Goal: Information Seeking & Learning: Learn about a topic

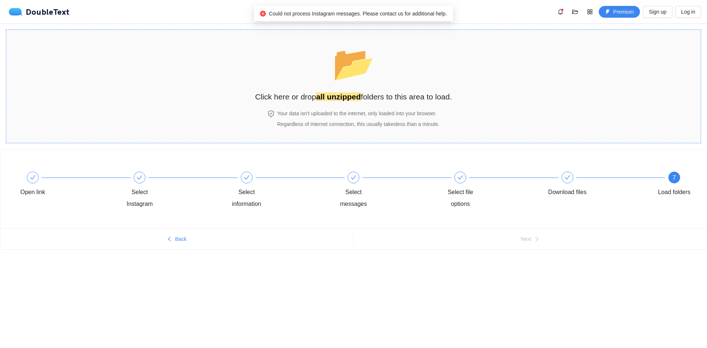
click at [424, 89] on div "📂 Click here or drop all unzipped folders to this area to load." at bounding box center [353, 70] width 197 height 66
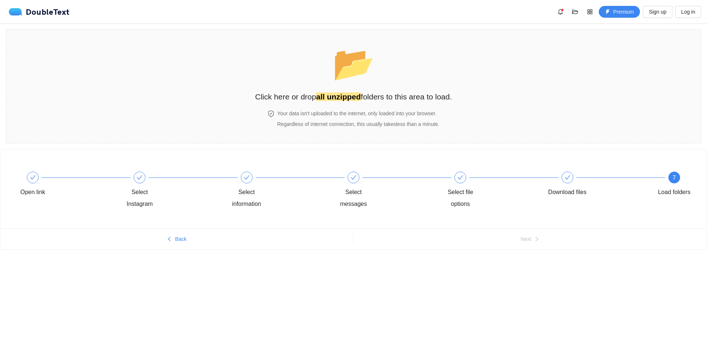
click at [151, 295] on body "DoubleText Premium Sign up Log in 📂 Click here or drop all unzipped folders to …" at bounding box center [353, 174] width 707 height 348
click at [394, 98] on h2 "Click here or drop all unzipped folders to this area to load." at bounding box center [353, 97] width 197 height 12
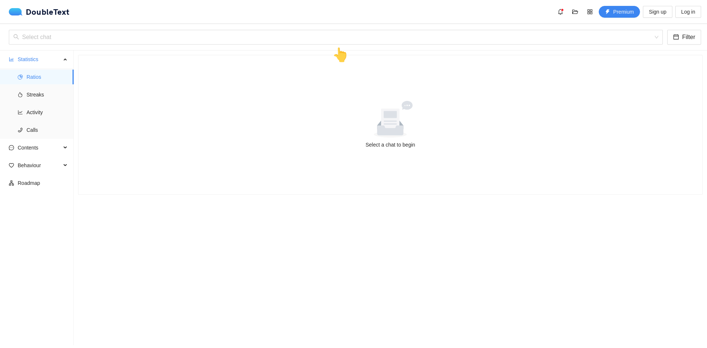
click at [394, 131] on icon at bounding box center [390, 123] width 26 height 24
click at [340, 54] on div "👆" at bounding box center [340, 55] width 17 height 21
drag, startPoint x: 335, startPoint y: 43, endPoint x: 340, endPoint y: 39, distance: 5.8
click at [335, 45] on div "👆" at bounding box center [340, 55] width 17 height 21
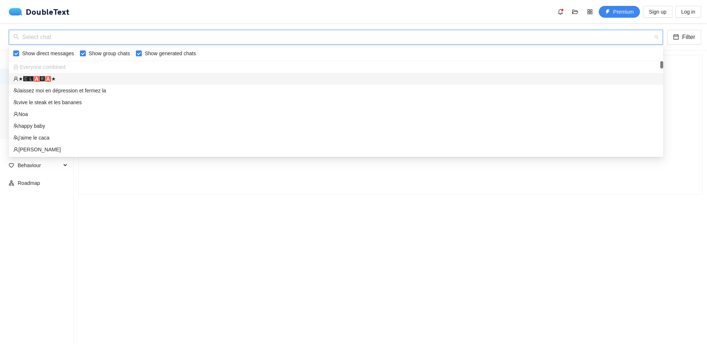
click at [341, 39] on input "search" at bounding box center [333, 37] width 640 height 14
click at [78, 68] on div "Everyone combined" at bounding box center [335, 67] width 645 height 8
click at [70, 78] on div "★🅲🅻🅰🆁🅰★" at bounding box center [335, 79] width 645 height 8
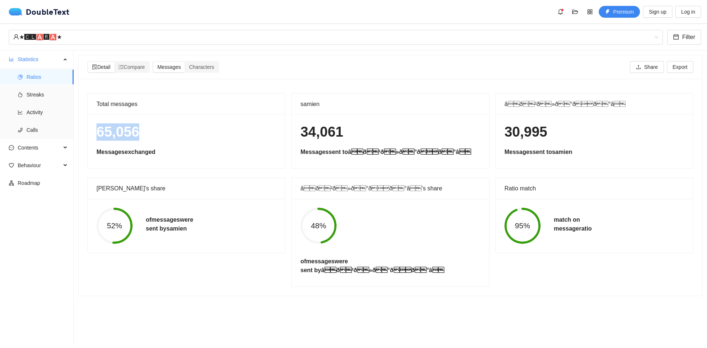
drag, startPoint x: 98, startPoint y: 134, endPoint x: 191, endPoint y: 134, distance: 93.9
click at [191, 134] on h1 "65,056" at bounding box center [186, 131] width 180 height 17
click at [192, 134] on h1 "65,056" at bounding box center [186, 131] width 180 height 17
click at [124, 67] on icon "ordered-list" at bounding box center [121, 66] width 5 height 5
click at [114, 62] on input "Compare" at bounding box center [114, 62] width 0 height 0
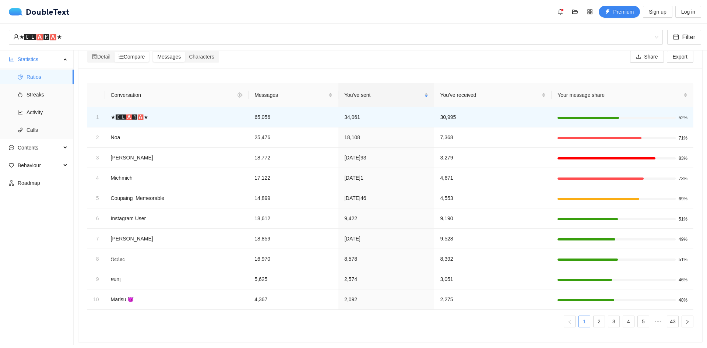
scroll to position [18, 0]
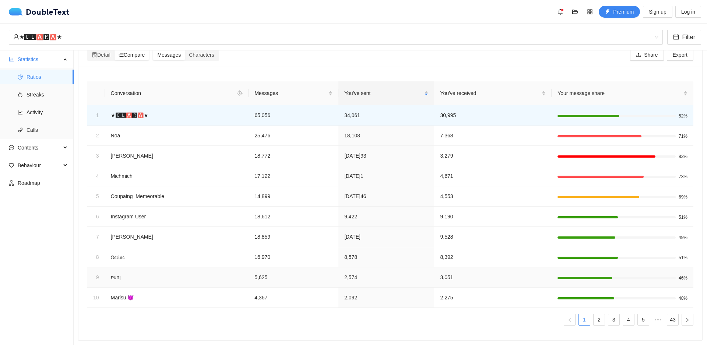
click at [244, 274] on td "‎ɐunן‎" at bounding box center [177, 277] width 144 height 20
click at [331, 218] on td "18,612" at bounding box center [294, 217] width 90 height 20
click at [126, 212] on td "Instagram User" at bounding box center [177, 217] width 144 height 20
click at [55, 89] on span "Streaks" at bounding box center [47, 94] width 41 height 15
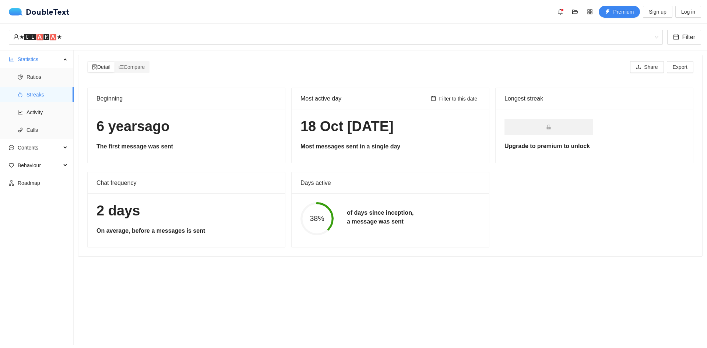
click at [328, 134] on h1 "[DATE]" at bounding box center [390, 126] width 180 height 17
click at [439, 96] on span "Filter to this date" at bounding box center [458, 99] width 38 height 8
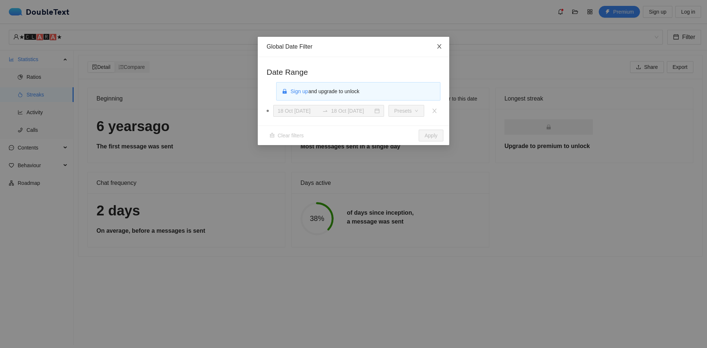
click at [443, 46] on span "Close" at bounding box center [439, 47] width 20 height 20
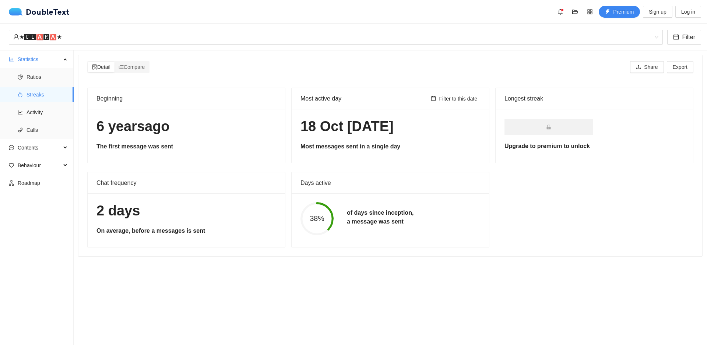
click at [151, 225] on div "2 days On average, before a messages is sent" at bounding box center [186, 220] width 197 height 54
drag, startPoint x: 99, startPoint y: 208, endPoint x: 214, endPoint y: 228, distance: 116.9
click at [214, 228] on div "2 days On average, before a messages is sent" at bounding box center [186, 220] width 197 height 54
drag, startPoint x: 214, startPoint y: 228, endPoint x: 212, endPoint y: 234, distance: 6.3
click at [214, 229] on h5 "On average, before a messages is sent" at bounding box center [186, 230] width 180 height 9
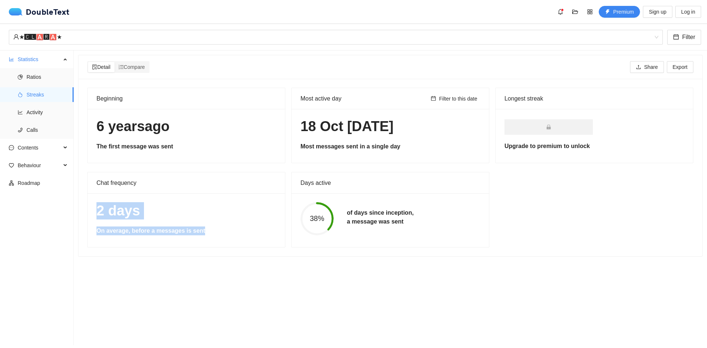
click at [170, 232] on h5 "On average, before a messages is sent" at bounding box center [186, 230] width 180 height 9
click at [45, 109] on span "Activity" at bounding box center [47, 112] width 41 height 15
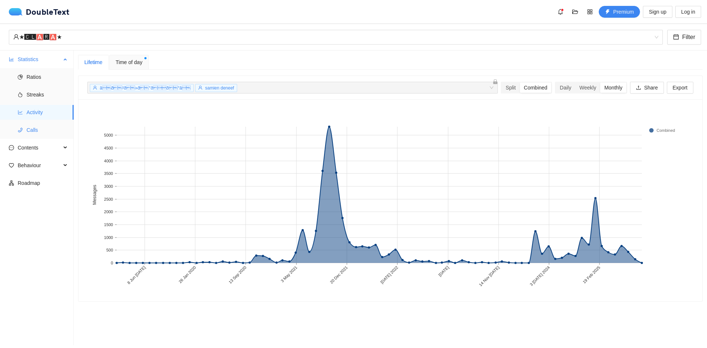
click at [34, 129] on span "Calls" at bounding box center [47, 130] width 41 height 15
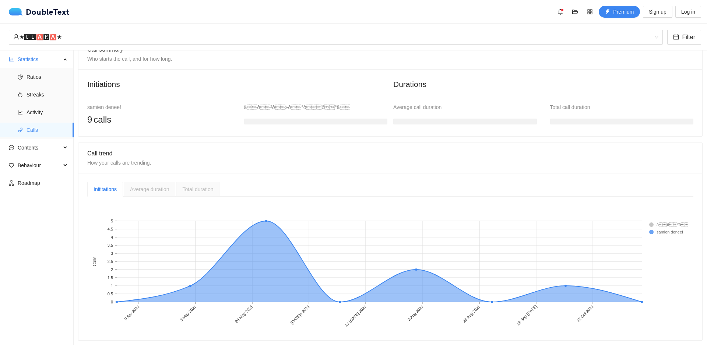
scroll to position [62, 0]
click at [61, 58] on div "Statistics" at bounding box center [37, 59] width 74 height 15
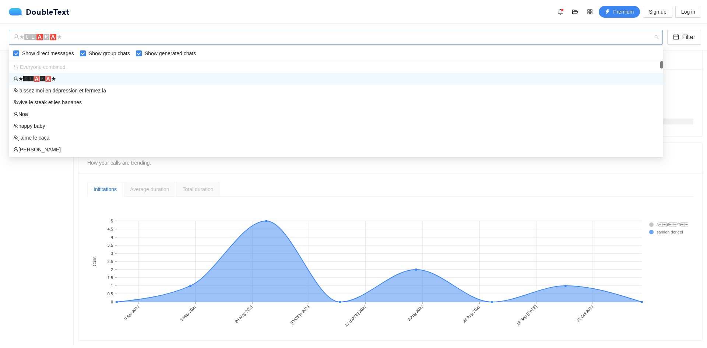
click at [93, 36] on div "★🅲🅻🅰🆁🅰★" at bounding box center [332, 37] width 638 height 14
click at [545, 38] on div "★🅲🅻🅰🆁🅰★" at bounding box center [332, 37] width 638 height 14
drag, startPoint x: 545, startPoint y: 38, endPoint x: 442, endPoint y: 41, distance: 102.7
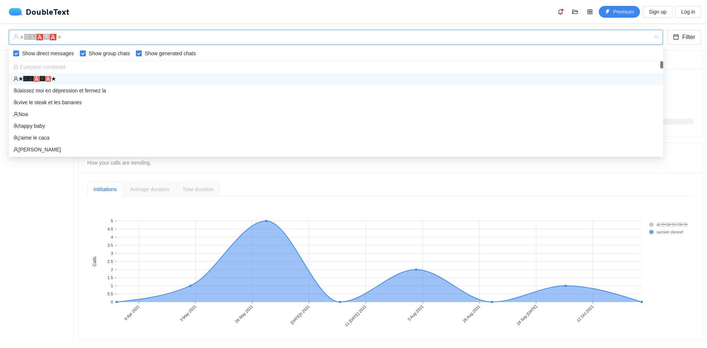
click at [544, 38] on div "★🅲🅻🅰🆁🅰★" at bounding box center [332, 37] width 638 height 14
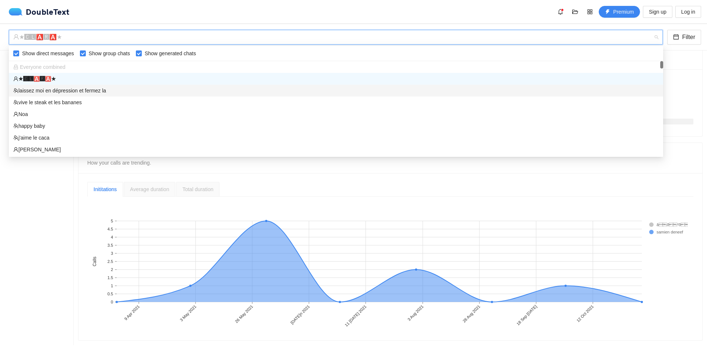
click at [62, 92] on div "laissez moi en dépression et fermez la" at bounding box center [335, 91] width 645 height 8
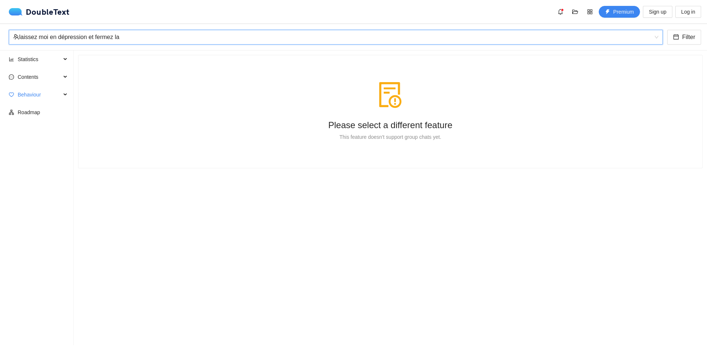
scroll to position [0, 0]
click at [45, 57] on span "Statistics" at bounding box center [39, 59] width 43 height 15
click at [38, 76] on span "Ratios" at bounding box center [47, 77] width 41 height 15
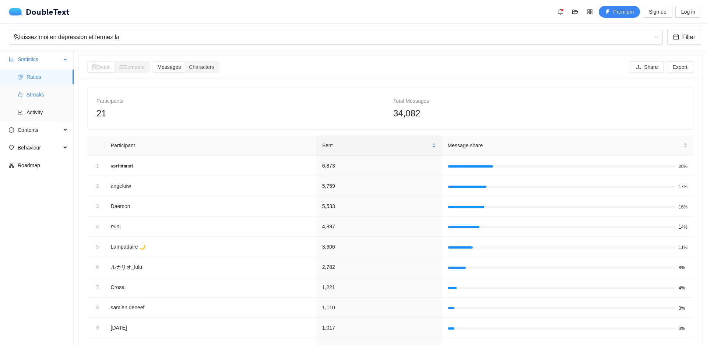
click at [36, 90] on span "Streaks" at bounding box center [47, 94] width 41 height 15
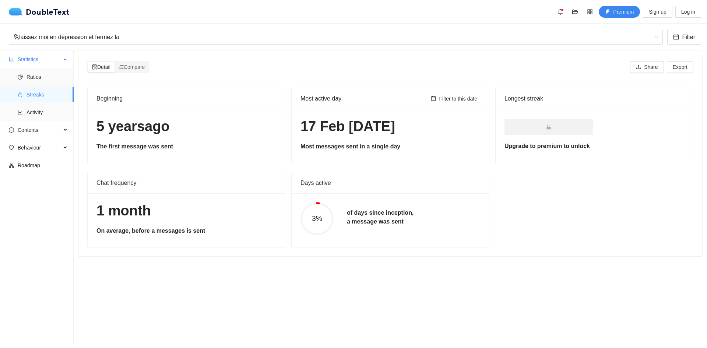
click at [36, 99] on span "Streaks" at bounding box center [47, 94] width 41 height 15
click at [36, 108] on span "Activity" at bounding box center [47, 112] width 41 height 15
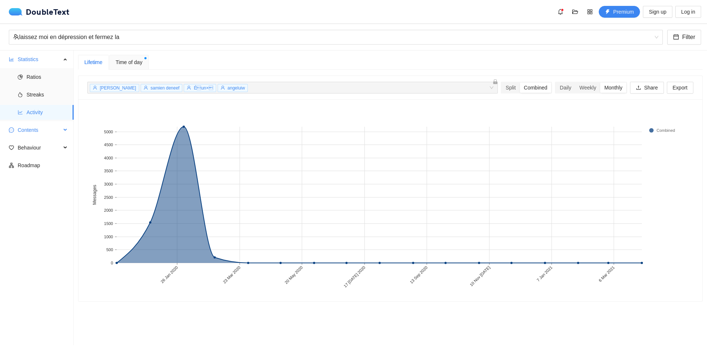
click at [31, 127] on span "Contents" at bounding box center [39, 130] width 43 height 15
click at [46, 61] on span "Statistics" at bounding box center [39, 59] width 43 height 15
click at [109, 37] on div "laissez moi en dépression et fermez la" at bounding box center [332, 37] width 638 height 14
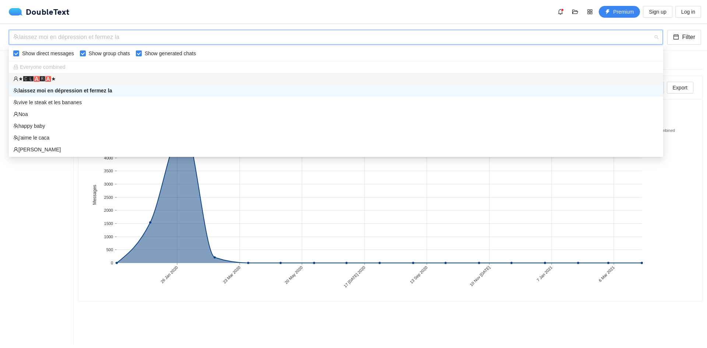
click at [137, 52] on input "Show generated chats" at bounding box center [139, 53] width 6 height 6
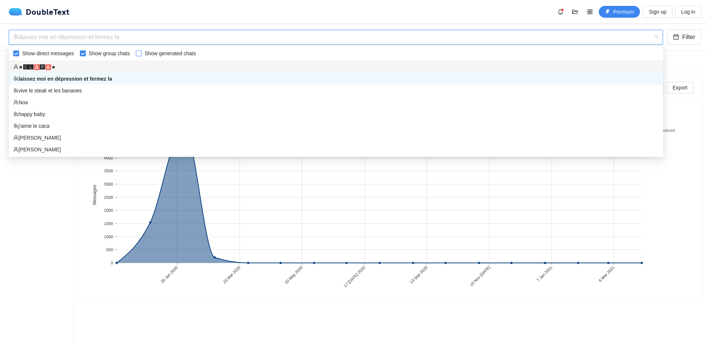
click at [137, 52] on input "Show generated chats" at bounding box center [139, 53] width 6 height 6
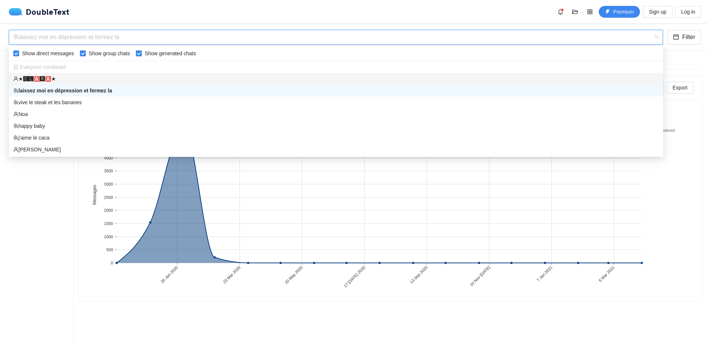
click at [137, 52] on input "Show generated chats" at bounding box center [139, 53] width 6 height 6
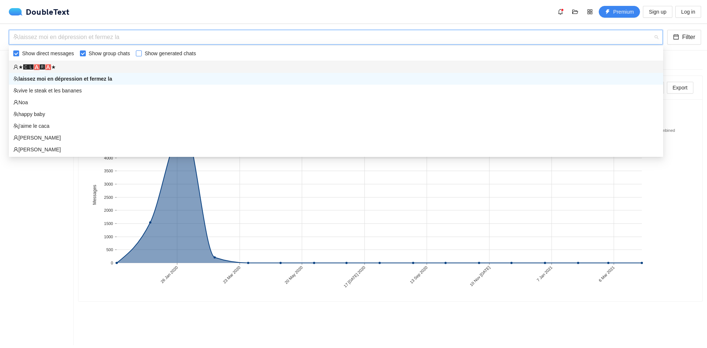
click at [137, 52] on input "Show generated chats" at bounding box center [139, 53] width 6 height 6
checkbox input "true"
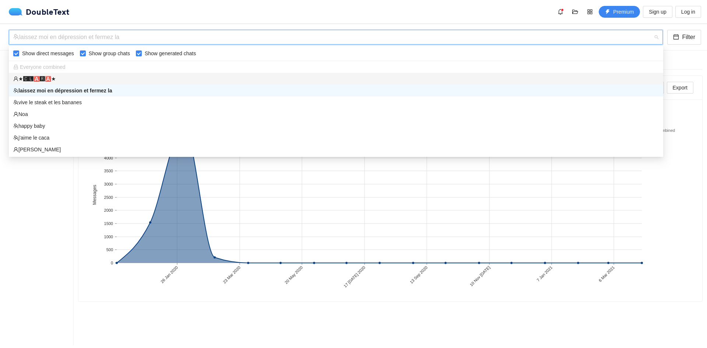
click at [61, 70] on span "Everyone combined" at bounding box center [39, 67] width 52 height 6
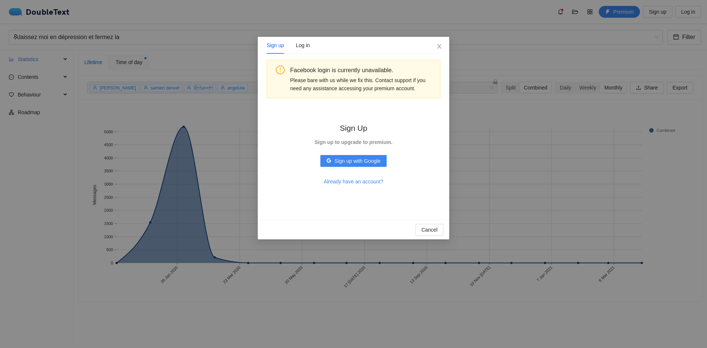
click at [67, 63] on div "Sign up Log in Facebook login is currently unavailable. Please bare with us whi…" at bounding box center [353, 174] width 707 height 348
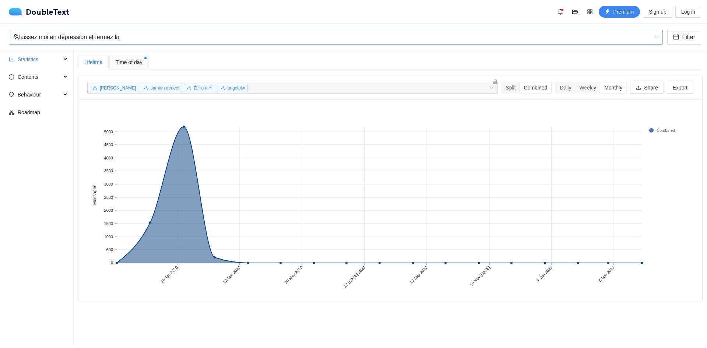
click at [70, 38] on div "laissez moi en dépression et fermez la" at bounding box center [332, 37] width 638 height 14
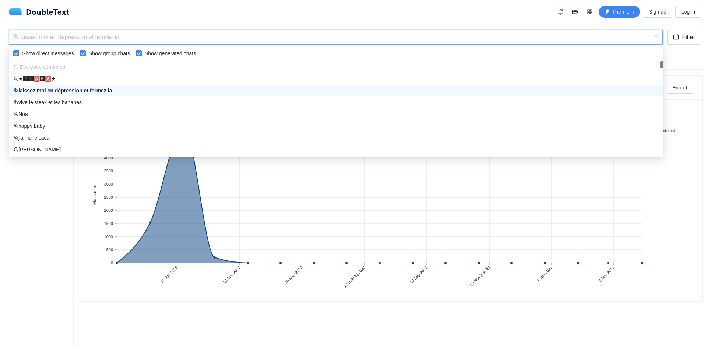
click at [65, 66] on div "Everyone combined" at bounding box center [335, 67] width 645 height 8
click at [63, 68] on span "Everyone combined" at bounding box center [39, 67] width 52 height 6
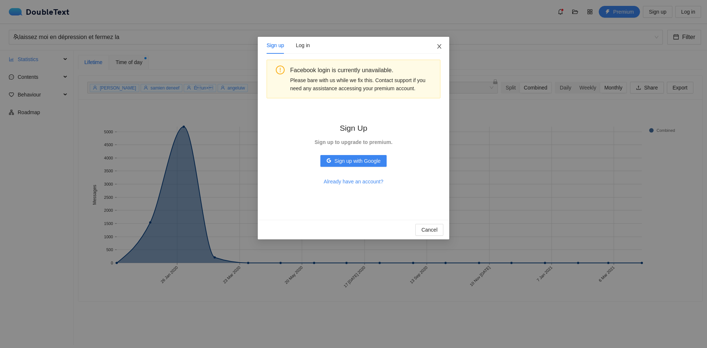
click at [442, 51] on span "Close" at bounding box center [439, 47] width 20 height 20
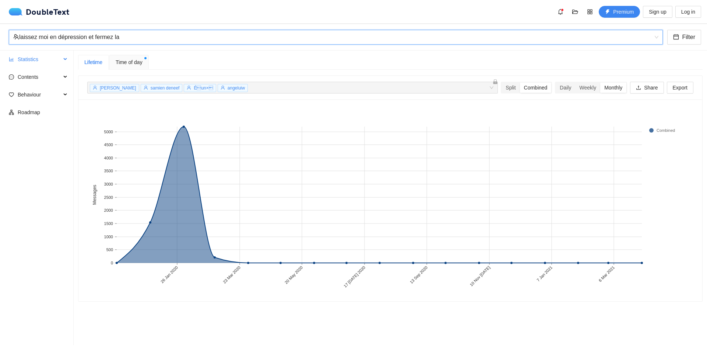
click at [52, 55] on span "Statistics" at bounding box center [39, 59] width 43 height 15
click at [42, 77] on span "Ratios" at bounding box center [47, 77] width 41 height 15
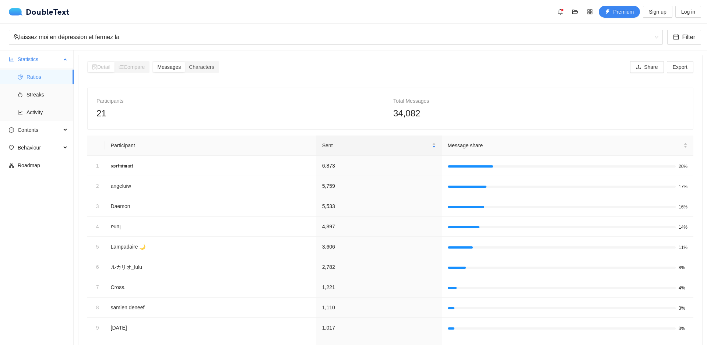
click at [54, 59] on span "Statistics" at bounding box center [39, 59] width 43 height 15
click at [53, 60] on span "Statistics" at bounding box center [39, 59] width 43 height 15
click at [37, 93] on span "Streaks" at bounding box center [47, 94] width 41 height 15
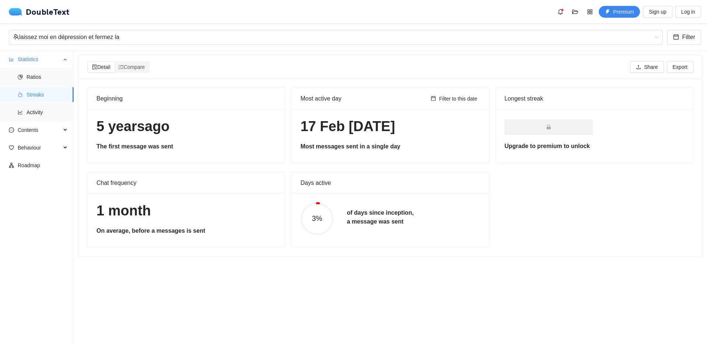
click at [55, 63] on span "Statistics" at bounding box center [39, 59] width 43 height 15
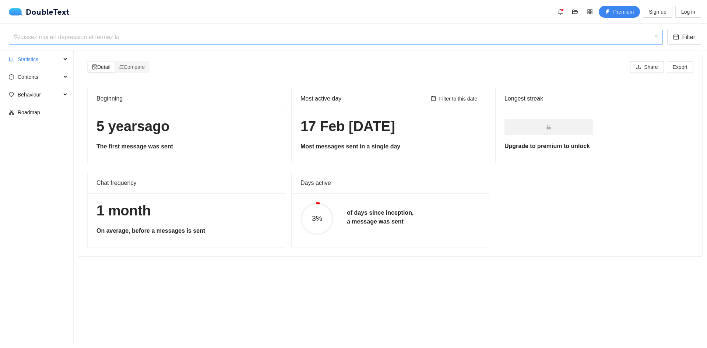
click at [91, 39] on div "laissez moi en dépression et fermez la" at bounding box center [332, 37] width 638 height 14
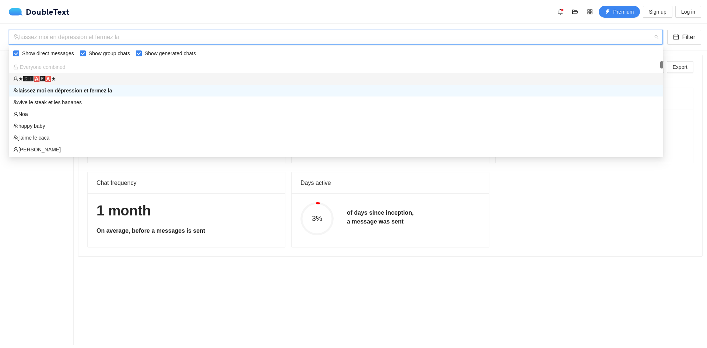
click at [61, 80] on div "★🅲🅻🅰🆁🅰★" at bounding box center [335, 79] width 645 height 8
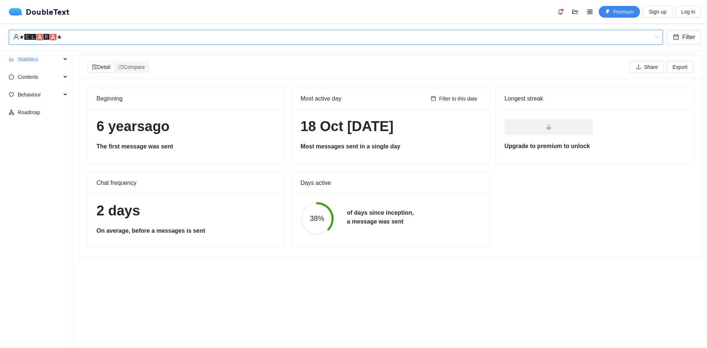
click at [87, 45] on div "★🅲🅻🅰🆁🅰★ ★🅲🅻🅰🆁🅰★ Filter" at bounding box center [353, 37] width 707 height 27
click at [89, 40] on div "★🅲🅻🅰🆁🅰★" at bounding box center [332, 37] width 638 height 14
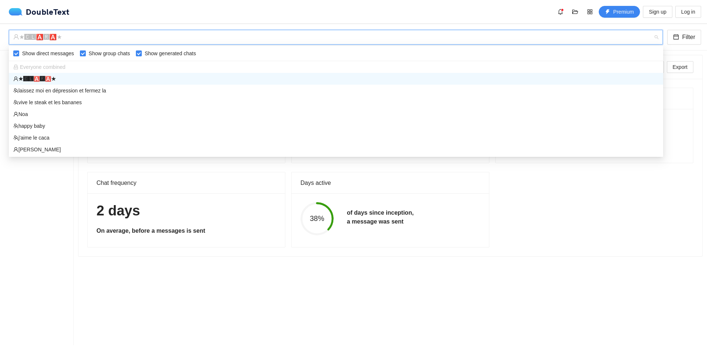
click at [93, 53] on span "Show group chats" at bounding box center [109, 53] width 47 height 8
click at [86, 53] on input "Show group chats" at bounding box center [83, 53] width 6 height 6
click at [93, 53] on span "Show group chats" at bounding box center [109, 53] width 47 height 8
click at [86, 53] on input "Show group chats" at bounding box center [83, 53] width 6 height 6
click at [99, 58] on div "Show direct messages Show group chats Show generated chats" at bounding box center [336, 53] width 654 height 12
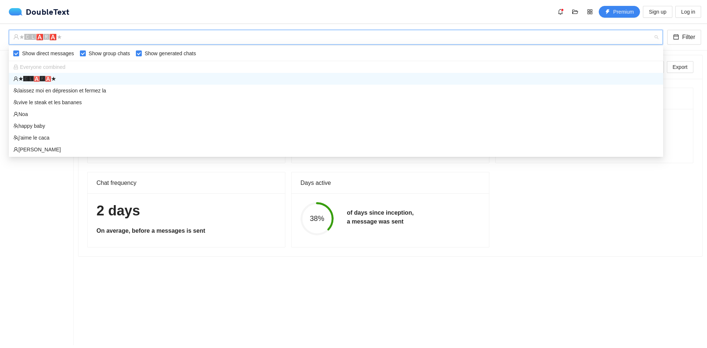
click at [101, 52] on span "Show group chats" at bounding box center [109, 53] width 47 height 8
click at [86, 52] on input "Show group chats" at bounding box center [83, 53] width 6 height 6
checkbox input "false"
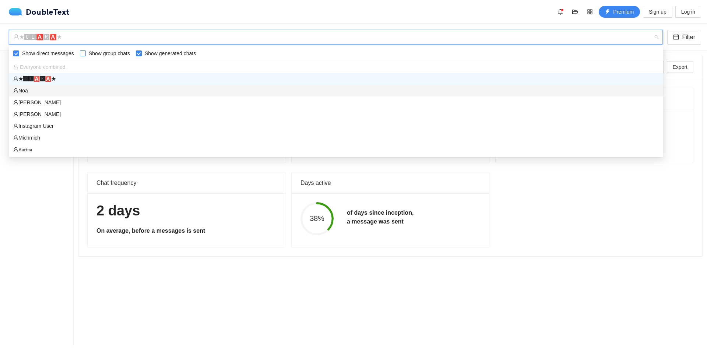
click at [92, 90] on div "Noa" at bounding box center [335, 91] width 645 height 8
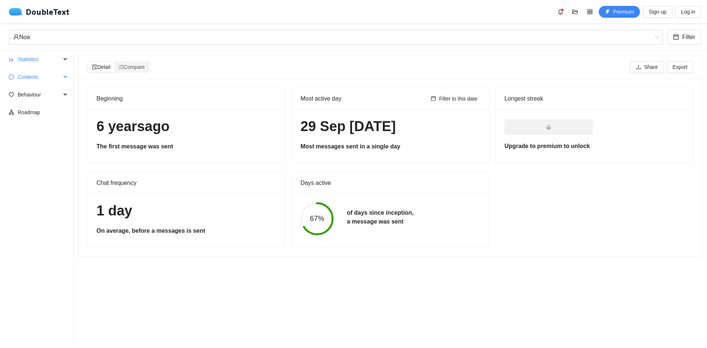
click at [45, 78] on span "Contents" at bounding box center [39, 77] width 43 height 15
click at [46, 95] on span "Word Cloud" at bounding box center [47, 94] width 41 height 15
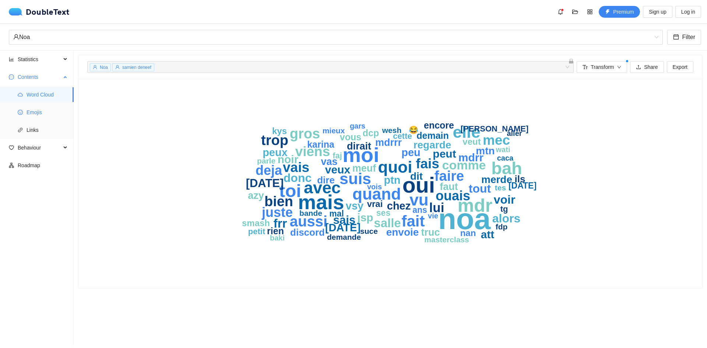
click at [45, 114] on span "Emojis" at bounding box center [47, 112] width 41 height 15
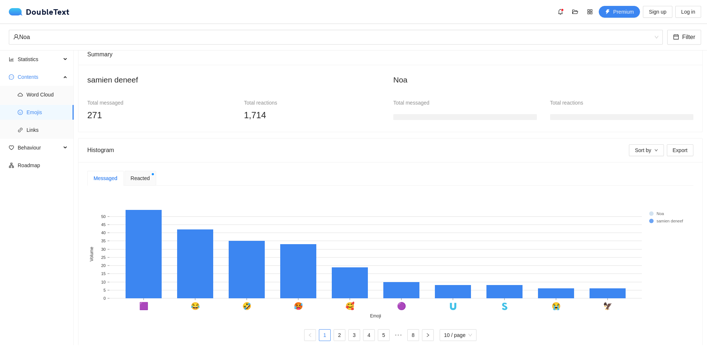
scroll to position [67, 0]
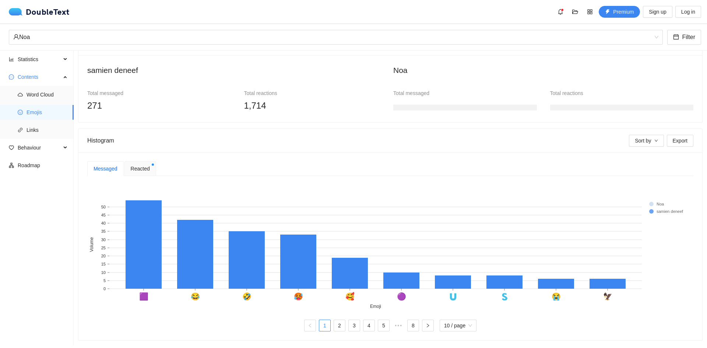
click at [135, 165] on span "Reacted" at bounding box center [140, 169] width 19 height 8
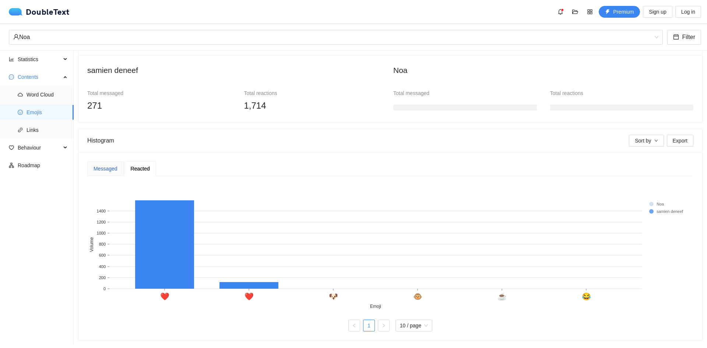
click at [113, 165] on div "Messaged" at bounding box center [106, 169] width 24 height 8
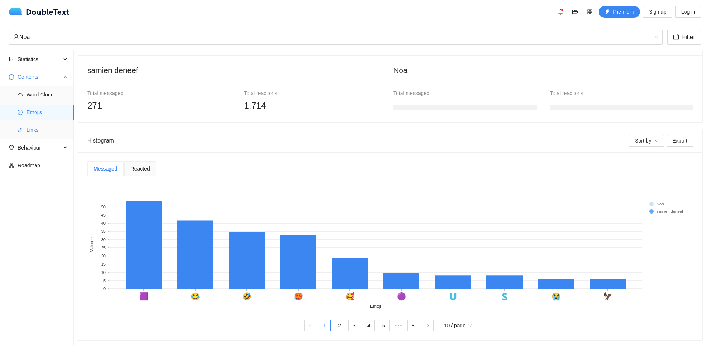
click at [50, 128] on span "Links" at bounding box center [47, 130] width 41 height 15
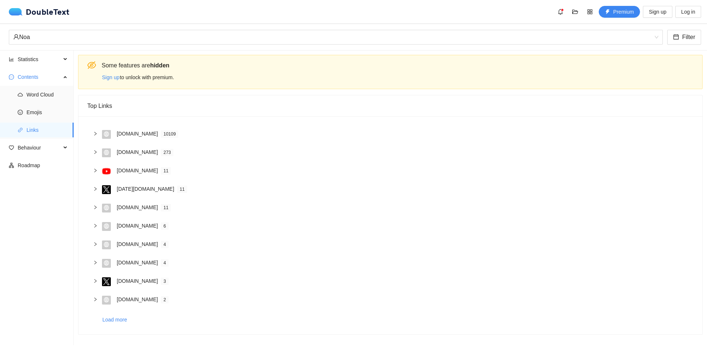
click at [96, 132] on icon "right" at bounding box center [95, 133] width 4 height 4
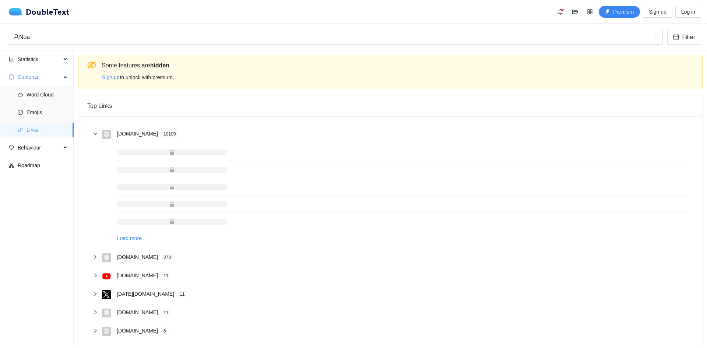
click at [183, 169] on span at bounding box center [172, 170] width 110 height 6
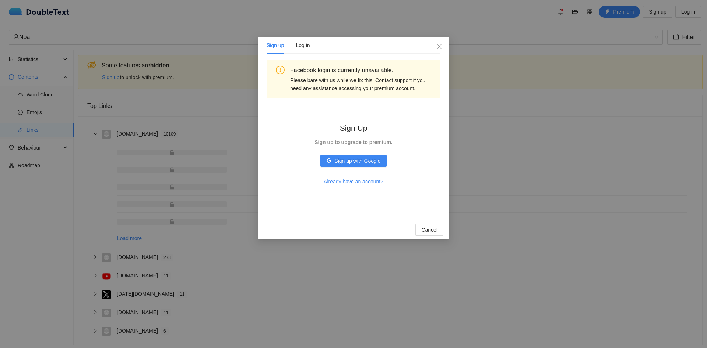
click at [619, 132] on div "Sign up Log in Facebook login is currently unavailable. Please bare with us whi…" at bounding box center [353, 174] width 707 height 348
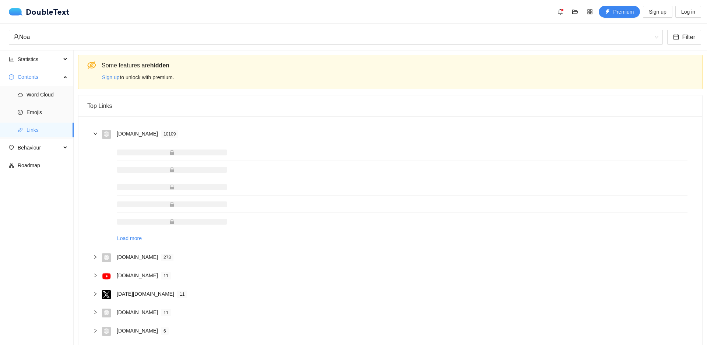
click at [96, 132] on icon "right" at bounding box center [95, 133] width 4 height 4
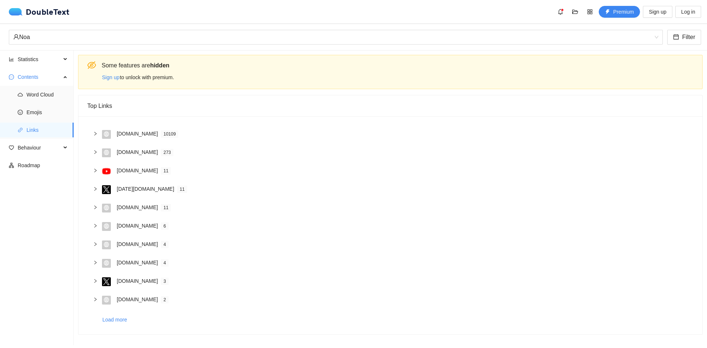
click at [98, 152] on div at bounding box center [97, 152] width 9 height 8
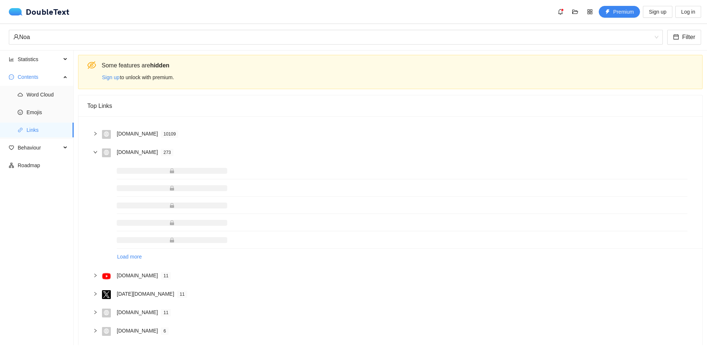
click at [98, 152] on div at bounding box center [97, 152] width 9 height 8
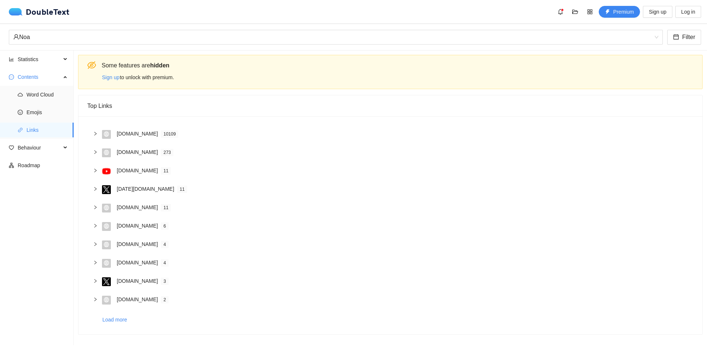
click at [99, 176] on div "youtu.be 11" at bounding box center [390, 171] width 606 height 18
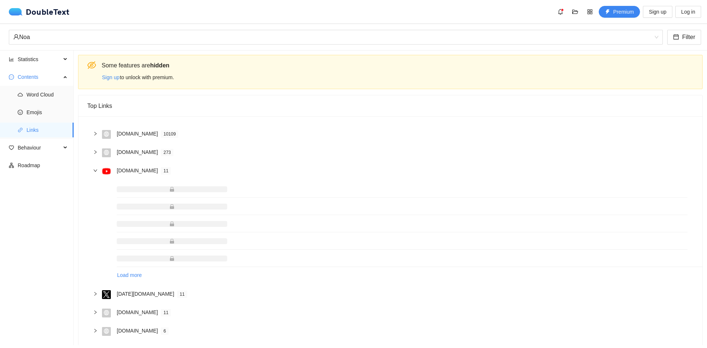
click at [99, 173] on div at bounding box center [97, 170] width 9 height 8
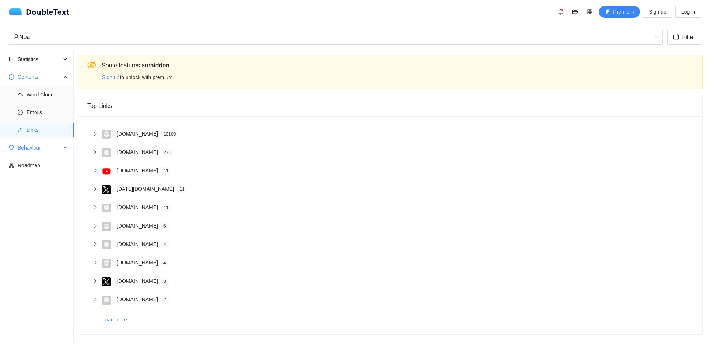
click at [48, 152] on span "Behaviour" at bounding box center [39, 147] width 43 height 15
click at [49, 79] on span "Contents" at bounding box center [39, 77] width 43 height 15
click at [40, 113] on span "Engagement" at bounding box center [47, 112] width 41 height 15
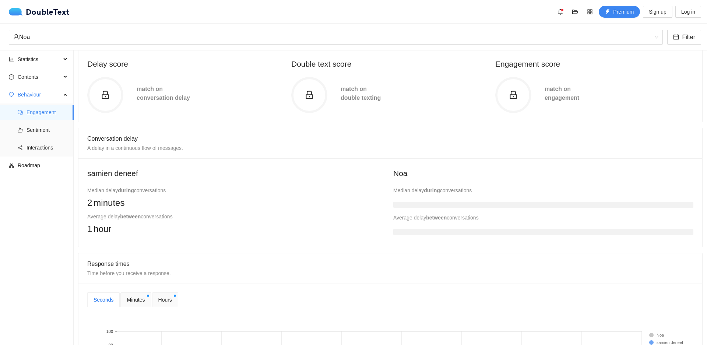
scroll to position [78, 0]
click at [452, 198] on div at bounding box center [543, 202] width 300 height 15
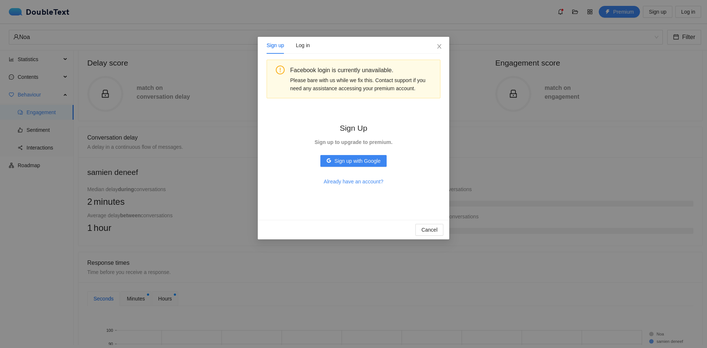
click at [498, 182] on div "Sign up Log in Facebook login is currently unavailable. Please bare with us whi…" at bounding box center [353, 174] width 707 height 348
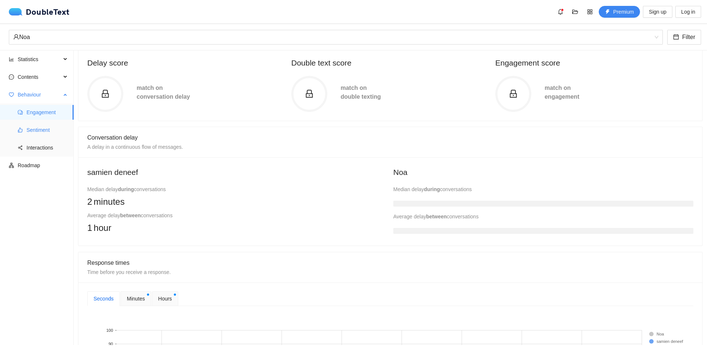
click at [32, 128] on span "Sentiment" at bounding box center [47, 130] width 41 height 15
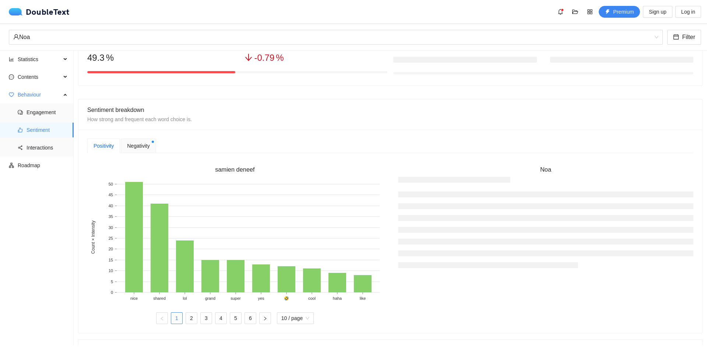
scroll to position [119, 0]
click at [138, 144] on span "Negativity" at bounding box center [138, 145] width 22 height 8
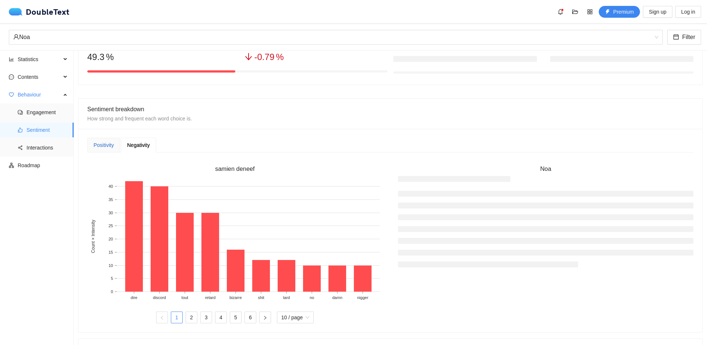
click at [95, 143] on div "Positivity" at bounding box center [104, 145] width 20 height 8
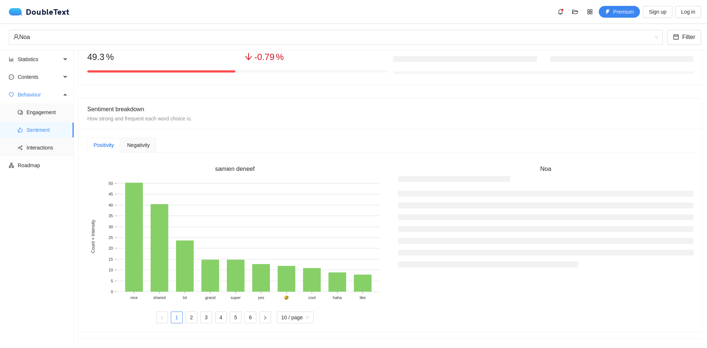
click at [124, 140] on div "Negativity" at bounding box center [138, 145] width 35 height 15
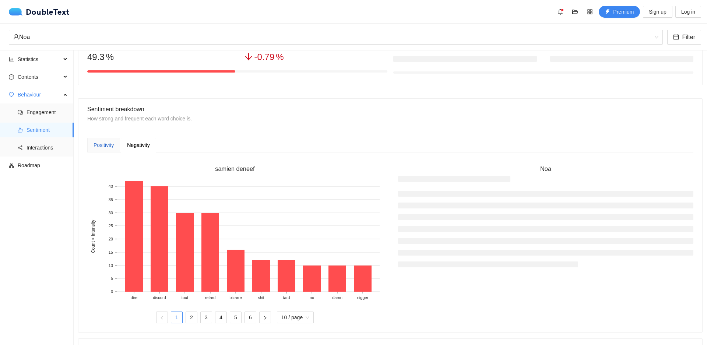
click at [99, 141] on div "Positivity" at bounding box center [104, 145] width 20 height 8
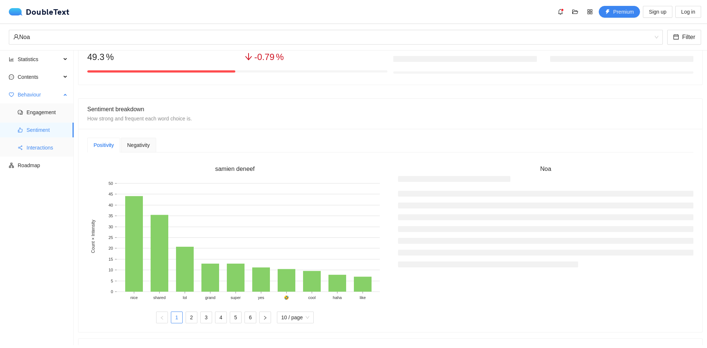
click at [49, 142] on span "Interactions" at bounding box center [47, 147] width 41 height 15
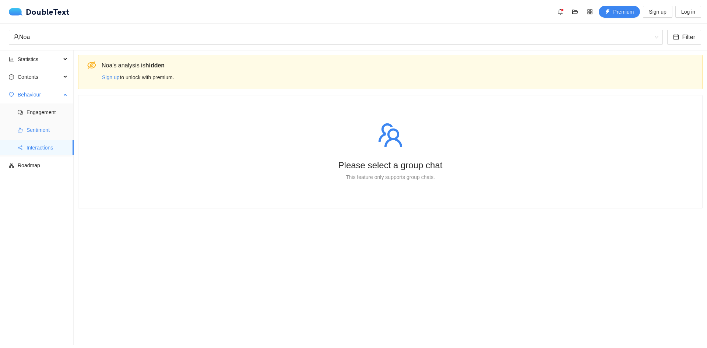
click at [46, 129] on span "Sentiment" at bounding box center [47, 130] width 41 height 15
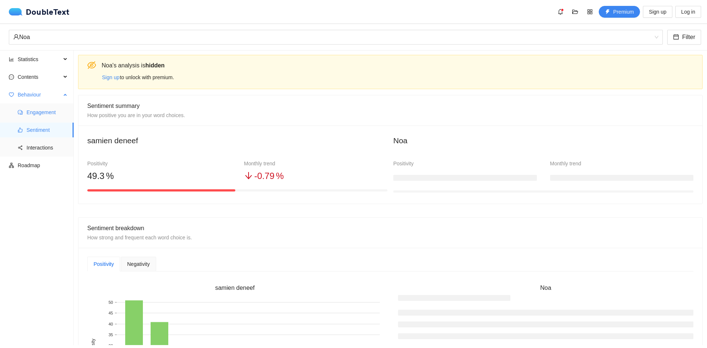
click at [41, 113] on span "Engagement" at bounding box center [47, 112] width 41 height 15
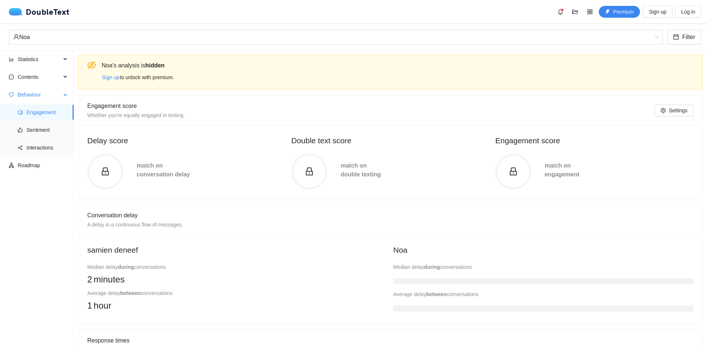
click at [38, 91] on span "Behaviour" at bounding box center [39, 94] width 43 height 15
click at [47, 60] on span "Statistics" at bounding box center [39, 59] width 43 height 15
click at [39, 77] on span "Ratios" at bounding box center [47, 77] width 41 height 15
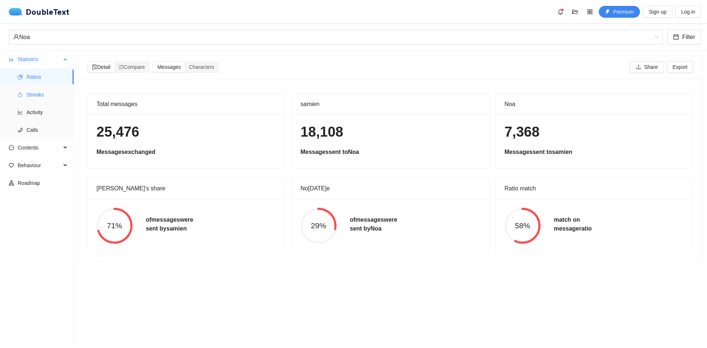
click at [32, 100] on span "Streaks" at bounding box center [47, 94] width 41 height 15
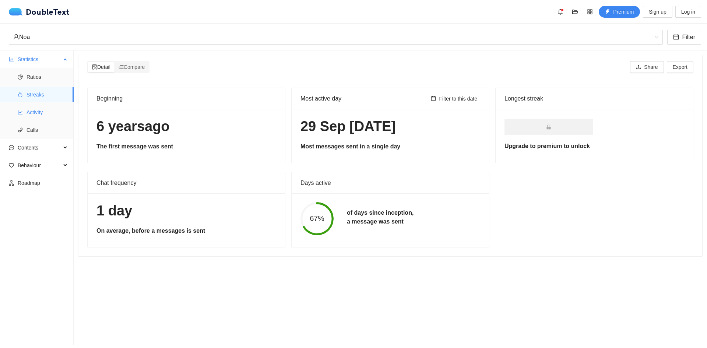
click at [40, 114] on span "Activity" at bounding box center [47, 112] width 41 height 15
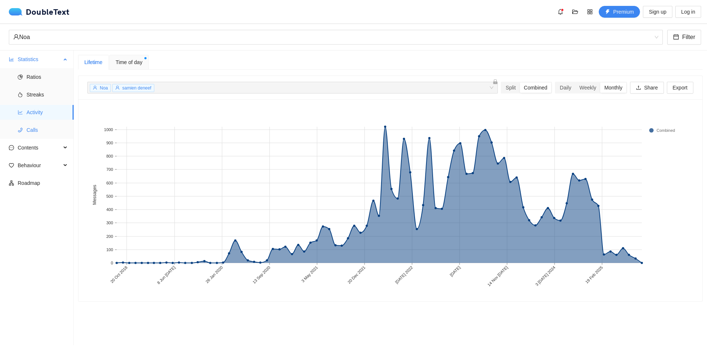
click at [36, 127] on span "Calls" at bounding box center [47, 130] width 41 height 15
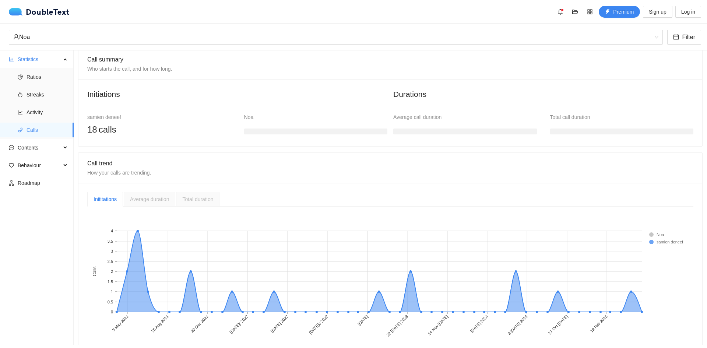
scroll to position [62, 0]
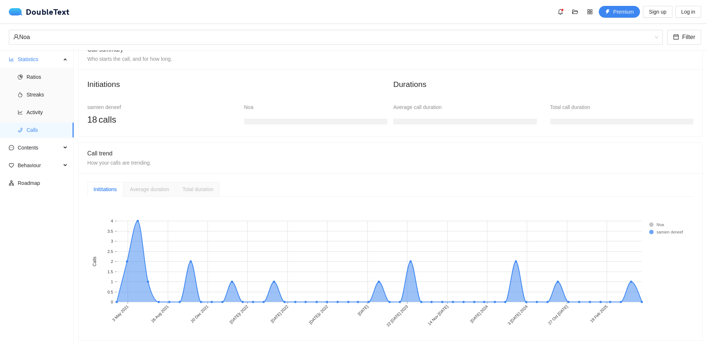
click at [161, 186] on span "Average duration" at bounding box center [149, 189] width 39 height 6
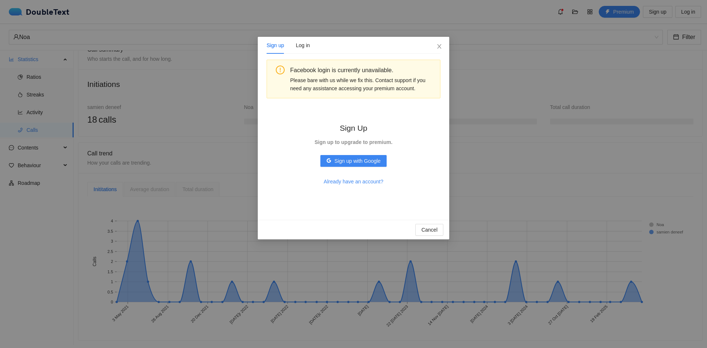
click at [184, 184] on div "Sign up Log in Facebook login is currently unavailable. Please bare with us whi…" at bounding box center [353, 174] width 707 height 348
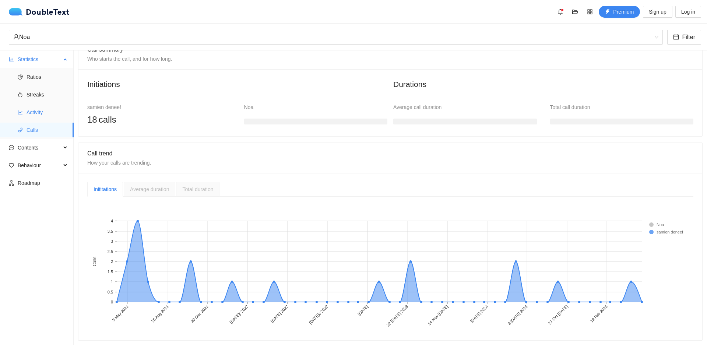
click at [49, 120] on ul "Ratios Streaks Activity Calls" at bounding box center [36, 103] width 73 height 71
click at [52, 114] on span "Activity" at bounding box center [47, 112] width 41 height 15
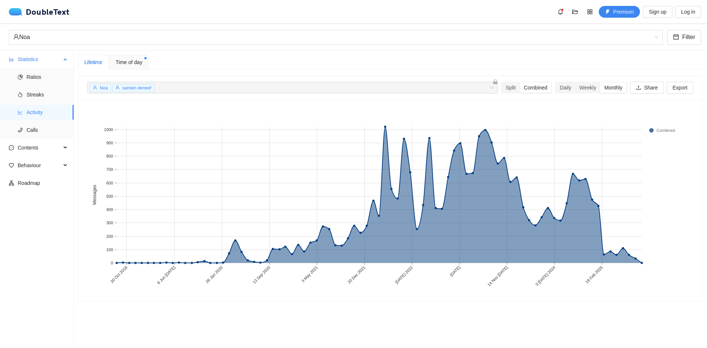
click at [43, 53] on span "Statistics" at bounding box center [39, 59] width 43 height 15
click at [53, 36] on div "Noa" at bounding box center [332, 37] width 638 height 14
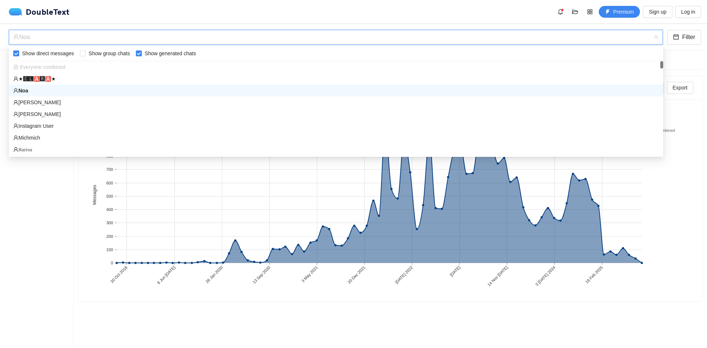
click at [40, 93] on div "Noa" at bounding box center [335, 91] width 645 height 8
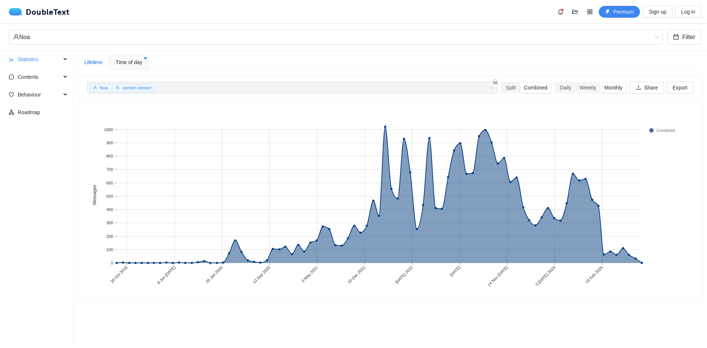
click at [117, 64] on span "Time of day" at bounding box center [129, 62] width 27 height 8
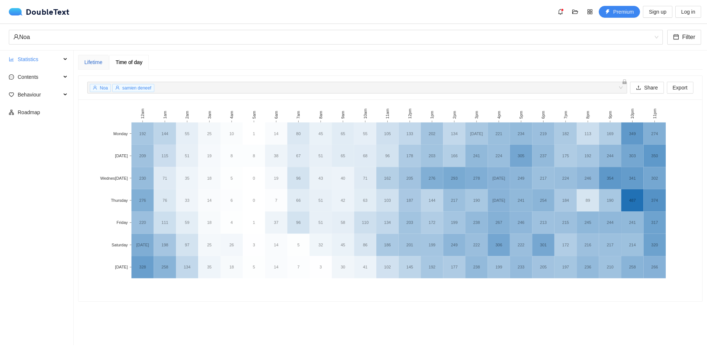
click at [99, 64] on div "Lifetime" at bounding box center [93, 62] width 18 height 8
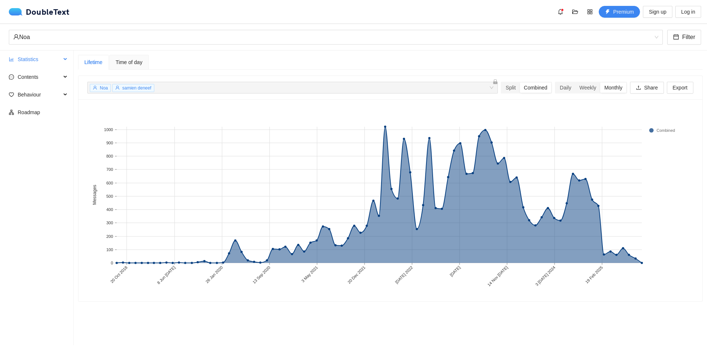
click at [38, 61] on span "Statistics" at bounding box center [39, 59] width 43 height 15
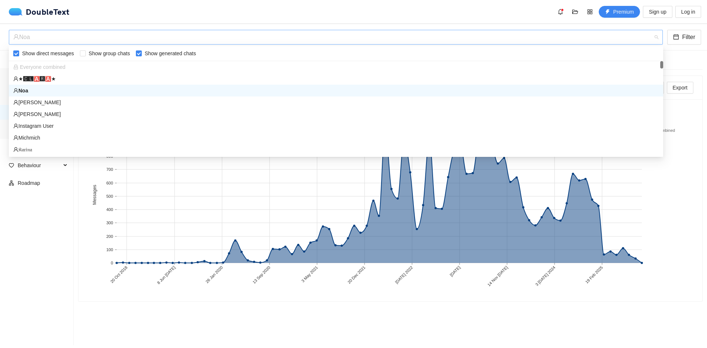
click at [46, 31] on div "Noa" at bounding box center [332, 37] width 638 height 14
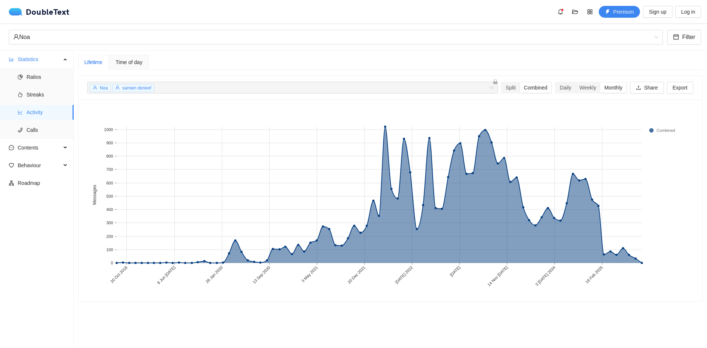
click at [38, 235] on ul "Statistics Ratios Streaks Activity Calls Contents Word Cloud Emojis Links Behav…" at bounding box center [37, 197] width 74 height 295
click at [39, 148] on span "Contents" at bounding box center [39, 147] width 43 height 15
click at [38, 164] on span "Word Cloud" at bounding box center [47, 165] width 41 height 15
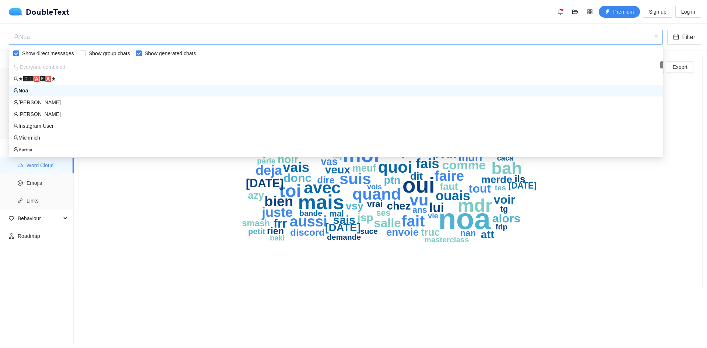
click at [43, 41] on div "Noa" at bounding box center [332, 37] width 638 height 14
click at [49, 34] on div "Noa" at bounding box center [332, 37] width 638 height 14
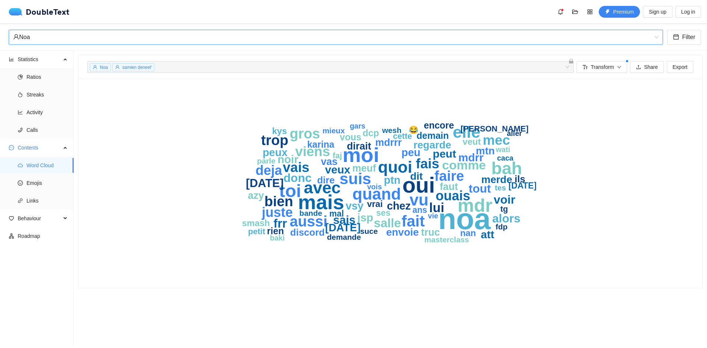
click at [103, 35] on div "Noa" at bounding box center [332, 37] width 638 height 14
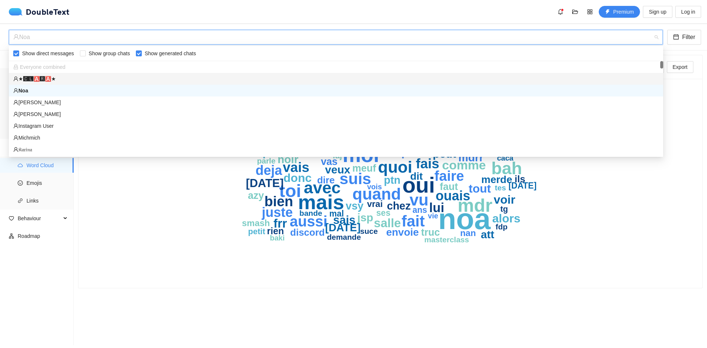
click at [51, 76] on div "★🅲🅻🅰🆁🅰★" at bounding box center [335, 79] width 645 height 8
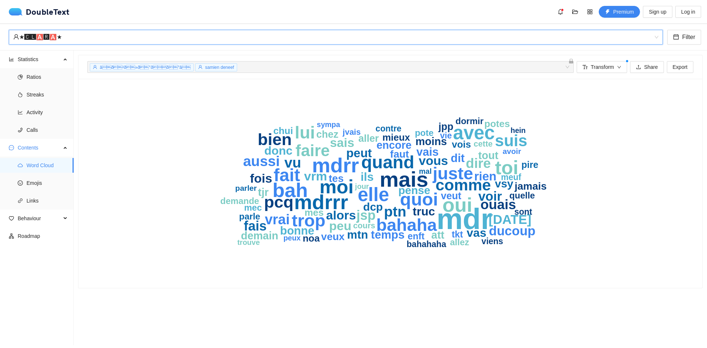
click at [161, 29] on div "★🅲🅻🅰🆁🅰★ ★🅲🅻🅰🆁🅰★ Filter" at bounding box center [353, 37] width 707 height 27
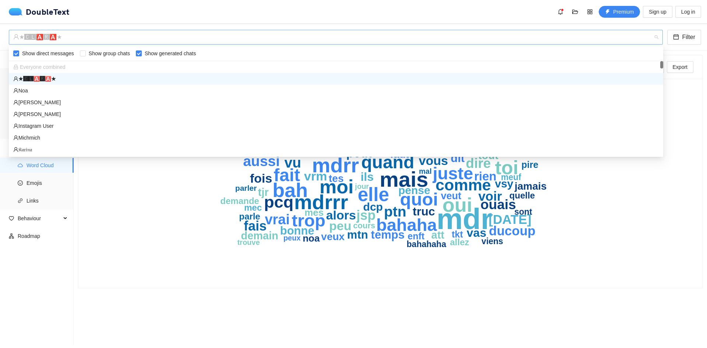
click at [158, 33] on div "★🅲🅻🅰🆁🅰★" at bounding box center [332, 37] width 638 height 14
click at [111, 101] on div "[PERSON_NAME]" at bounding box center [335, 102] width 645 height 8
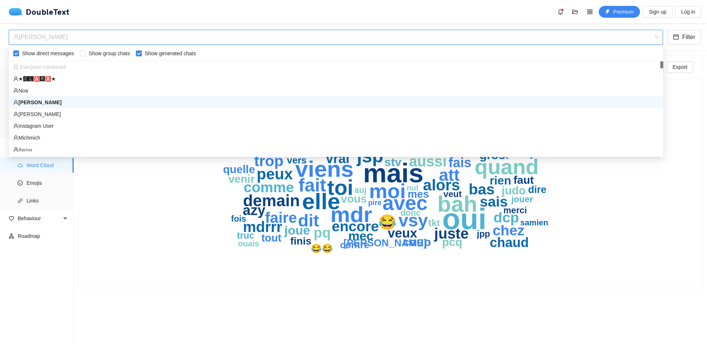
click at [286, 42] on div "[PERSON_NAME]" at bounding box center [332, 37] width 638 height 14
click at [86, 129] on div "Instagram User" at bounding box center [335, 126] width 645 height 8
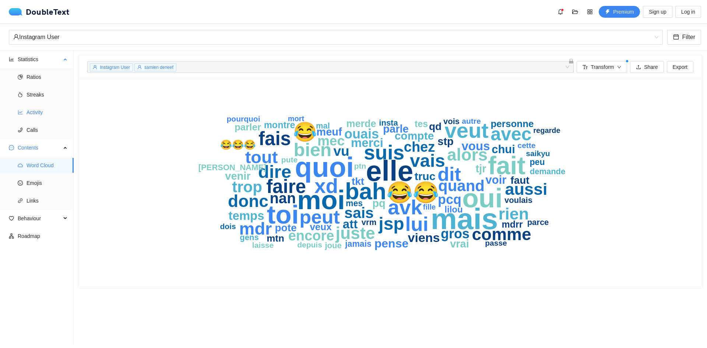
click at [38, 117] on span "Activity" at bounding box center [47, 112] width 41 height 15
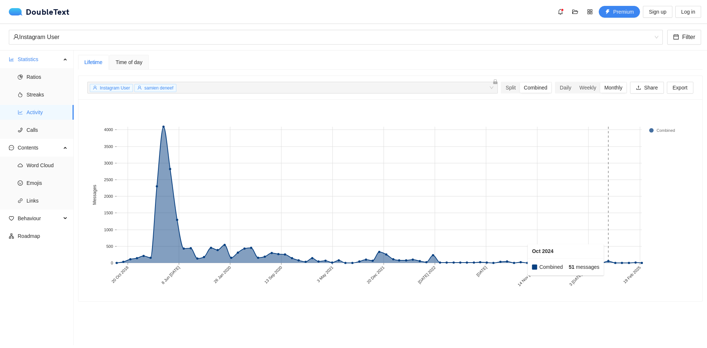
click at [607, 261] on rect at bounding box center [608, 195] width 7 height 136
click at [101, 33] on div "Instagram User" at bounding box center [332, 37] width 638 height 14
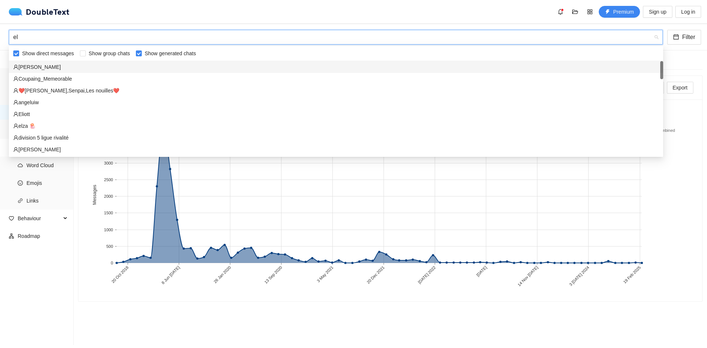
type input "e"
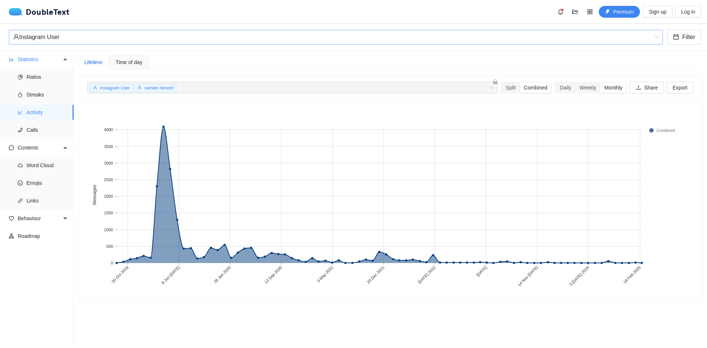
click at [14, 313] on ul "Statistics Ratios Streaks Activity Calls Contents Word Cloud Emojis Links Behav…" at bounding box center [37, 197] width 74 height 295
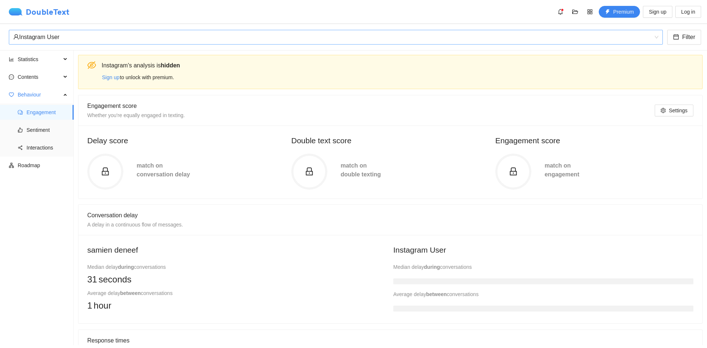
click at [18, 11] on img at bounding box center [17, 11] width 17 height 7
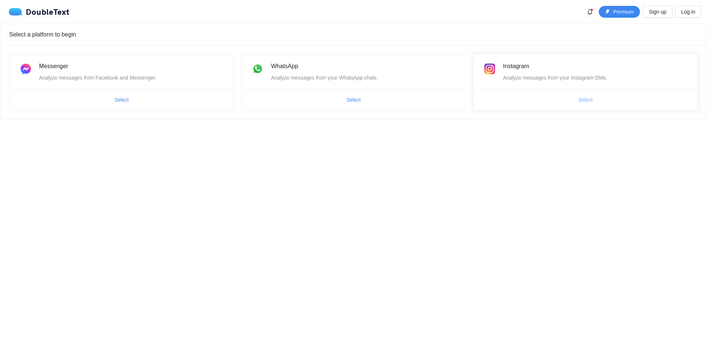
click at [592, 99] on span "Select" at bounding box center [585, 100] width 14 height 8
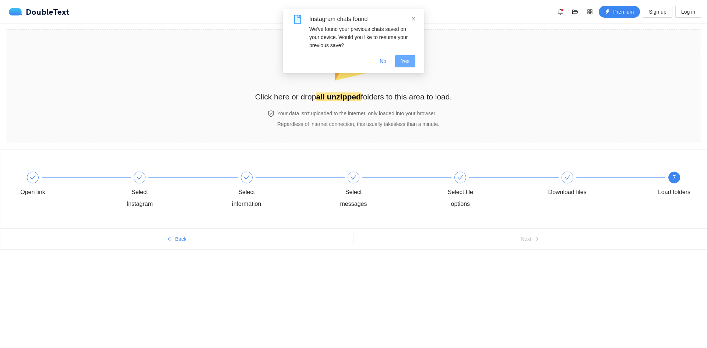
click at [407, 58] on span "Yes" at bounding box center [405, 61] width 8 height 8
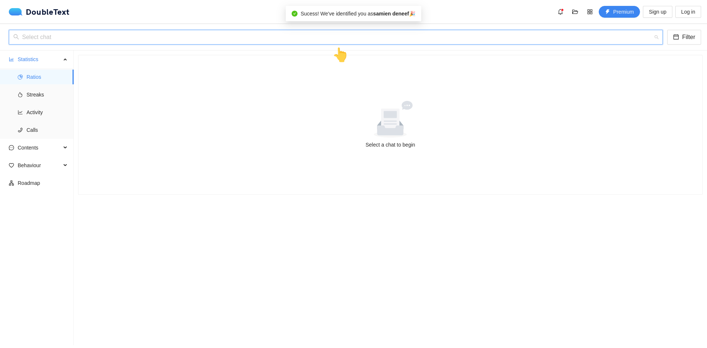
click at [350, 37] on input "search" at bounding box center [333, 37] width 640 height 14
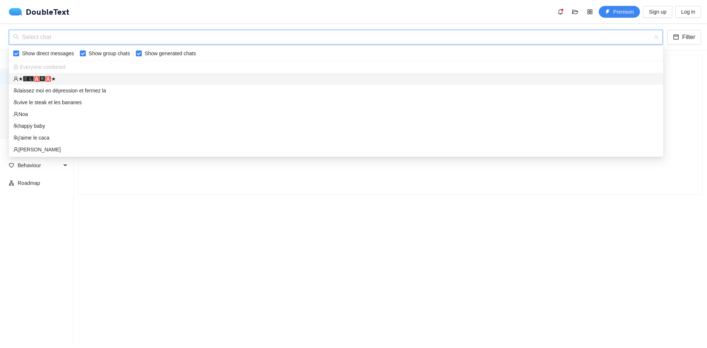
click at [88, 54] on span "Show group chats" at bounding box center [109, 53] width 47 height 8
click at [86, 54] on input "Show group chats" at bounding box center [83, 53] width 6 height 6
checkbox input "false"
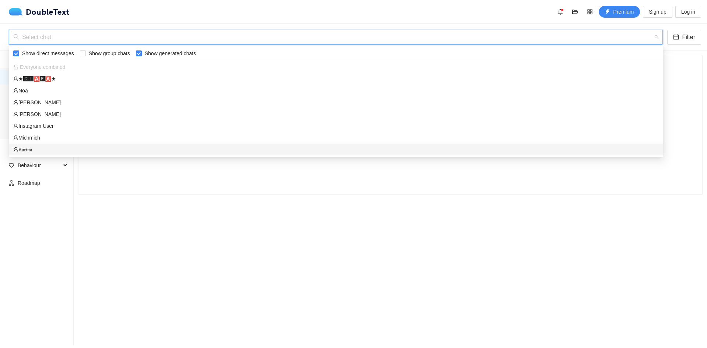
click at [126, 179] on div "Select a chat to begin" at bounding box center [390, 124] width 624 height 139
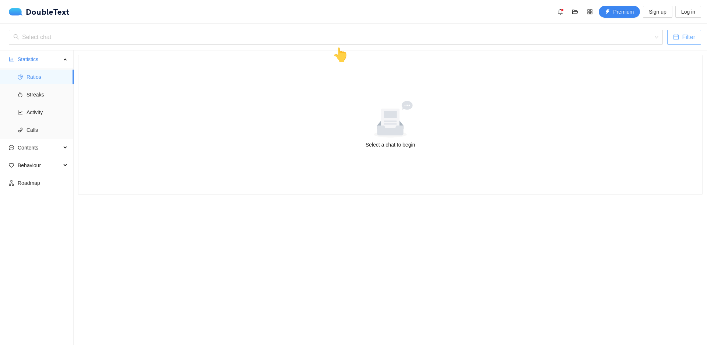
click at [678, 38] on icon "calendar" at bounding box center [676, 37] width 6 height 6
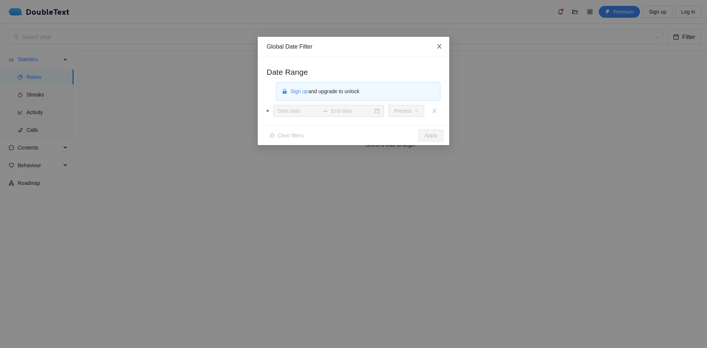
click at [445, 43] on span "Close" at bounding box center [439, 47] width 20 height 20
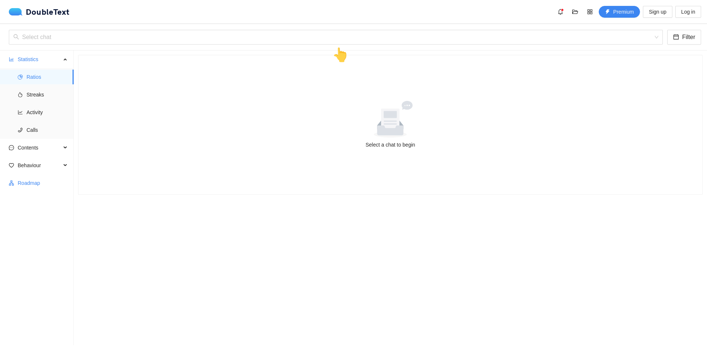
click at [32, 178] on span "Roadmap" at bounding box center [43, 183] width 50 height 15
click at [70, 29] on div "Select chat Filter 👆" at bounding box center [353, 37] width 707 height 27
click at [71, 40] on input "search" at bounding box center [333, 37] width 640 height 14
click at [52, 36] on input "search" at bounding box center [333, 37] width 640 height 14
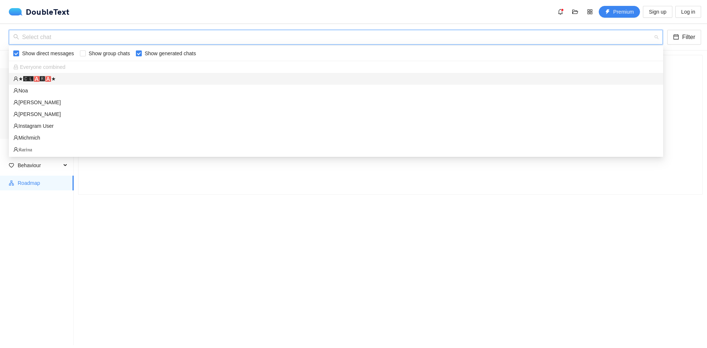
click at [168, 52] on span "Show generated chats" at bounding box center [170, 53] width 57 height 8
click at [142, 52] on input "Show generated chats" at bounding box center [139, 53] width 6 height 6
click at [168, 52] on span "Show generated chats" at bounding box center [170, 53] width 57 height 8
click at [142, 52] on input "Show generated chats" at bounding box center [139, 53] width 6 height 6
checkbox input "true"
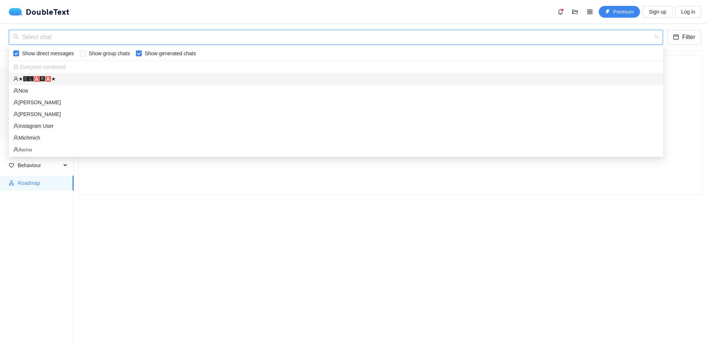
click at [172, 33] on input "search" at bounding box center [333, 37] width 640 height 14
click at [172, 20] on div "DoubleText Premium Sign up Log in" at bounding box center [353, 12] width 707 height 24
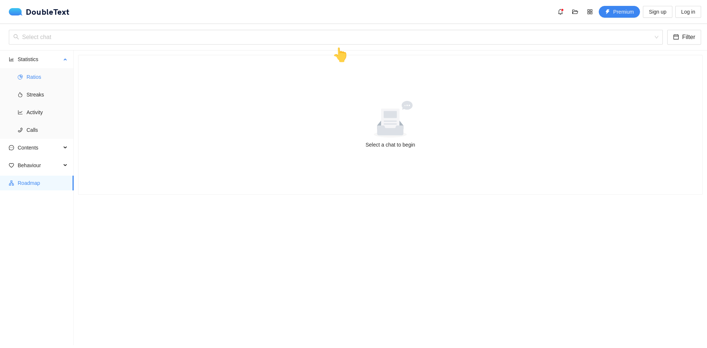
click at [36, 75] on span "Ratios" at bounding box center [47, 77] width 41 height 15
click at [28, 94] on span "Streaks" at bounding box center [47, 94] width 41 height 15
drag, startPoint x: 28, startPoint y: 114, endPoint x: 27, endPoint y: 124, distance: 9.3
click at [28, 115] on span "Activity" at bounding box center [47, 112] width 41 height 15
click at [24, 137] on li "Calls" at bounding box center [37, 130] width 74 height 15
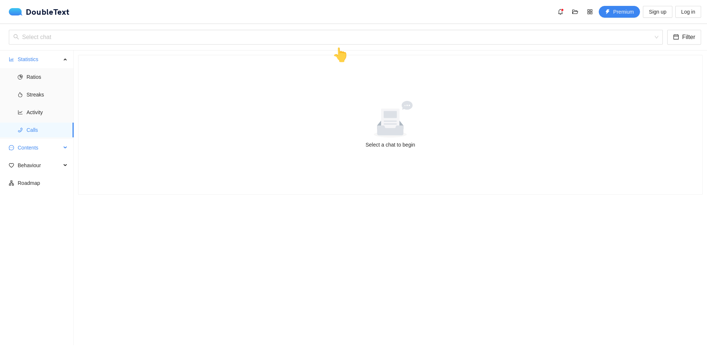
click at [24, 148] on span "Contents" at bounding box center [39, 147] width 43 height 15
click at [27, 147] on span "Contents" at bounding box center [39, 147] width 43 height 15
click at [28, 169] on span "Behaviour" at bounding box center [39, 165] width 43 height 15
click at [30, 168] on span "Behaviour" at bounding box center [39, 165] width 43 height 15
click at [54, 9] on div "DoubleText" at bounding box center [39, 11] width 61 height 7
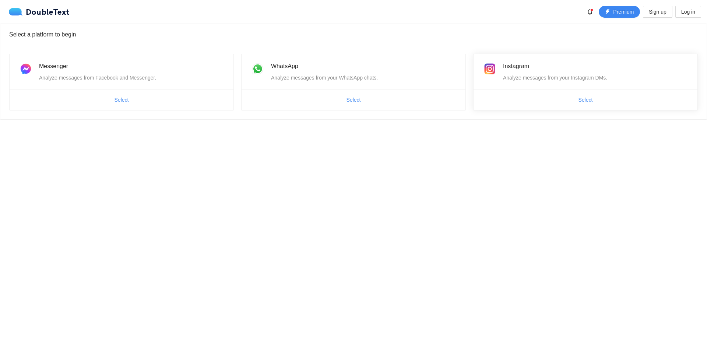
click at [556, 102] on span "Select" at bounding box center [585, 100] width 224 height 12
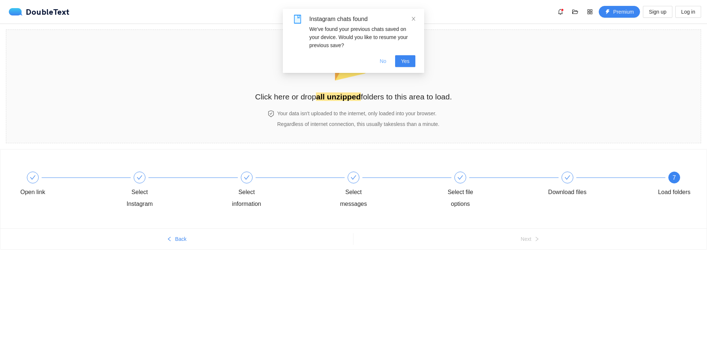
click at [386, 57] on span "No" at bounding box center [383, 61] width 7 height 8
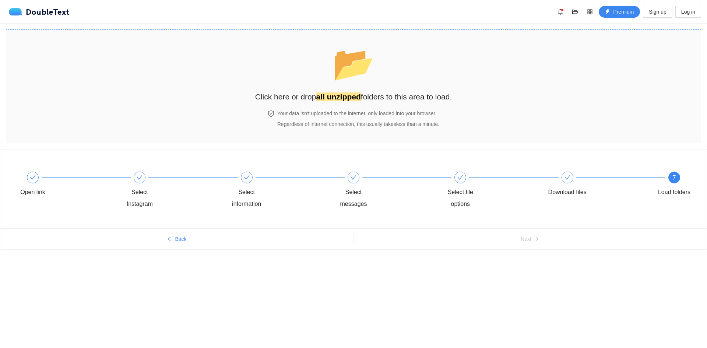
click at [344, 95] on strong "all unzipped" at bounding box center [338, 96] width 45 height 8
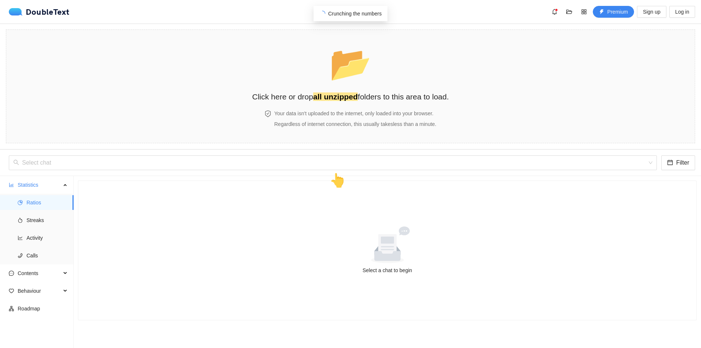
click at [363, 345] on section "Select a chat to begin" at bounding box center [388, 323] width 628 height 295
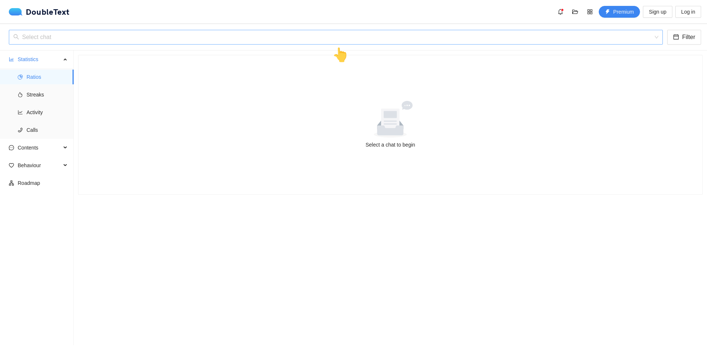
click at [299, 40] on input "search" at bounding box center [333, 37] width 640 height 14
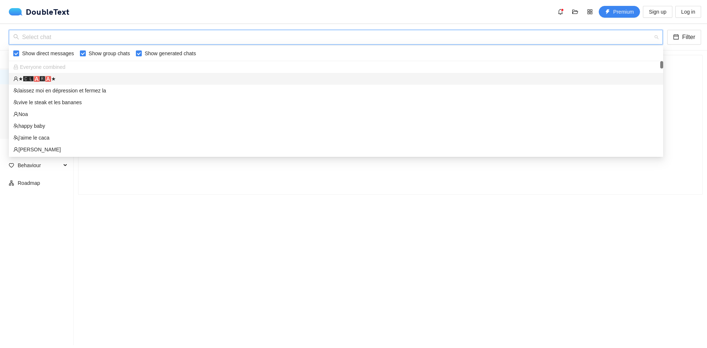
click at [103, 54] on span "Show group chats" at bounding box center [109, 53] width 47 height 8
click at [86, 54] on input "Show group chats" at bounding box center [83, 53] width 6 height 6
checkbox input "false"
click at [157, 50] on span "Show generated chats" at bounding box center [170, 53] width 57 height 8
click at [142, 50] on input "Show generated chats" at bounding box center [139, 53] width 6 height 6
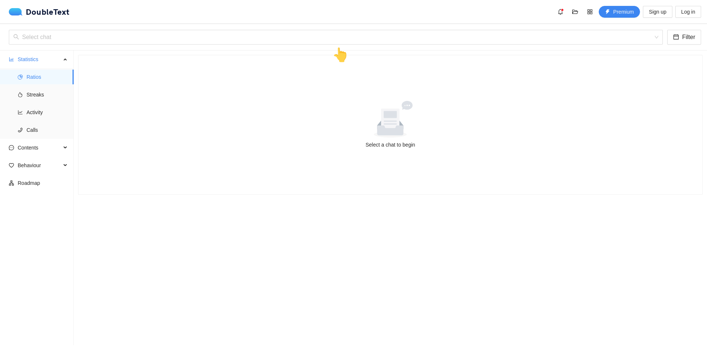
click at [197, 184] on div "Select a chat to begin" at bounding box center [390, 124] width 624 height 139
click at [69, 36] on input "search" at bounding box center [333, 37] width 640 height 14
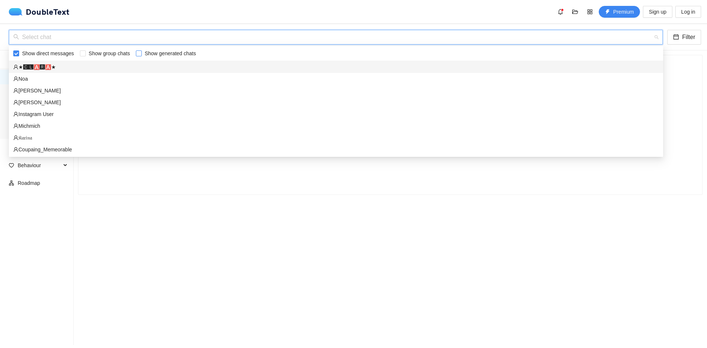
click at [139, 53] on input "Show generated chats" at bounding box center [139, 53] width 6 height 6
checkbox input "true"
click at [89, 70] on div "Everyone combined" at bounding box center [335, 67] width 645 height 8
click at [52, 71] on div "Everyone combined" at bounding box center [336, 67] width 654 height 12
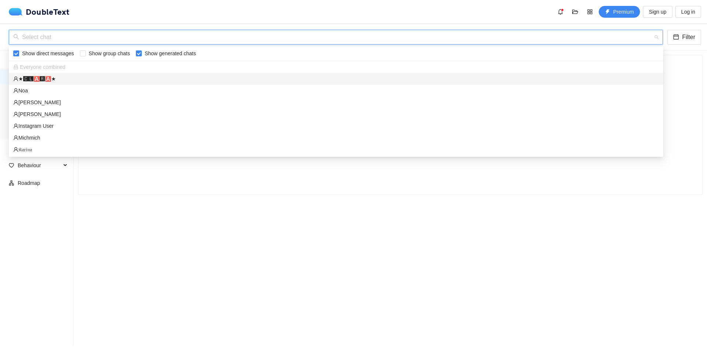
click at [54, 70] on span "Everyone combined" at bounding box center [39, 67] width 52 height 6
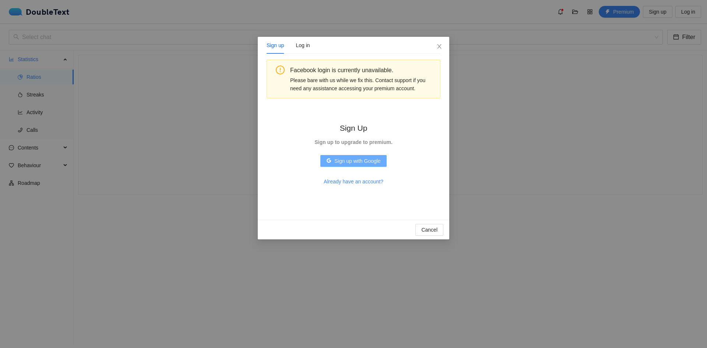
click at [353, 160] on span "Sign up with Google" at bounding box center [357, 161] width 46 height 8
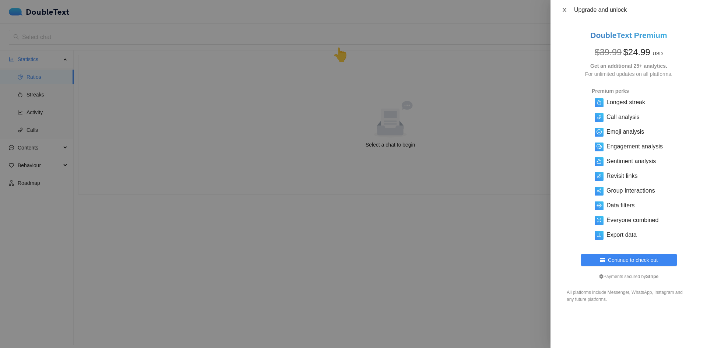
click at [565, 7] on button "Close" at bounding box center [564, 10] width 10 height 7
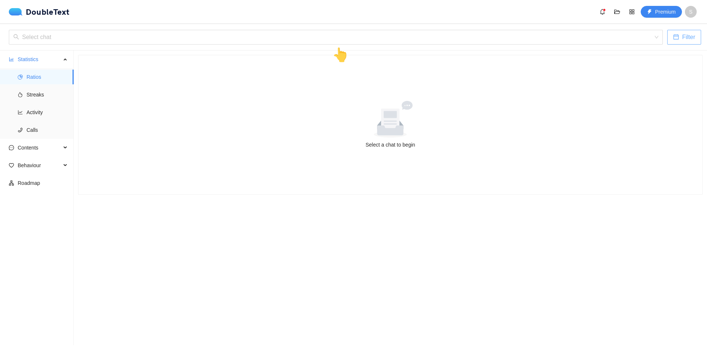
click at [686, 35] on span "Filter" at bounding box center [688, 36] width 13 height 9
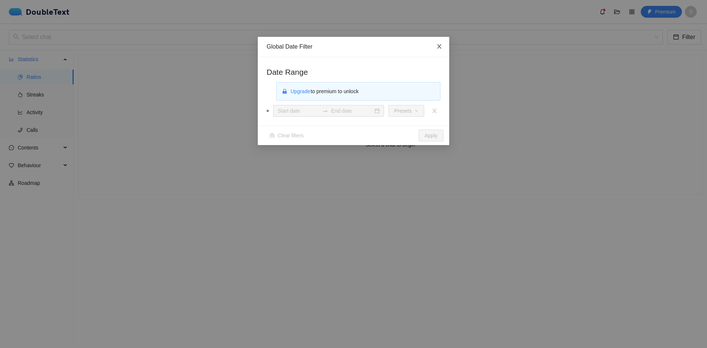
click at [441, 45] on icon "close" at bounding box center [439, 46] width 6 height 6
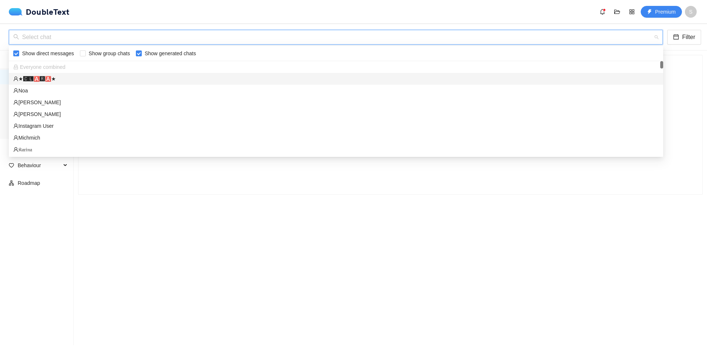
click at [331, 43] on input "search" at bounding box center [333, 37] width 640 height 14
click at [60, 77] on div "★🅲🅻🅰🆁🅰★" at bounding box center [335, 79] width 645 height 8
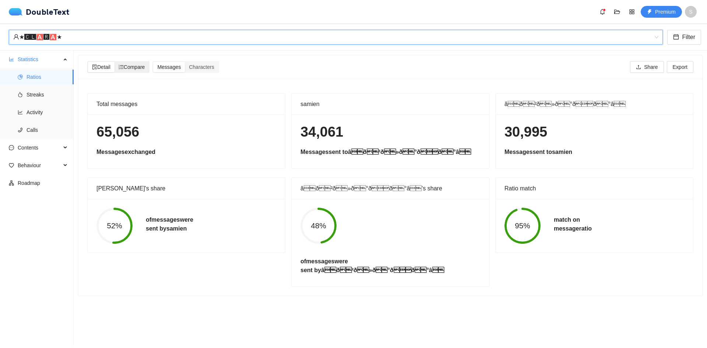
click at [138, 65] on span "Compare" at bounding box center [132, 67] width 27 height 6
click at [114, 62] on input "Compare" at bounding box center [114, 62] width 0 height 0
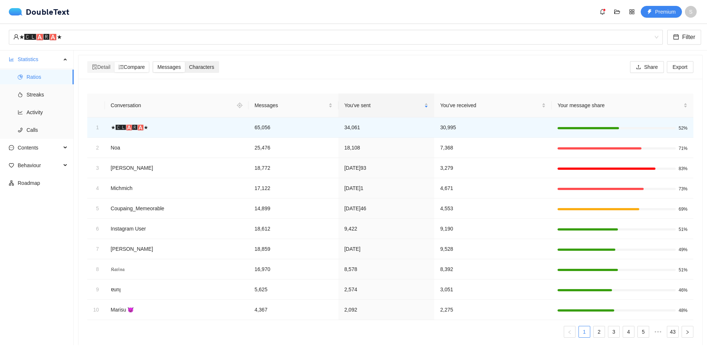
click at [203, 69] on span "Characters" at bounding box center [201, 67] width 25 height 6
click at [185, 62] on input "Characters" at bounding box center [185, 62] width 0 height 0
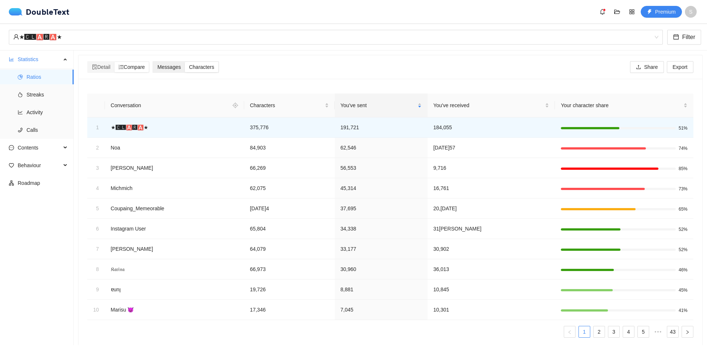
click at [181, 64] on span "Messages" at bounding box center [169, 67] width 24 height 6
click at [153, 62] on input "Messages" at bounding box center [153, 62] width 0 height 0
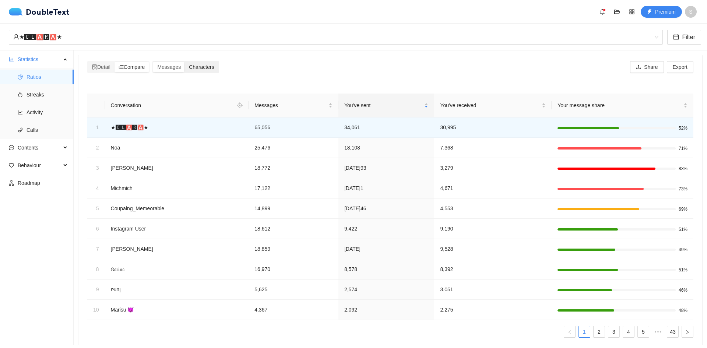
click at [208, 64] on span "Characters" at bounding box center [201, 67] width 25 height 6
click at [185, 62] on input "Characters" at bounding box center [185, 62] width 0 height 0
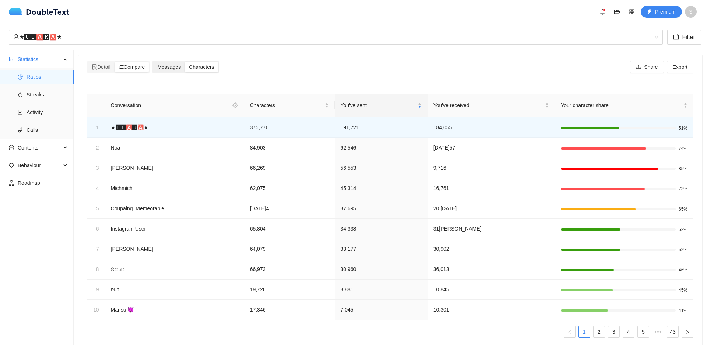
click at [169, 64] on span "Messages" at bounding box center [169, 67] width 24 height 6
click at [153, 62] on input "Messages" at bounding box center [153, 62] width 0 height 0
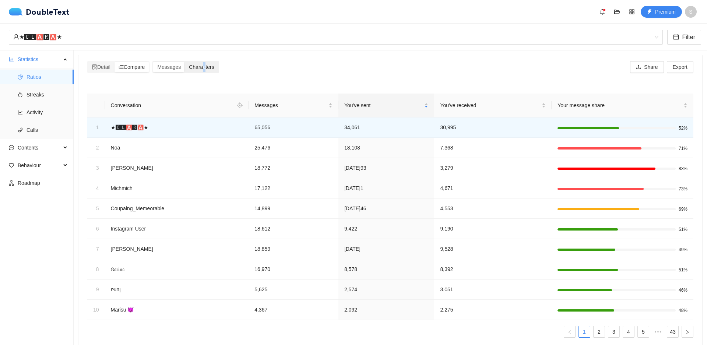
click at [207, 64] on span "Characters" at bounding box center [201, 67] width 25 height 6
click at [203, 62] on div "Characters" at bounding box center [201, 67] width 33 height 10
click at [185, 62] on input "Characters" at bounding box center [185, 62] width 0 height 0
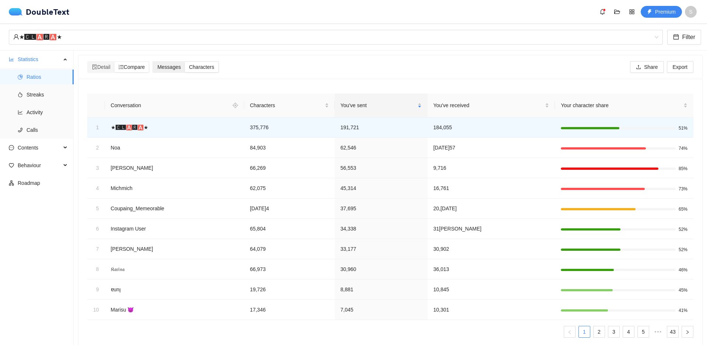
click at [173, 64] on span "Messages" at bounding box center [169, 67] width 24 height 6
click at [153, 62] on input "Messages" at bounding box center [153, 62] width 0 height 0
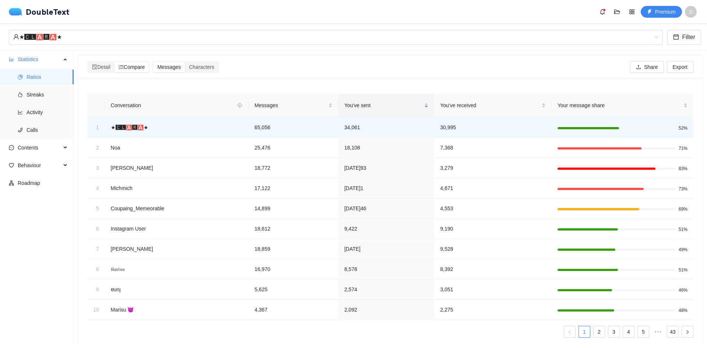
scroll to position [18, 0]
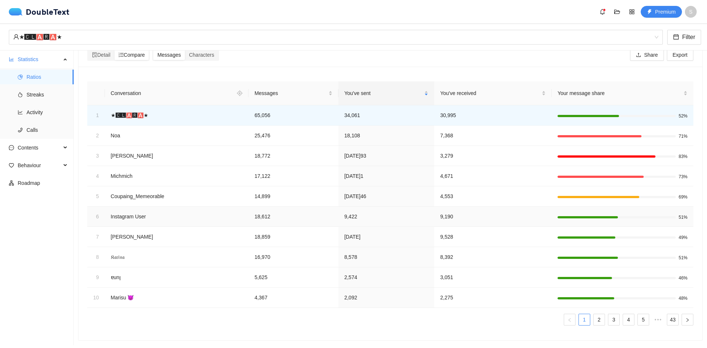
click at [114, 210] on td "Instagram User" at bounding box center [177, 217] width 144 height 20
drag, startPoint x: 179, startPoint y: 208, endPoint x: 120, endPoint y: 208, distance: 58.2
click at [177, 208] on td "Instagram User" at bounding box center [177, 217] width 144 height 20
click at [96, 212] on div "6" at bounding box center [96, 216] width 6 height 8
click at [127, 39] on div "★🅲🅻🅰🆁🅰★" at bounding box center [332, 37] width 638 height 14
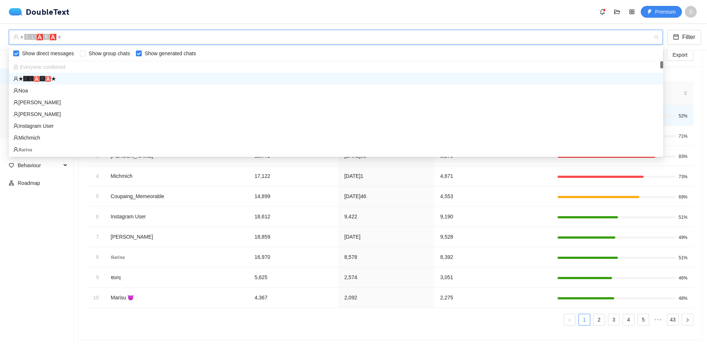
click at [127, 39] on div "★🅲🅻🅰🆁🅰★" at bounding box center [332, 37] width 638 height 14
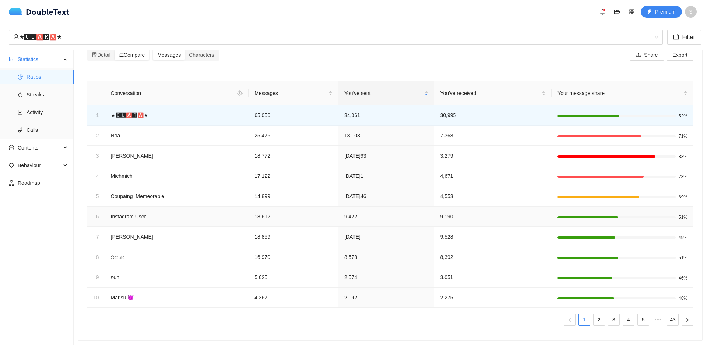
click at [108, 214] on td "Instagram User" at bounding box center [177, 217] width 144 height 20
click at [125, 274] on td "‎ɐunן‎" at bounding box center [177, 277] width 144 height 20
click at [131, 295] on td "Marisu 😈" at bounding box center [177, 298] width 144 height 20
click at [671, 315] on link "43" at bounding box center [672, 319] width 11 height 11
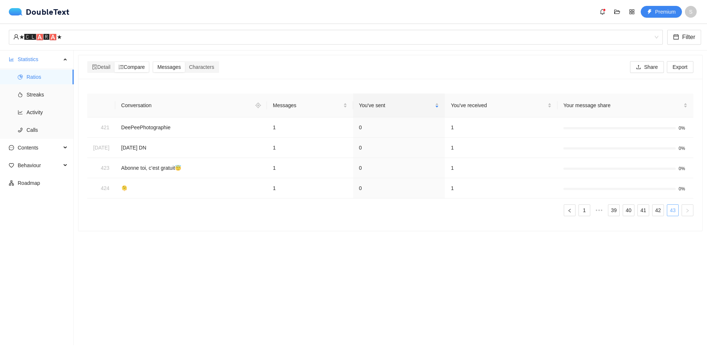
scroll to position [0, 0]
click at [566, 207] on button "button" at bounding box center [570, 210] width 12 height 12
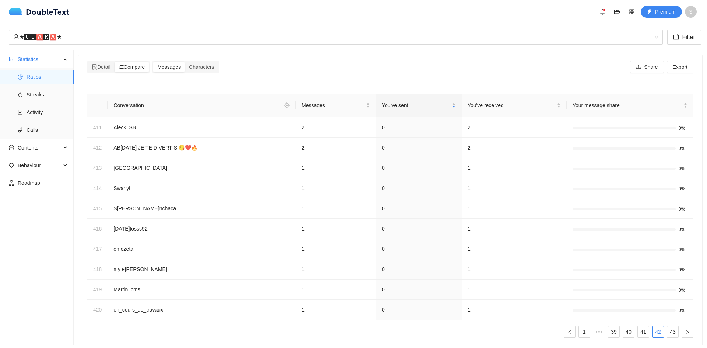
click at [587, 330] on ul "1 ••• 39 40 41 42 43" at bounding box center [390, 332] width 606 height 12
click at [579, 330] on link "1" at bounding box center [584, 331] width 11 height 11
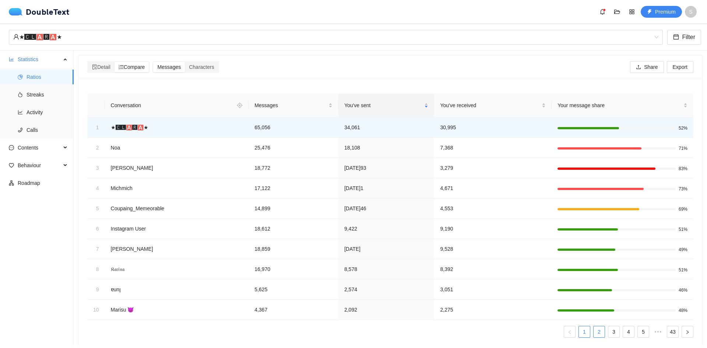
click at [596, 334] on link "2" at bounding box center [598, 331] width 11 height 11
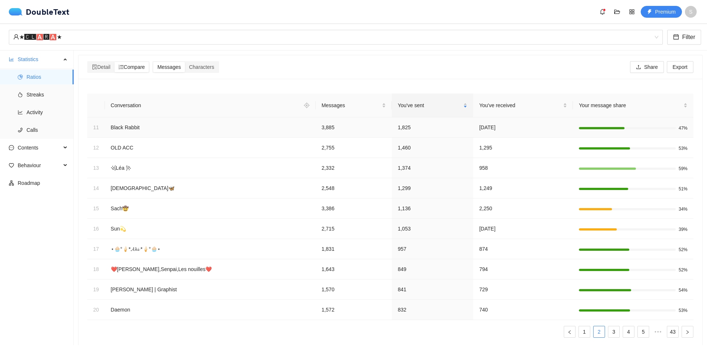
click at [143, 124] on td "Black Rabbit" at bounding box center [210, 127] width 211 height 20
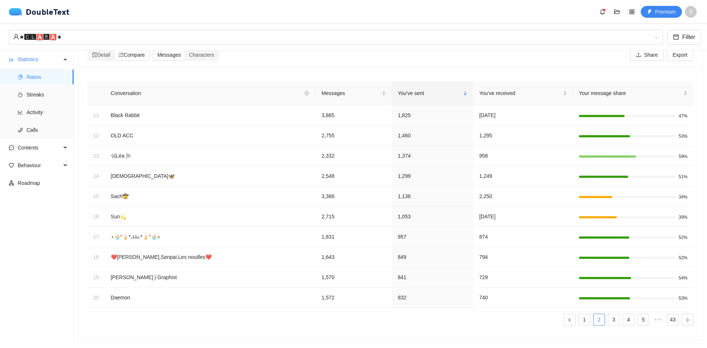
scroll to position [18, 0]
click at [581, 315] on link "1" at bounding box center [584, 319] width 11 height 11
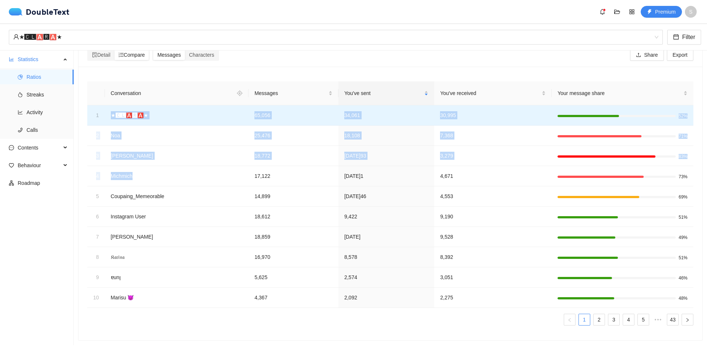
drag, startPoint x: 138, startPoint y: 171, endPoint x: 112, endPoint y: 108, distance: 68.5
click at [112, 108] on tbody "1 ★🅲🅻🅰🆁🅰★ 65,056 34,061 30,995 52% 2 Noa 25,476 18,108 7,368 71% 3 Ethan 18,772…" at bounding box center [390, 206] width 606 height 202
click at [114, 108] on td "★🅲🅻🅰🆁🅰★" at bounding box center [177, 115] width 144 height 20
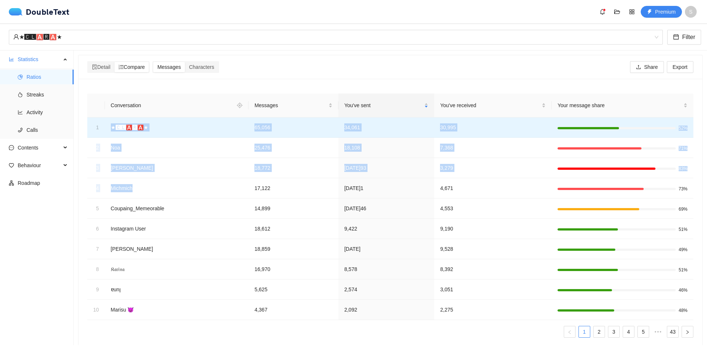
click at [662, 126] on div at bounding box center [622, 127] width 130 height 7
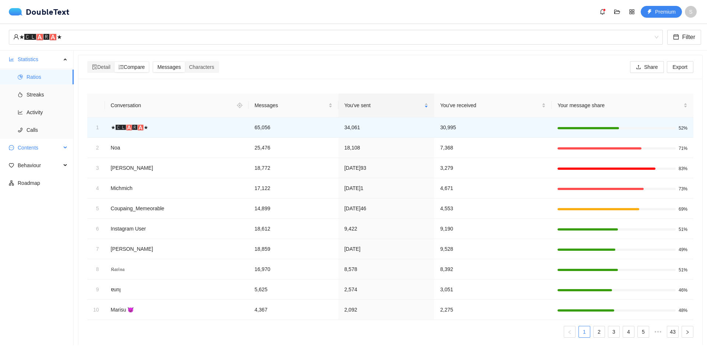
click at [36, 146] on span "Contents" at bounding box center [39, 147] width 43 height 15
click at [36, 130] on span "Calls" at bounding box center [47, 130] width 41 height 15
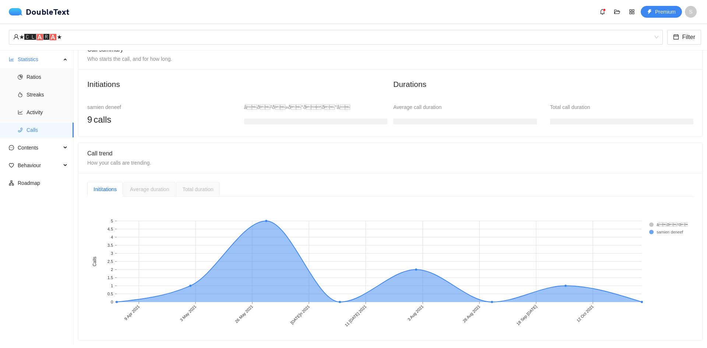
scroll to position [62, 0]
click at [43, 98] on span "Streaks" at bounding box center [47, 94] width 41 height 15
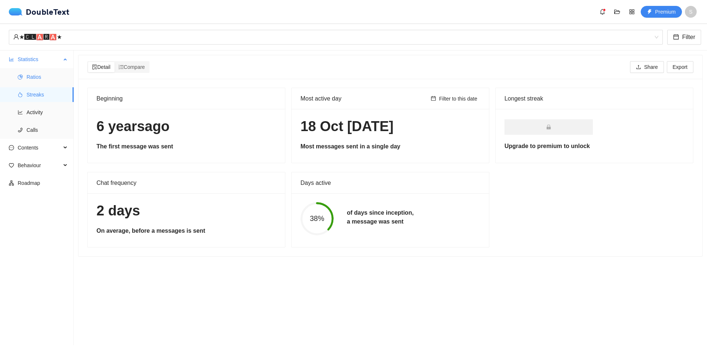
click at [51, 80] on span "Ratios" at bounding box center [47, 77] width 41 height 15
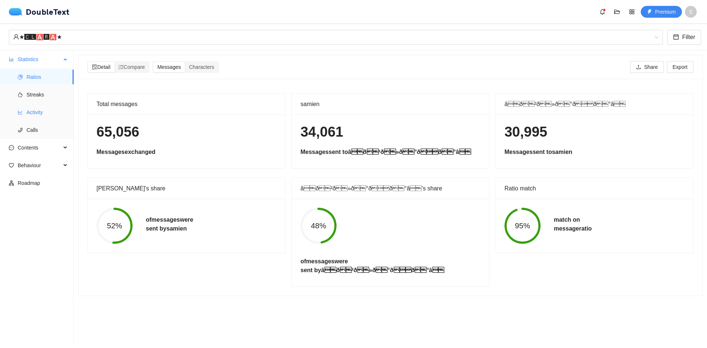
click at [38, 103] on ul "Ratios Streaks Activity Calls" at bounding box center [36, 103] width 73 height 71
click at [35, 110] on span "Activity" at bounding box center [47, 112] width 41 height 15
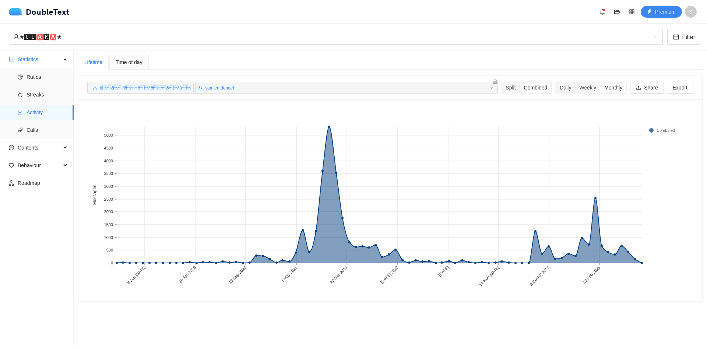
click at [134, 61] on span "Time of day" at bounding box center [129, 62] width 27 height 5
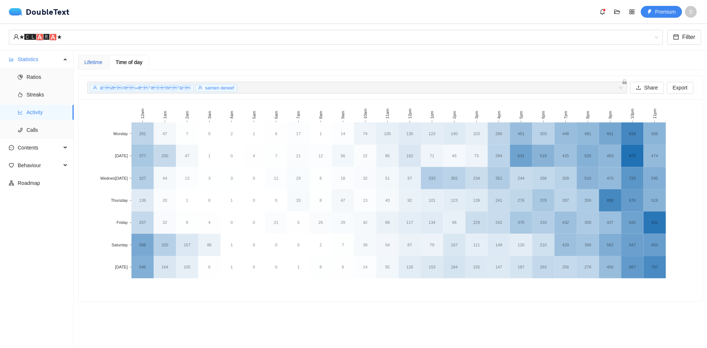
click at [98, 65] on div "Lifetime" at bounding box center [93, 62] width 18 height 8
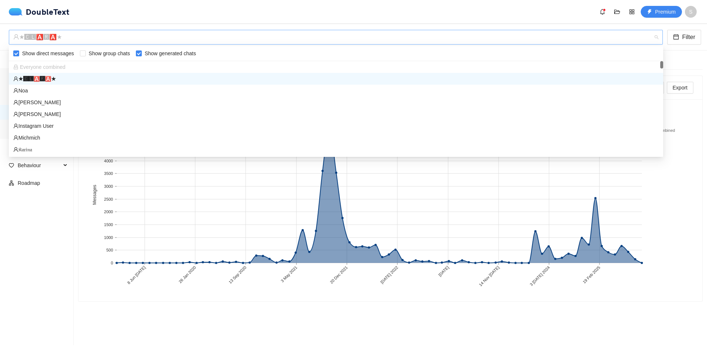
click at [53, 38] on div "★🅲🅻🅰🆁🅰★" at bounding box center [332, 37] width 638 height 14
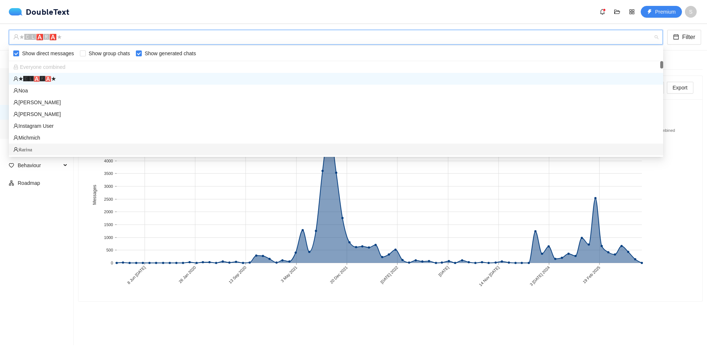
click at [32, 256] on ul "Statistics Ratios Streaks Activity Calls Contents Word Cloud Emojis Links Behav…" at bounding box center [37, 197] width 74 height 295
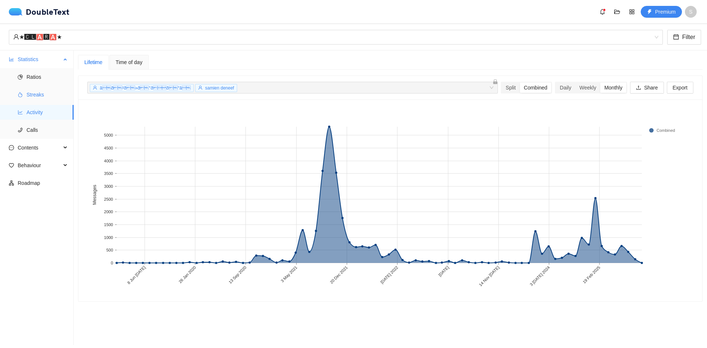
click at [46, 93] on span "Streaks" at bounding box center [47, 94] width 41 height 15
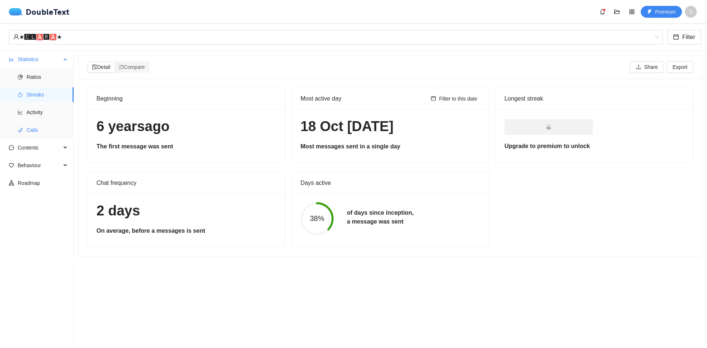
click at [31, 129] on span "Calls" at bounding box center [47, 130] width 41 height 15
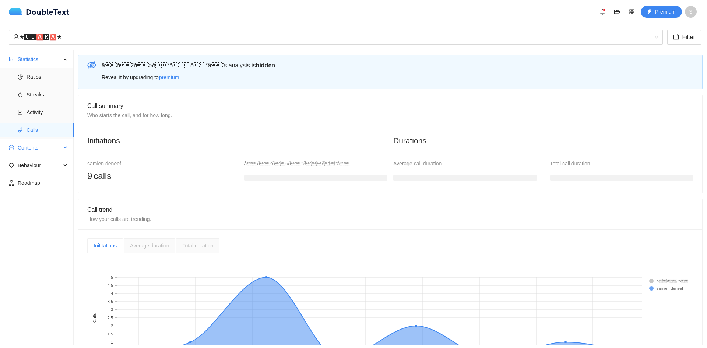
click at [39, 152] on span "Contents" at bounding box center [39, 147] width 43 height 15
click at [39, 162] on span "Word Cloud" at bounding box center [47, 165] width 41 height 15
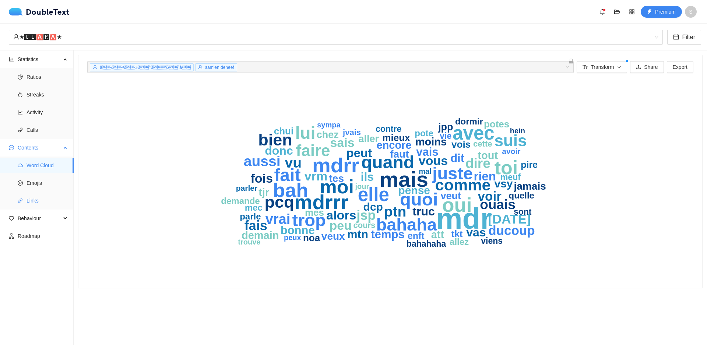
click at [40, 202] on span "Links" at bounding box center [47, 200] width 41 height 15
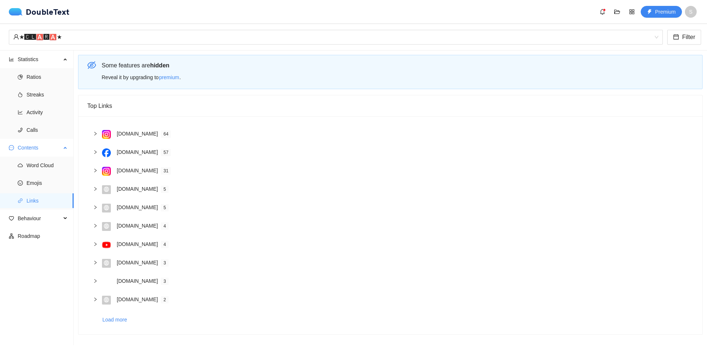
click at [40, 198] on span "Links" at bounding box center [47, 200] width 41 height 15
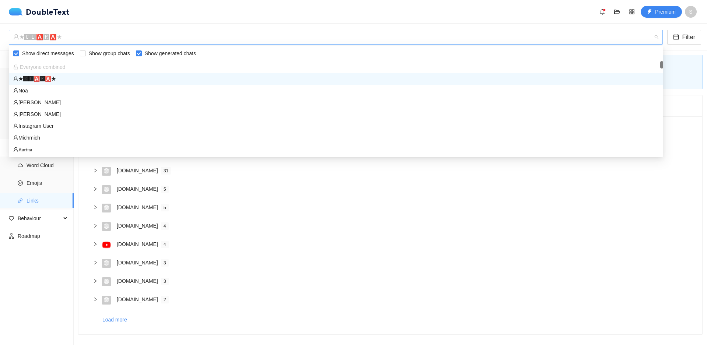
click at [74, 36] on div "★🅲🅻🅰🆁🅰★" at bounding box center [332, 37] width 638 height 14
click at [74, 37] on div "★🅲🅻🅰🆁🅰★" at bounding box center [332, 37] width 638 height 14
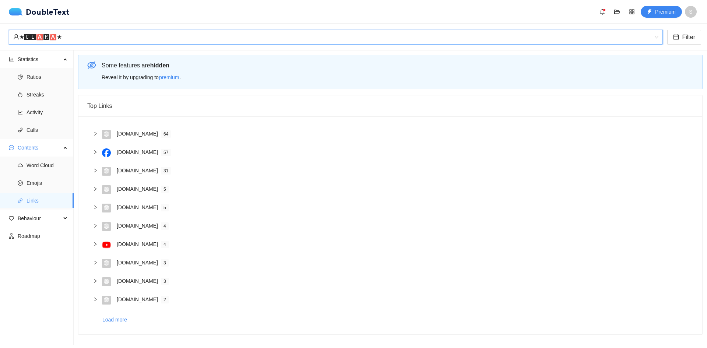
click at [118, 37] on div "★🅲🅻🅰🆁🅰★" at bounding box center [332, 37] width 638 height 14
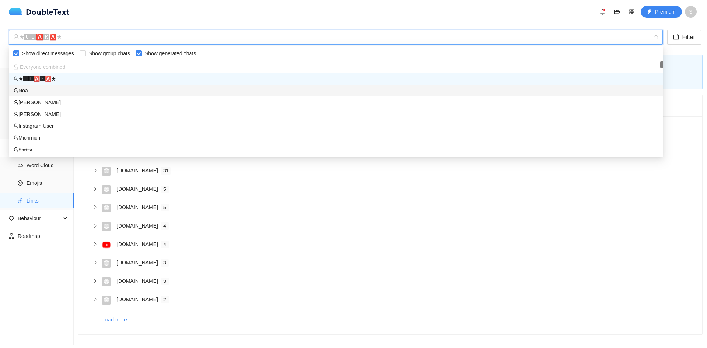
click at [59, 88] on div "Noa" at bounding box center [335, 91] width 645 height 8
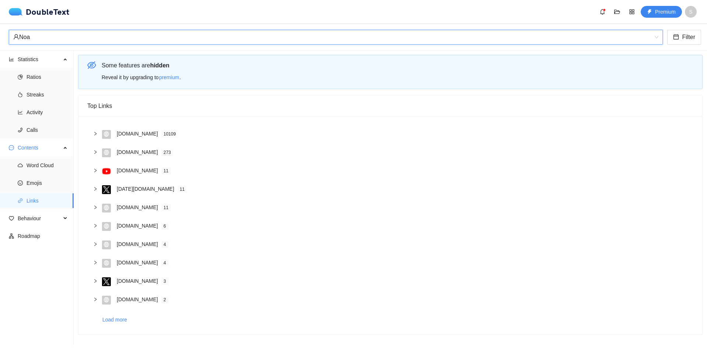
click at [108, 35] on div "Noa" at bounding box center [332, 37] width 638 height 14
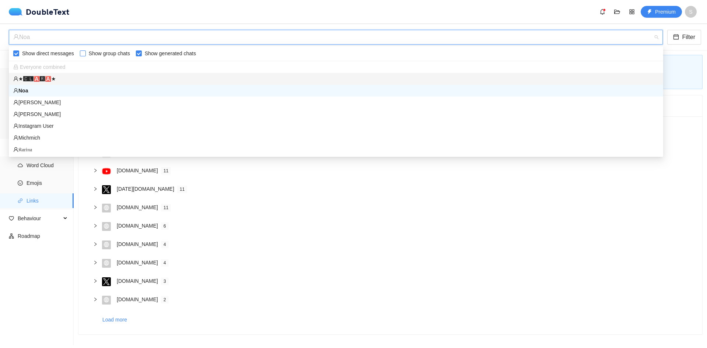
click at [87, 50] on span "Show group chats" at bounding box center [109, 53] width 47 height 8
click at [86, 50] on input "Show group chats" at bounding box center [83, 53] width 6 height 6
checkbox input "true"
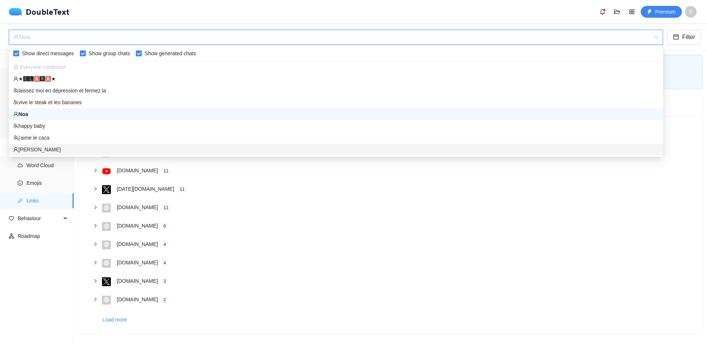
click at [23, 260] on ul "Statistics Ratios Streaks Activity Calls Contents Word Cloud Emojis Links Behav…" at bounding box center [37, 197] width 74 height 295
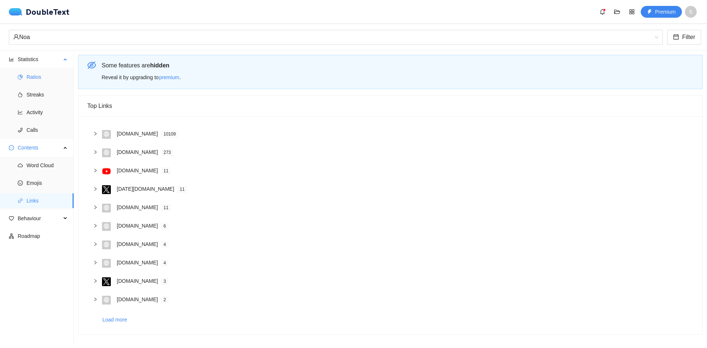
click at [52, 77] on span "Ratios" at bounding box center [47, 77] width 41 height 15
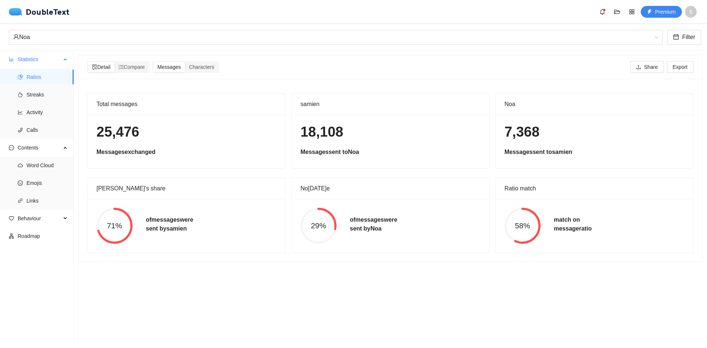
click at [57, 63] on span "Statistics" at bounding box center [39, 59] width 43 height 15
click at [138, 65] on span "Compare" at bounding box center [132, 67] width 27 height 6
click at [114, 62] on input "Compare" at bounding box center [114, 62] width 0 height 0
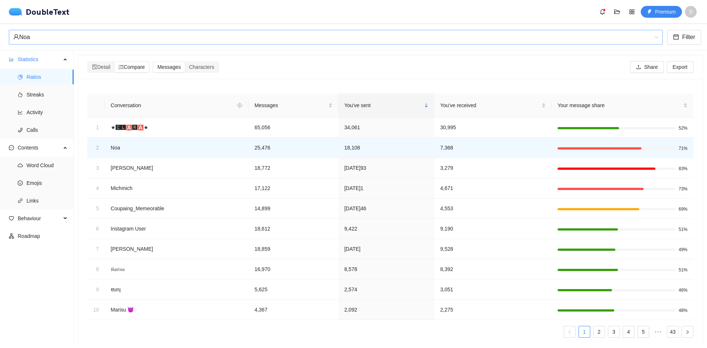
click at [97, 33] on div "Noa" at bounding box center [332, 37] width 638 height 14
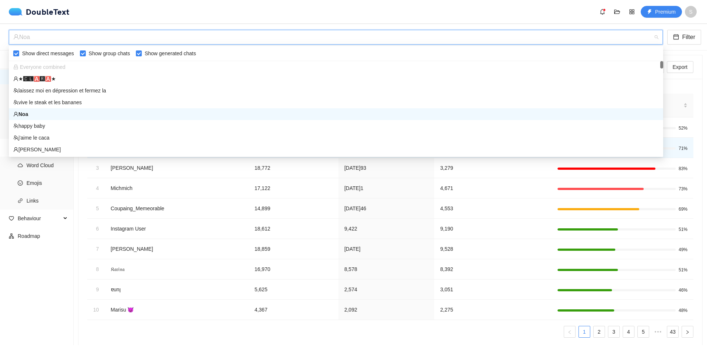
click at [96, 35] on div "Noa" at bounding box center [332, 37] width 638 height 14
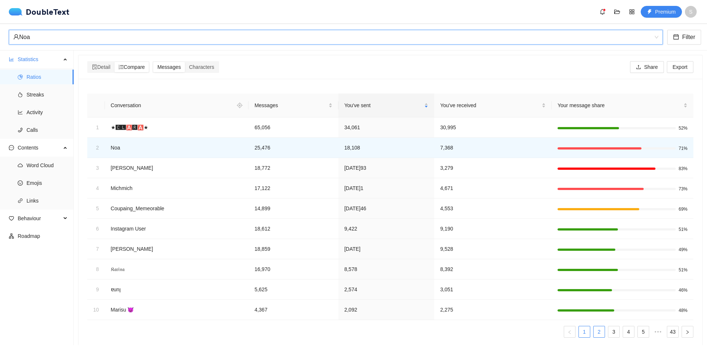
click at [598, 334] on link "2" at bounding box center [598, 331] width 11 height 11
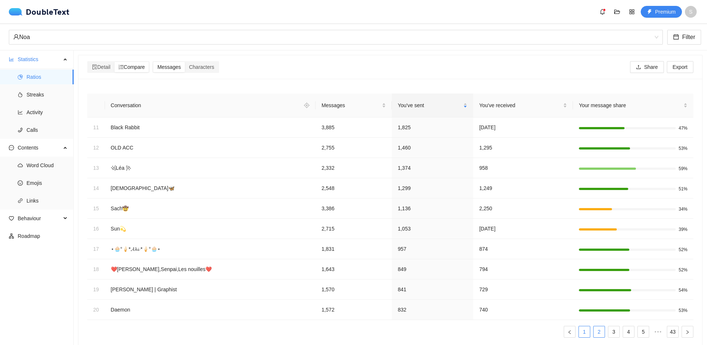
click at [579, 330] on link "1" at bounding box center [584, 331] width 11 height 11
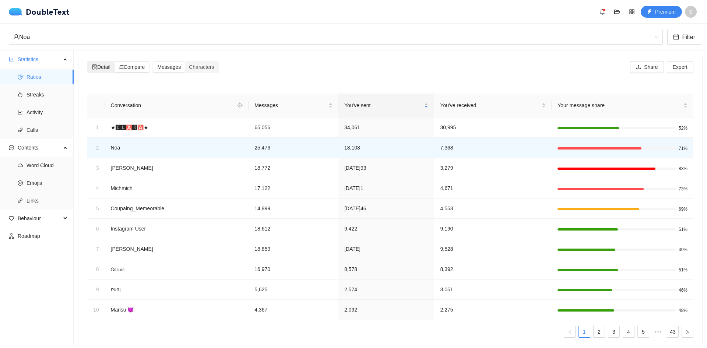
click at [93, 66] on icon "file-search" at bounding box center [94, 66] width 5 height 5
click at [88, 62] on input "Detail" at bounding box center [88, 62] width 0 height 0
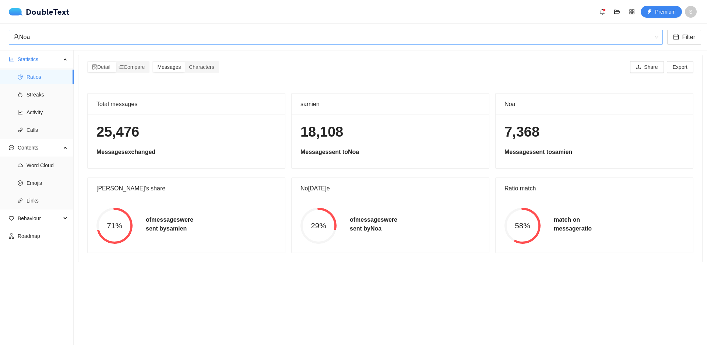
click at [123, 36] on div "Noa" at bounding box center [332, 37] width 638 height 14
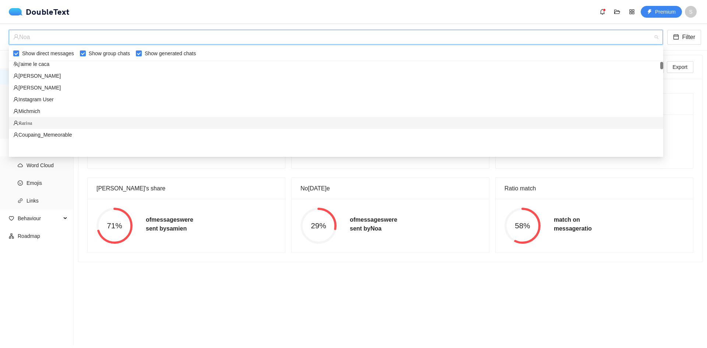
scroll to position [37, 0]
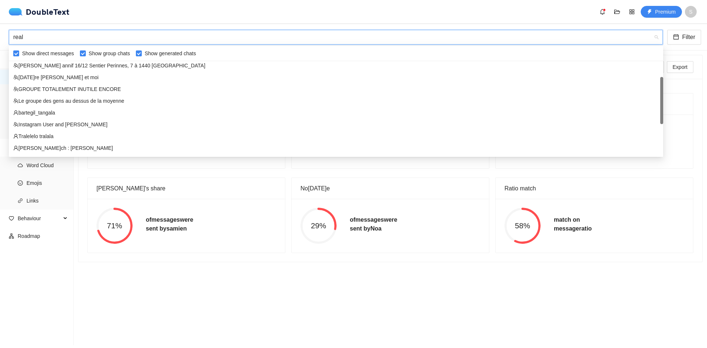
type input "reals"
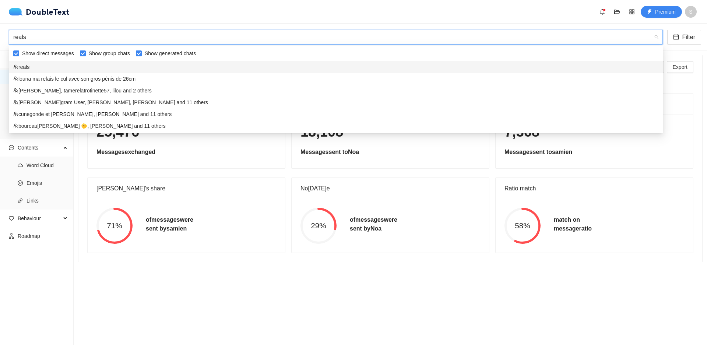
scroll to position [0, 0]
click at [88, 70] on div "reals" at bounding box center [335, 67] width 645 height 8
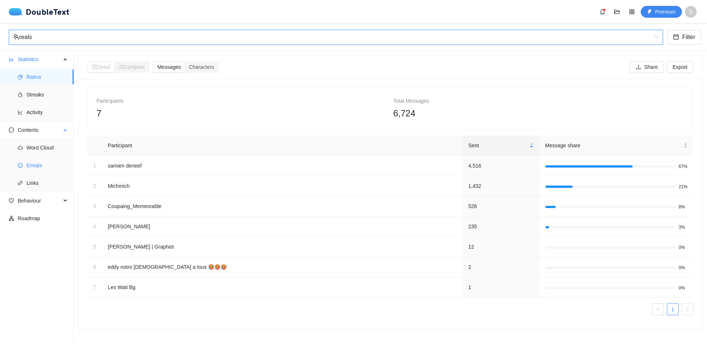
click at [22, 163] on icon "smile" at bounding box center [20, 165] width 5 height 5
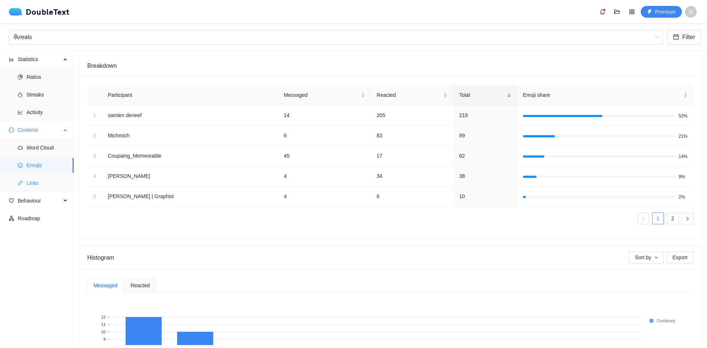
click at [34, 181] on span "Links" at bounding box center [47, 183] width 41 height 15
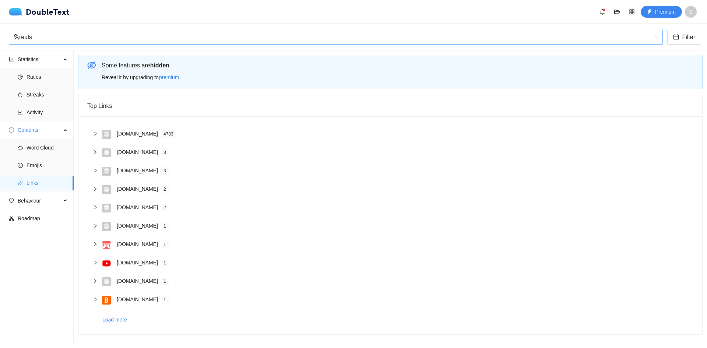
scroll to position [106, 0]
click at [27, 40] on div "reals" at bounding box center [332, 37] width 638 height 14
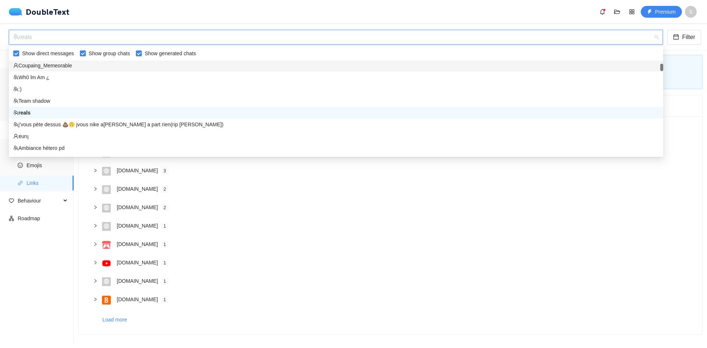
scroll to position [0, 0]
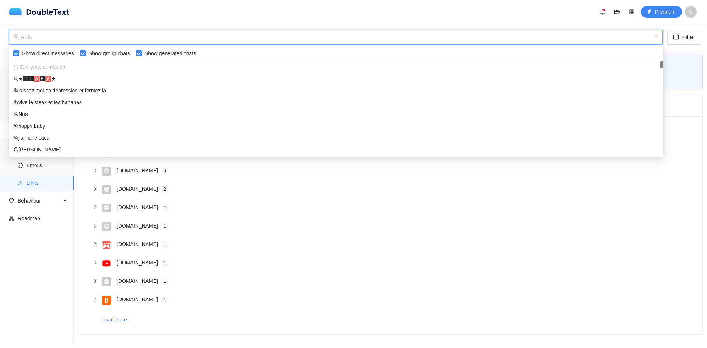
drag, startPoint x: 662, startPoint y: 66, endPoint x: 509, endPoint y: 53, distance: 153.4
click at [660, 57] on div "Show direct messages Show group chats Show generated chats 𝔎𝔞𝔯𝔦𝔫𝔞 Coupaing_Meme…" at bounding box center [336, 101] width 654 height 108
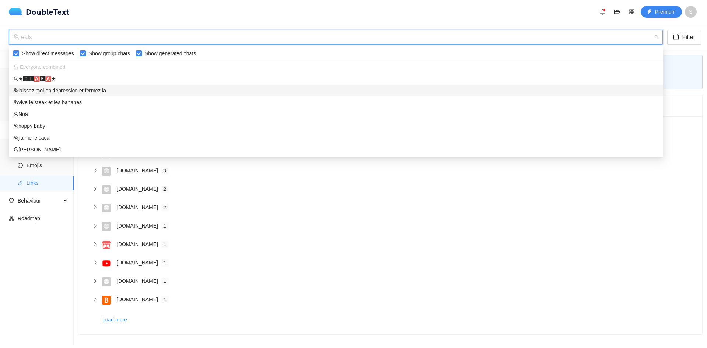
click at [74, 90] on div "laissez moi en dépression et fermez la" at bounding box center [335, 91] width 645 height 8
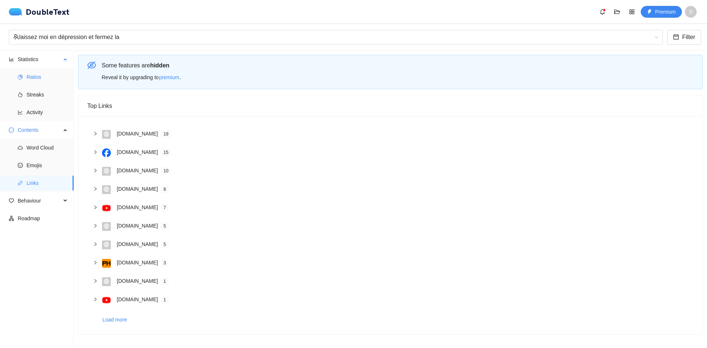
click at [49, 75] on span "Ratios" at bounding box center [47, 77] width 41 height 15
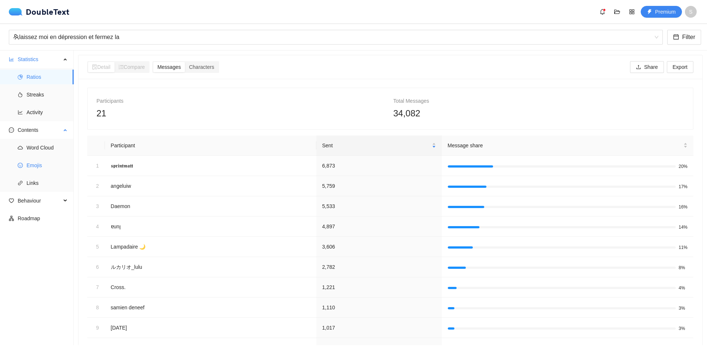
click at [29, 161] on span "Emojis" at bounding box center [47, 165] width 41 height 15
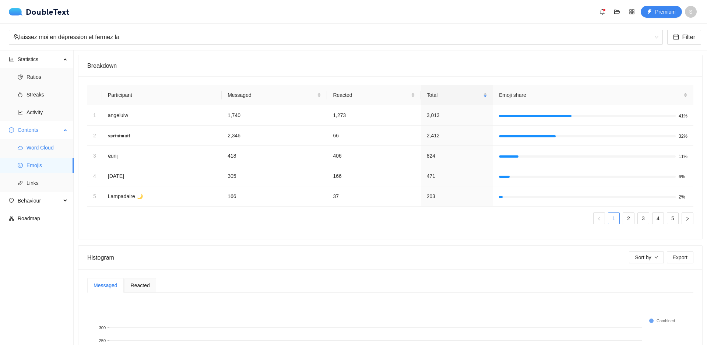
click at [34, 147] on span "Word Cloud" at bounding box center [47, 147] width 41 height 15
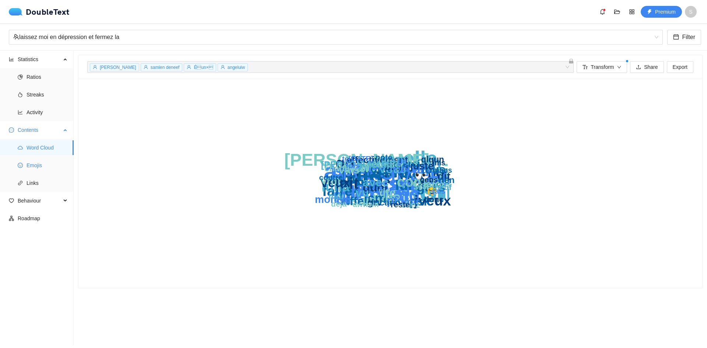
click at [29, 161] on span "Emojis" at bounding box center [47, 165] width 41 height 15
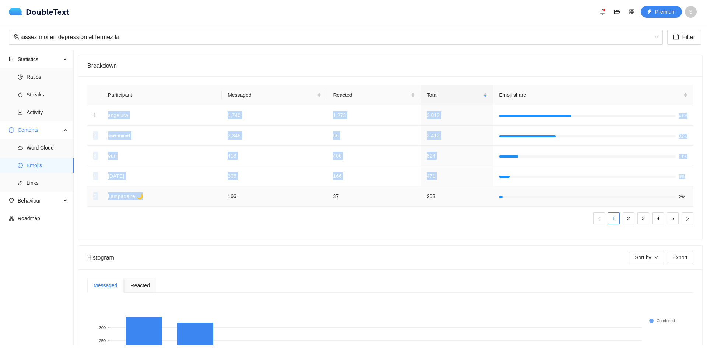
drag, startPoint x: 108, startPoint y: 113, endPoint x: 149, endPoint y: 196, distance: 92.5
click at [149, 196] on tbody "1 angeluiw 1,740 1,273 3,013 41% 2 𝖘𝖕𝖗𝖎𝖓𝖙𝖒𝖆𝖙𝖙 2,346 66 2,412 32% 3 ɐunן 418 406…" at bounding box center [390, 155] width 606 height 101
click at [149, 196] on td "Lampadaire 🌙" at bounding box center [162, 196] width 120 height 20
click at [626, 217] on link "2" at bounding box center [628, 218] width 11 height 11
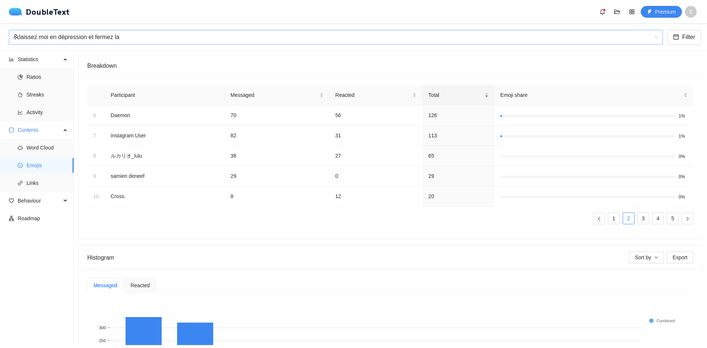
click at [50, 37] on div "laissez moi en dépression et fermez la" at bounding box center [332, 37] width 638 height 14
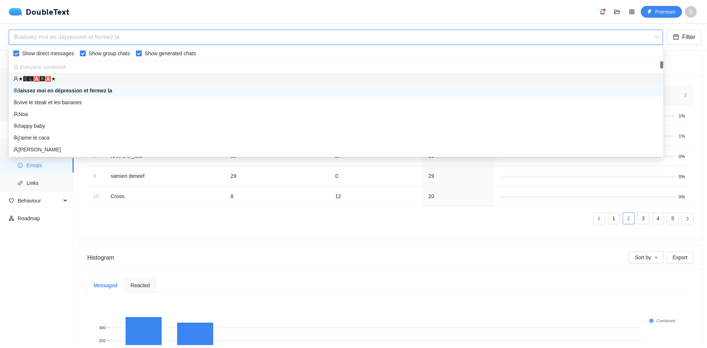
click at [91, 52] on span "Show group chats" at bounding box center [109, 53] width 47 height 8
click at [86, 52] on input "Show group chats" at bounding box center [83, 53] width 6 height 6
checkbox input "false"
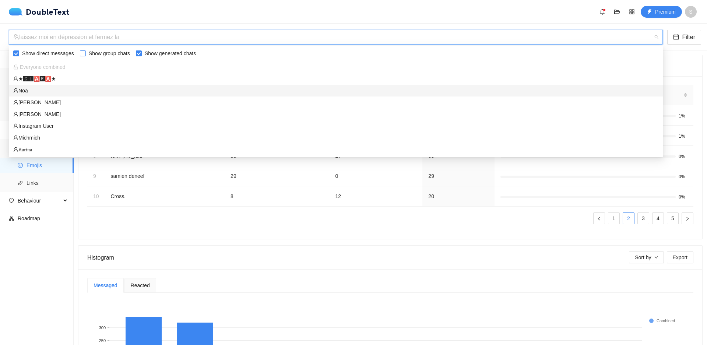
click at [39, 88] on div "Noa" at bounding box center [335, 91] width 645 height 8
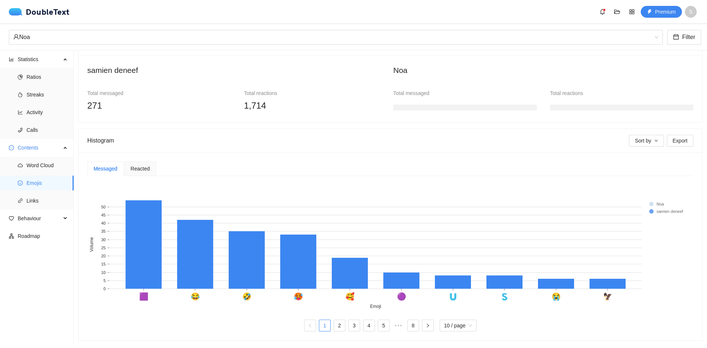
scroll to position [67, 0]
click at [40, 197] on span "Links" at bounding box center [47, 200] width 41 height 15
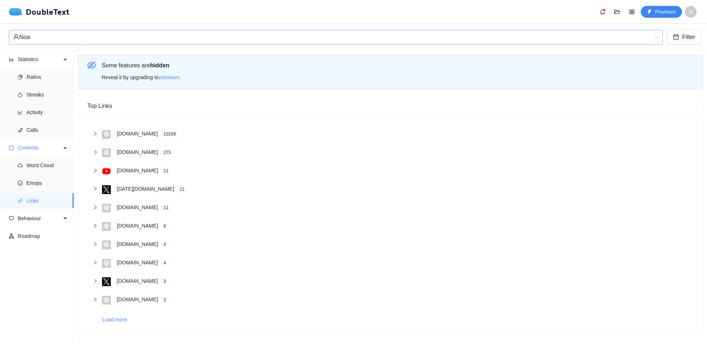
click at [59, 31] on div "Noa" at bounding box center [332, 37] width 638 height 14
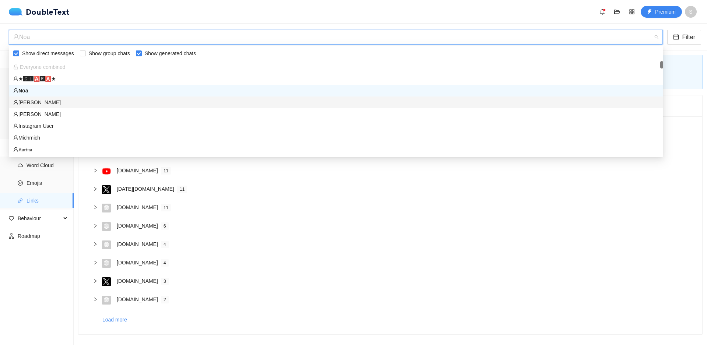
click at [32, 105] on div "[PERSON_NAME]" at bounding box center [335, 102] width 645 height 8
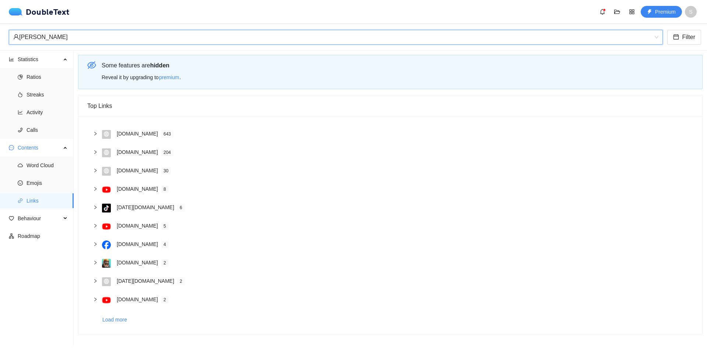
click at [142, 38] on div "[PERSON_NAME]" at bounding box center [332, 37] width 638 height 14
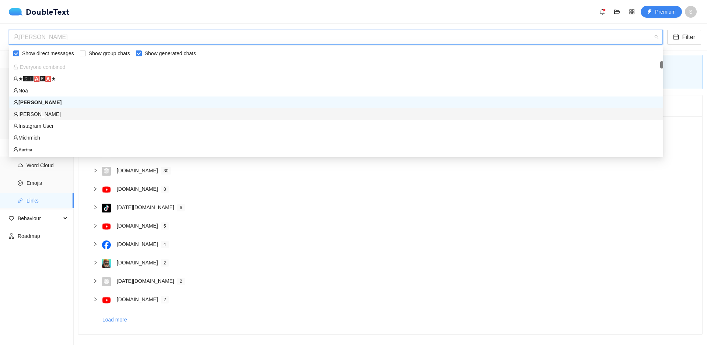
click at [53, 111] on div "[PERSON_NAME]" at bounding box center [335, 114] width 645 height 8
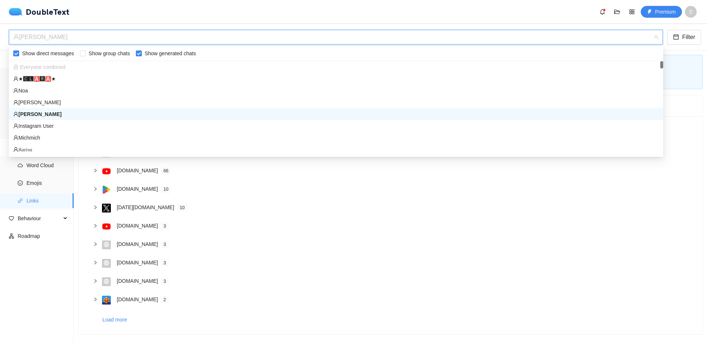
click at [149, 44] on div "[PERSON_NAME]" at bounding box center [332, 37] width 638 height 14
click at [81, 128] on div "Instagram User" at bounding box center [335, 126] width 645 height 8
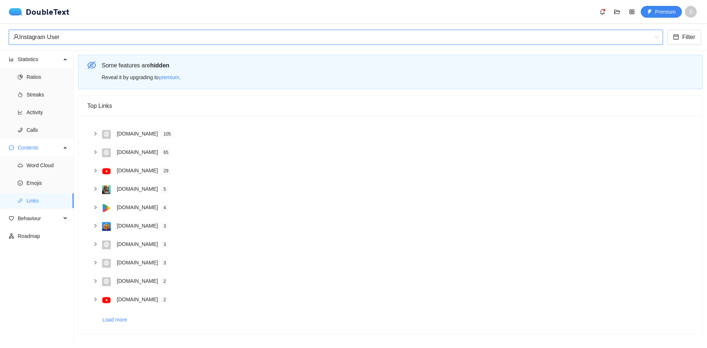
click at [91, 133] on div "[DOMAIN_NAME] 105" at bounding box center [390, 134] width 606 height 18
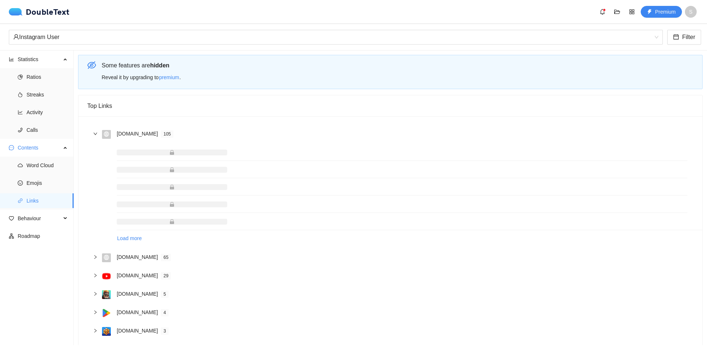
click at [96, 133] on icon "right" at bounding box center [95, 133] width 4 height 4
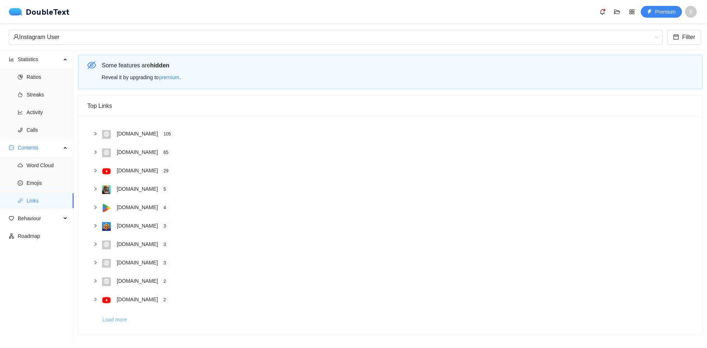
click at [110, 322] on span "Load more" at bounding box center [114, 320] width 25 height 8
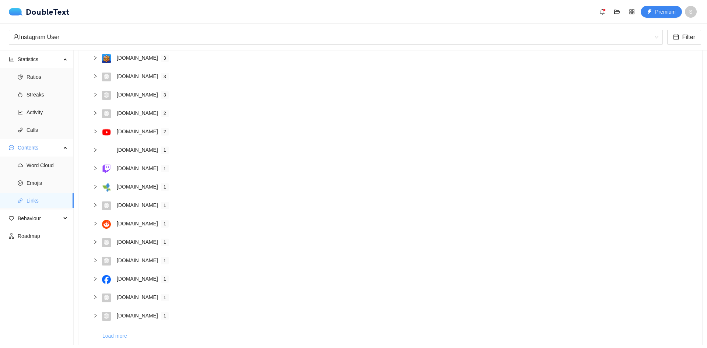
scroll to position [184, 0]
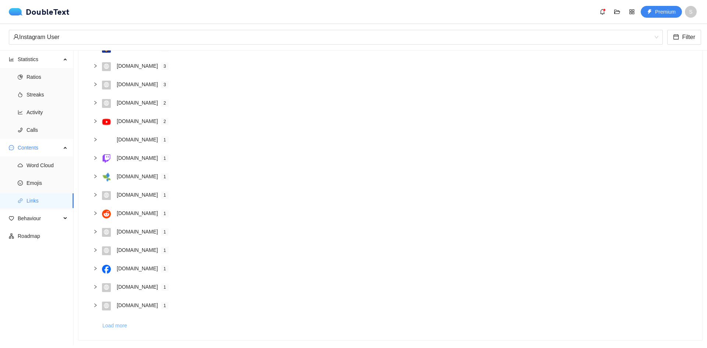
click at [100, 321] on div "instagram.com 105 Load more www.instagram.com 65 youtu.be 29 link.clashroyale.c…" at bounding box center [390, 139] width 606 height 384
click at [122, 321] on span "Load more" at bounding box center [114, 325] width 25 height 8
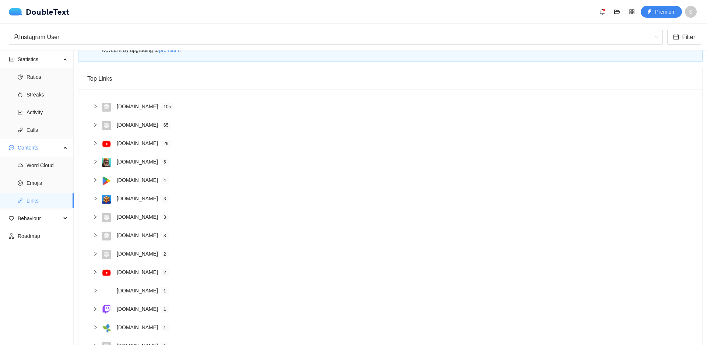
scroll to position [25, 0]
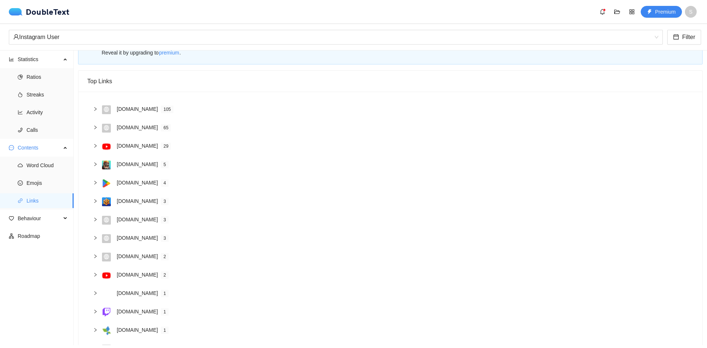
click at [96, 203] on icon "right" at bounding box center [95, 201] width 4 height 4
click at [96, 202] on icon "right" at bounding box center [95, 201] width 4 height 4
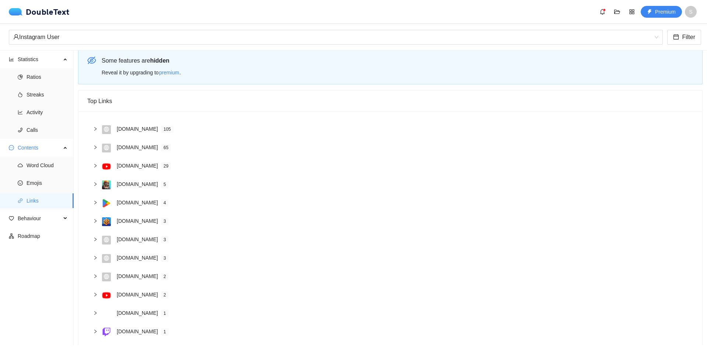
scroll to position [0, 0]
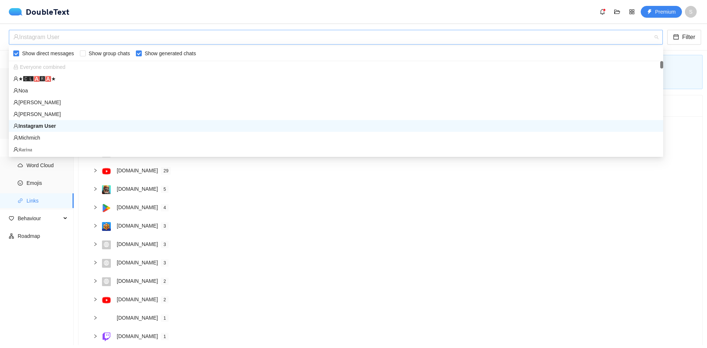
click at [157, 39] on div "Instagram User" at bounding box center [332, 37] width 638 height 14
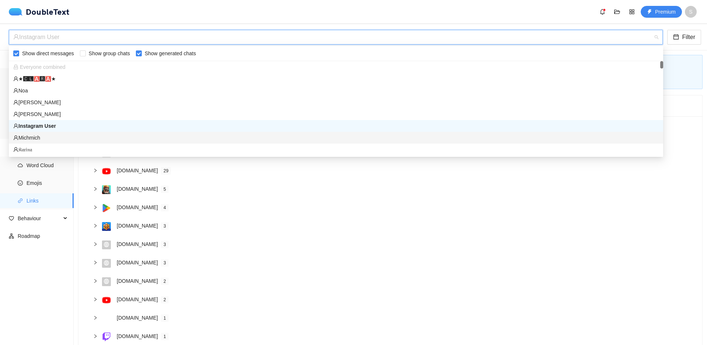
click at [42, 137] on div "Michmich" at bounding box center [335, 138] width 645 height 8
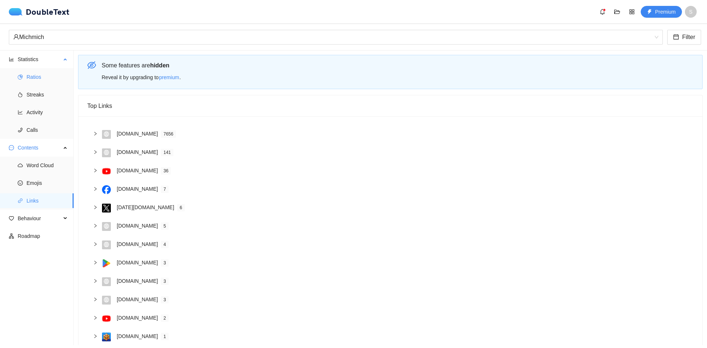
click at [42, 75] on span "Ratios" at bounding box center [47, 77] width 41 height 15
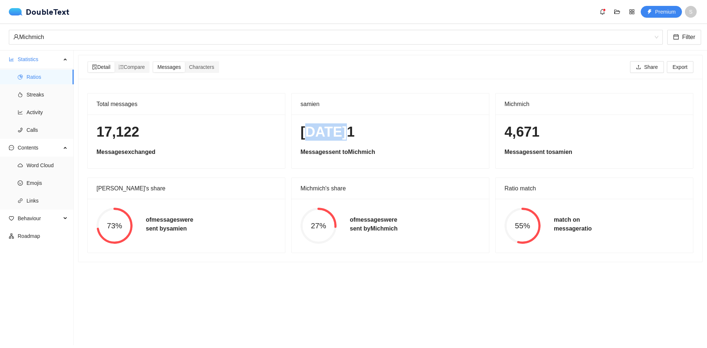
drag, startPoint x: 303, startPoint y: 131, endPoint x: 411, endPoint y: 138, distance: 108.4
click at [411, 138] on h1 "12,451" at bounding box center [390, 131] width 180 height 17
click at [404, 137] on h1 "12,451" at bounding box center [390, 131] width 180 height 17
drag, startPoint x: 95, startPoint y: 136, endPoint x: 305, endPoint y: 134, distance: 210.2
click at [302, 135] on div "Total messages 17,122 Messages exchanged samien 12,451 Messages sent to Michmic…" at bounding box center [390, 173] width 612 height 160
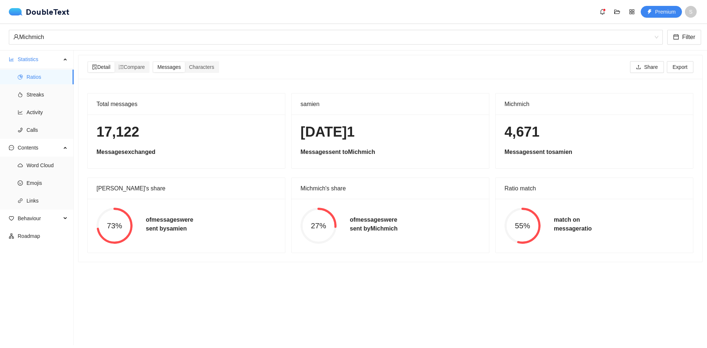
click at [313, 133] on h1 "12,451" at bounding box center [390, 131] width 180 height 17
click at [314, 131] on h1 "12,451" at bounding box center [390, 131] width 180 height 17
click at [414, 148] on h5 "Messages sent to Michmich" at bounding box center [390, 152] width 180 height 9
drag, startPoint x: 301, startPoint y: 131, endPoint x: 386, endPoint y: 132, distance: 85.1
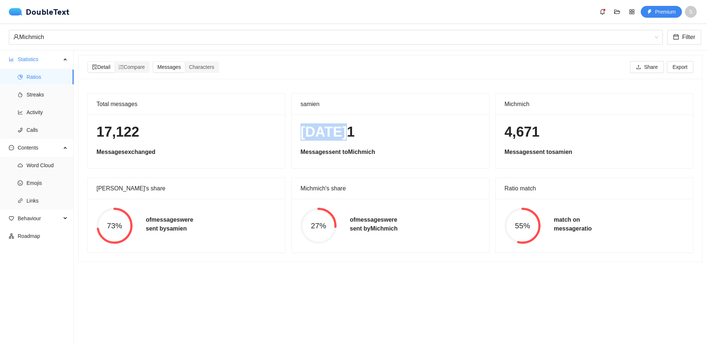
click at [352, 133] on h1 "12,451" at bounding box center [390, 131] width 180 height 17
click at [542, 144] on div "4,671 Messages sent to samien" at bounding box center [594, 141] width 197 height 54
click at [521, 137] on h1 "4,671" at bounding box center [594, 131] width 180 height 17
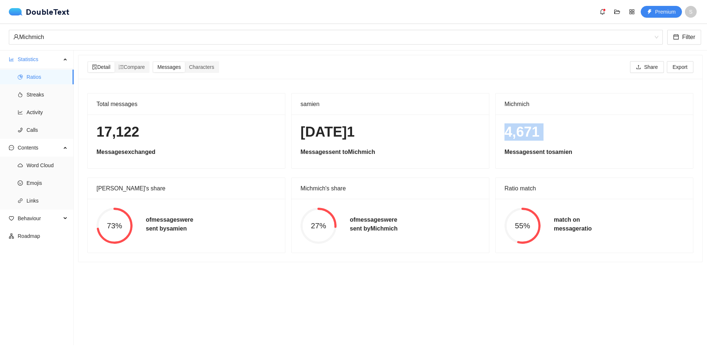
click at [565, 127] on h1 "4,671" at bounding box center [594, 131] width 180 height 17
click at [565, 130] on h1 "4,671" at bounding box center [594, 131] width 180 height 17
click at [31, 206] on span "Links" at bounding box center [47, 200] width 41 height 15
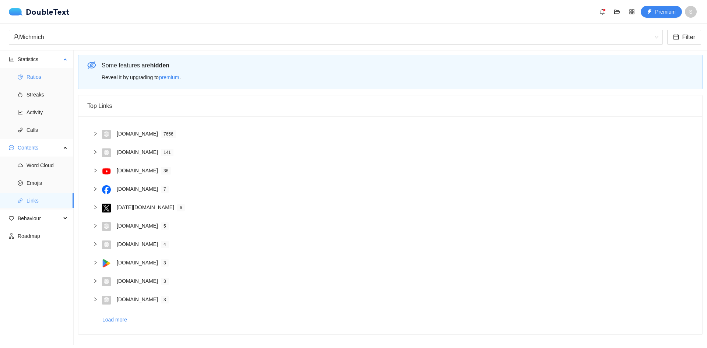
click at [55, 81] on span "Ratios" at bounding box center [47, 77] width 41 height 15
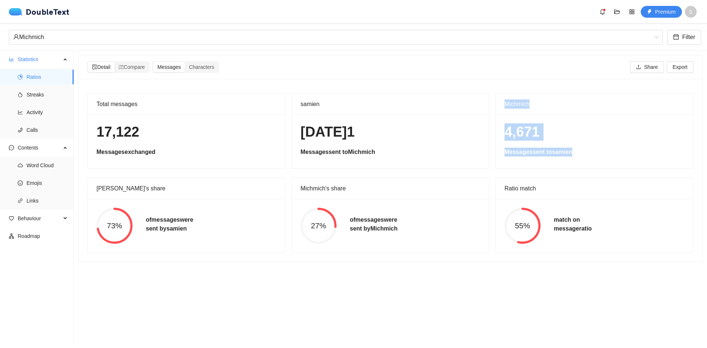
drag, startPoint x: 499, startPoint y: 102, endPoint x: 577, endPoint y: 153, distance: 92.5
click at [576, 152] on div "Michmich 4,671 Messages sent to samien" at bounding box center [594, 130] width 198 height 75
click at [577, 153] on h5 "Messages sent to samien" at bounding box center [594, 152] width 180 height 9
drag, startPoint x: 577, startPoint y: 153, endPoint x: 509, endPoint y: 108, distance: 81.5
click at [509, 108] on div "Michmich 4,671 Messages sent to samien" at bounding box center [594, 130] width 198 height 75
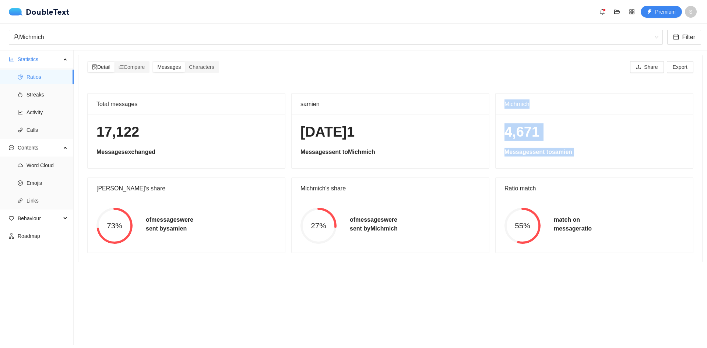
click at [509, 108] on div "Michmich" at bounding box center [594, 104] width 180 height 21
click at [139, 67] on span "Compare" at bounding box center [132, 67] width 27 height 6
click at [114, 62] on input "Compare" at bounding box center [114, 62] width 0 height 0
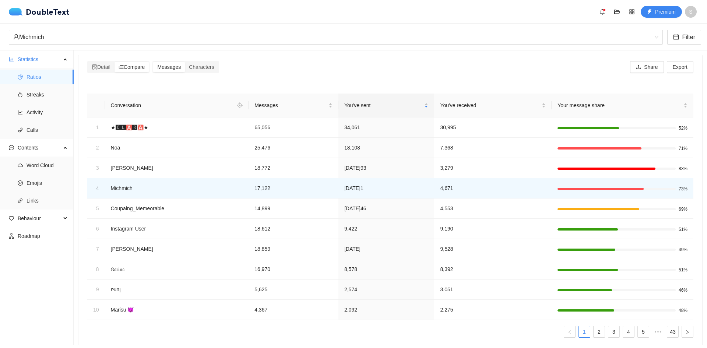
scroll to position [18, 0]
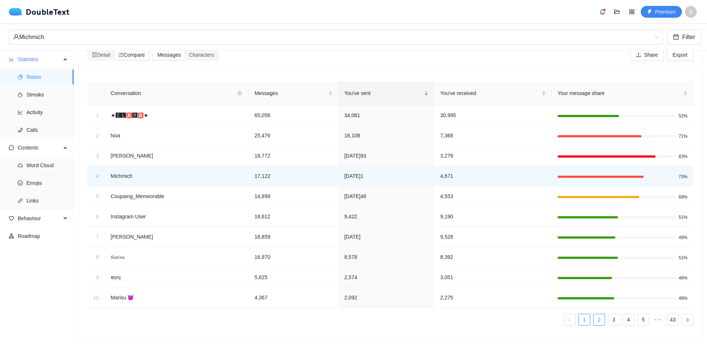
click at [597, 315] on link "2" at bounding box center [598, 319] width 11 height 11
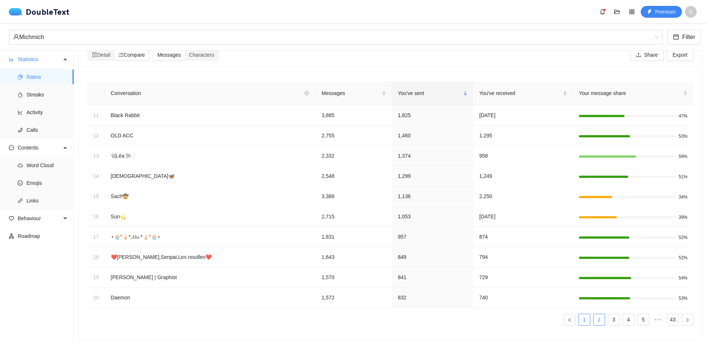
click at [579, 314] on link "1" at bounding box center [584, 319] width 11 height 11
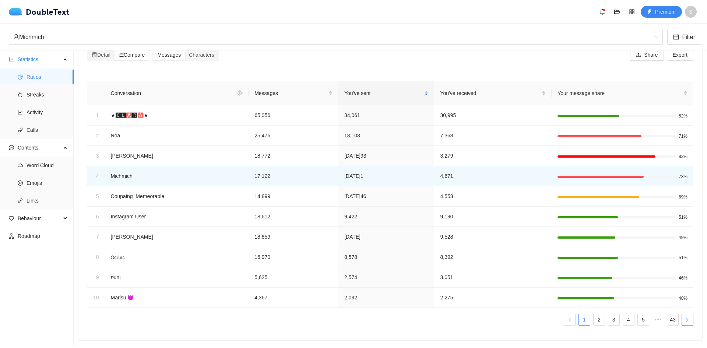
click at [685, 318] on icon "right" at bounding box center [687, 320] width 4 height 4
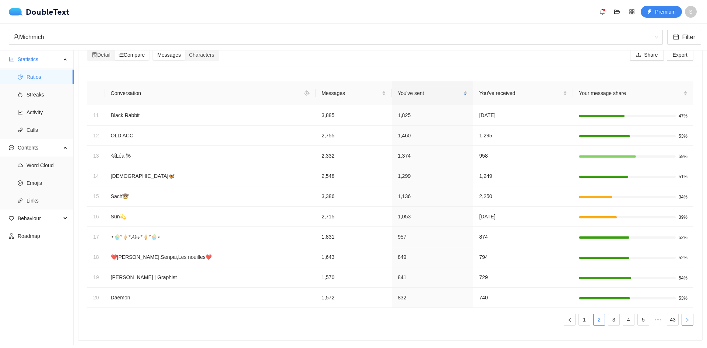
click at [685, 318] on icon "right" at bounding box center [687, 320] width 4 height 4
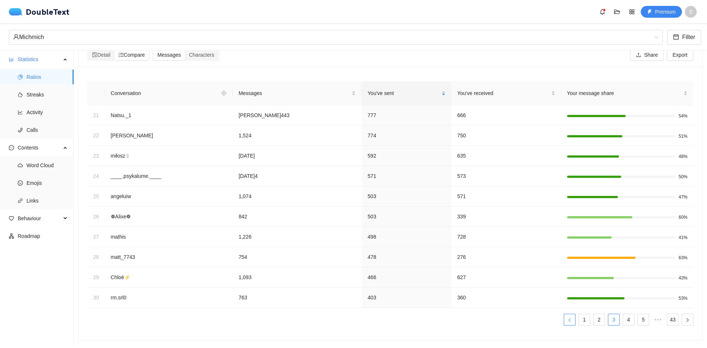
click at [567, 318] on icon "left" at bounding box center [569, 320] width 4 height 4
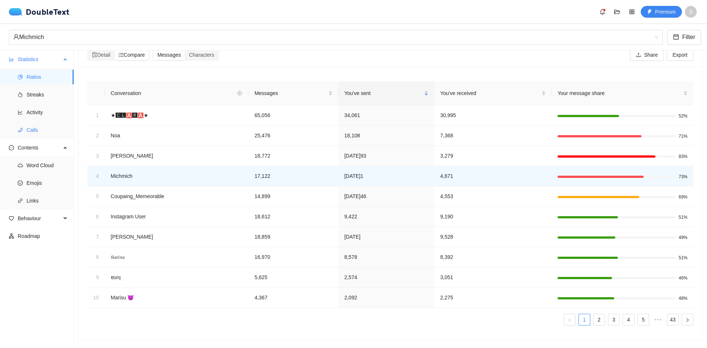
click at [36, 133] on span "Calls" at bounding box center [47, 130] width 41 height 15
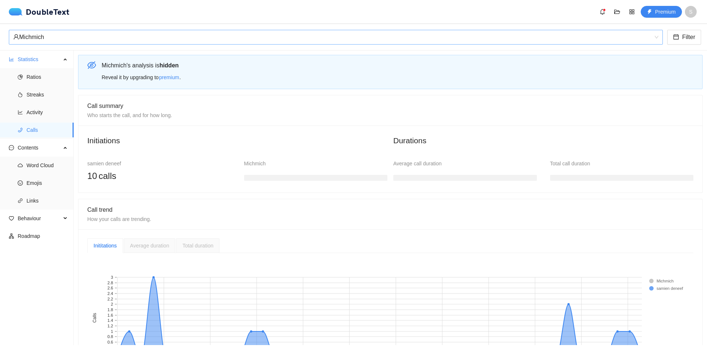
click at [146, 33] on div "Michmich" at bounding box center [332, 37] width 638 height 14
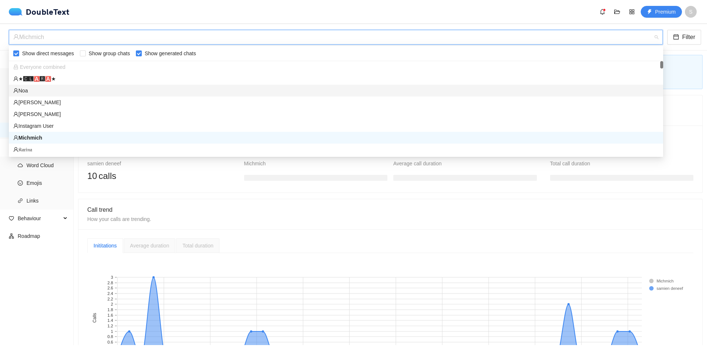
click at [78, 92] on div "Noa" at bounding box center [335, 91] width 645 height 8
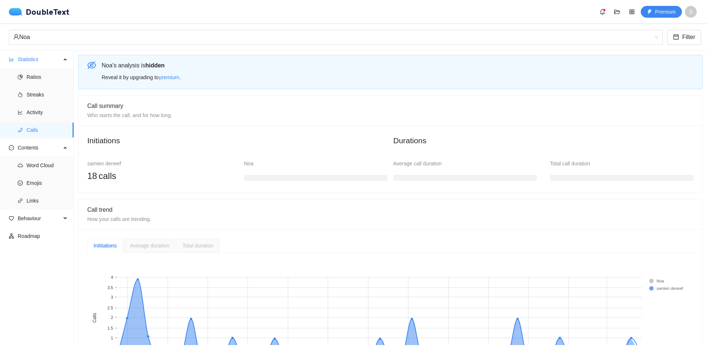
click at [122, 46] on div "Noa Filter" at bounding box center [353, 37] width 707 height 27
click at [117, 49] on div "Noa Filter" at bounding box center [353, 37] width 707 height 27
drag, startPoint x: 124, startPoint y: 35, endPoint x: 111, endPoint y: 64, distance: 31.6
click at [124, 36] on div "Noa" at bounding box center [332, 37] width 638 height 14
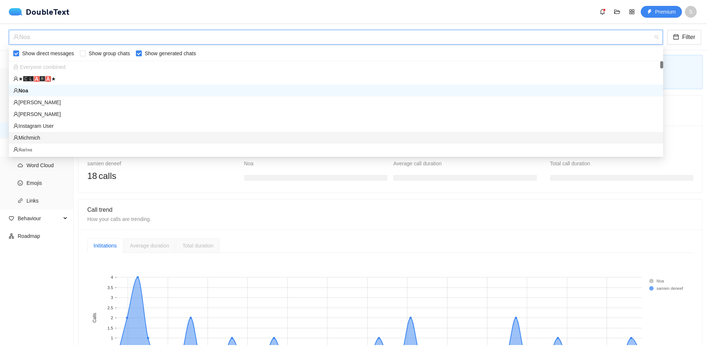
click at [59, 133] on div "Michmich" at bounding box center [336, 138] width 654 height 12
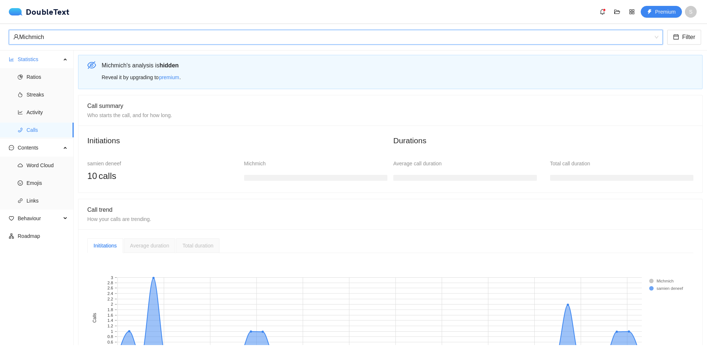
click at [114, 39] on div "Michmich" at bounding box center [332, 37] width 638 height 14
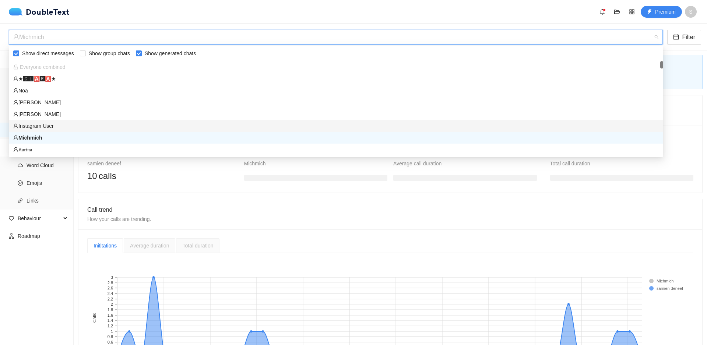
click at [51, 122] on div "Instagram User" at bounding box center [335, 126] width 645 height 8
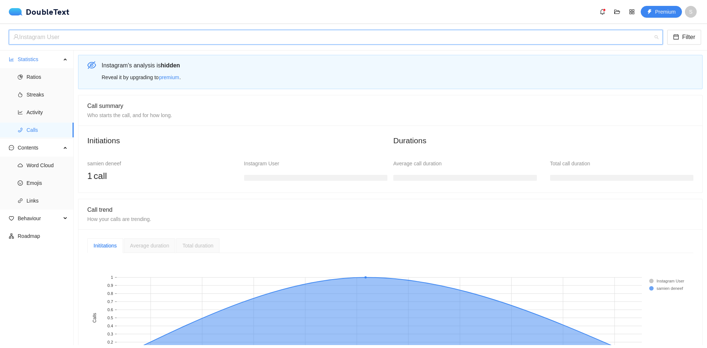
click at [101, 39] on div "Instagram User" at bounding box center [332, 37] width 638 height 14
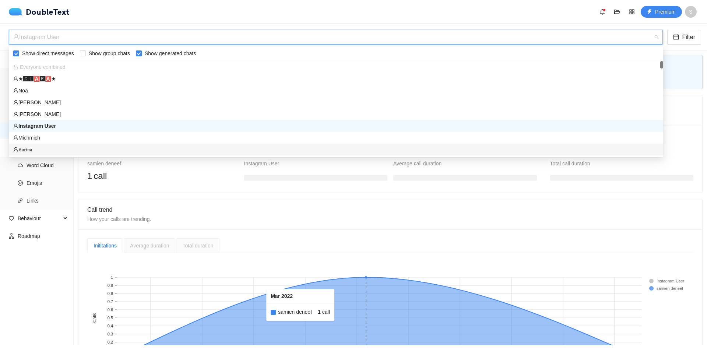
click at [278, 326] on rect at bounding box center [373, 317] width 263 height 81
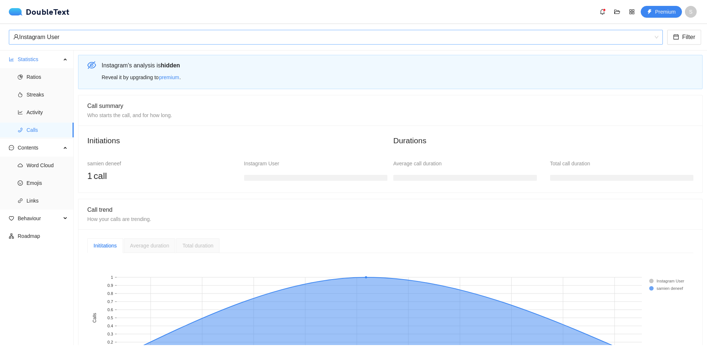
click at [98, 35] on div "Instagram User" at bounding box center [332, 37] width 638 height 14
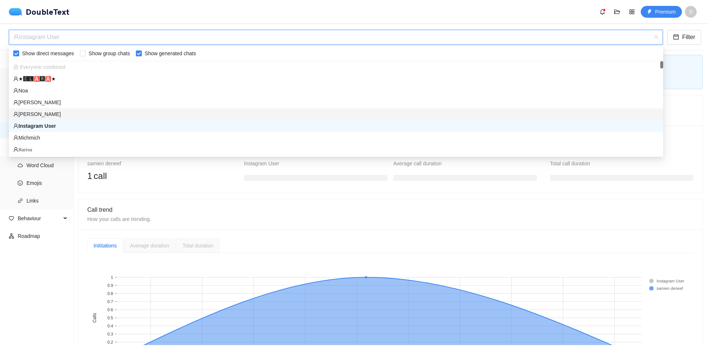
click at [66, 110] on div "[PERSON_NAME]" at bounding box center [335, 114] width 645 height 8
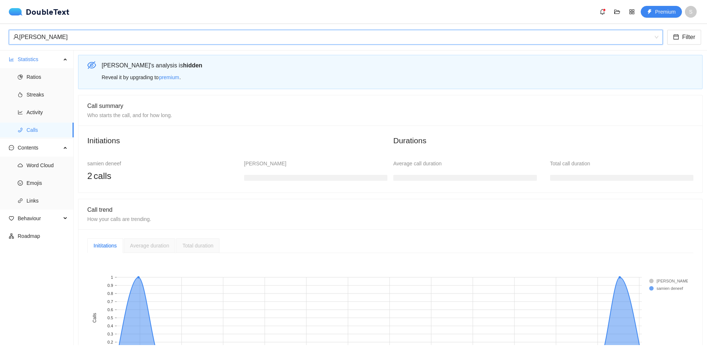
click at [132, 29] on div "Ethan Ethan Filter" at bounding box center [353, 37] width 707 height 27
click at [131, 30] on div "[PERSON_NAME]" at bounding box center [332, 37] width 638 height 14
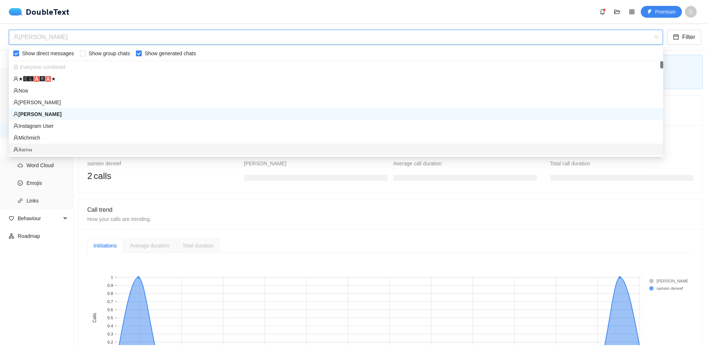
click at [53, 148] on div "𝔎𝔞𝔯𝔦𝔫𝔞" at bounding box center [335, 149] width 645 height 8
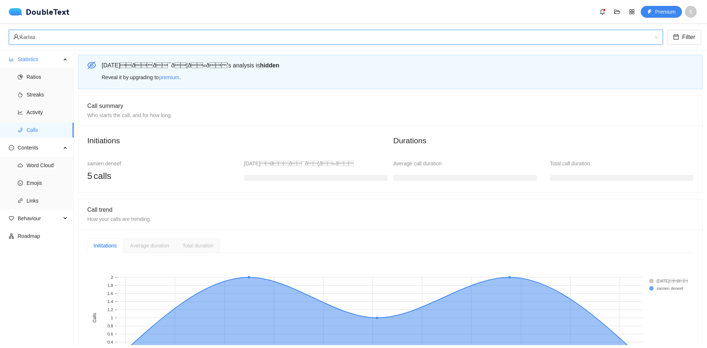
click at [206, 39] on div "𝔎𝔞𝔯𝔦𝔫𝔞" at bounding box center [332, 37] width 638 height 14
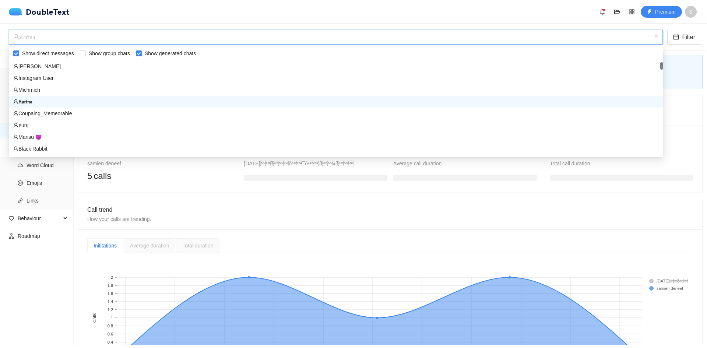
scroll to position [64, 0]
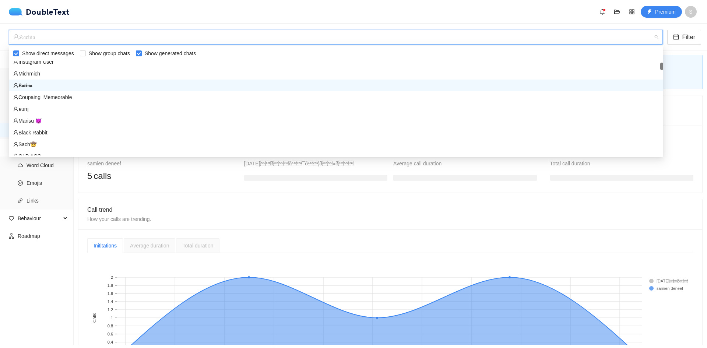
click at [661, 67] on div at bounding box center [661, 66] width 3 height 7
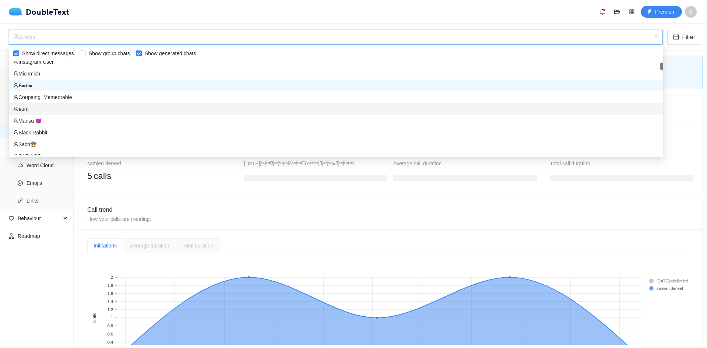
click at [28, 109] on div "‎ɐunן‎" at bounding box center [335, 109] width 645 height 8
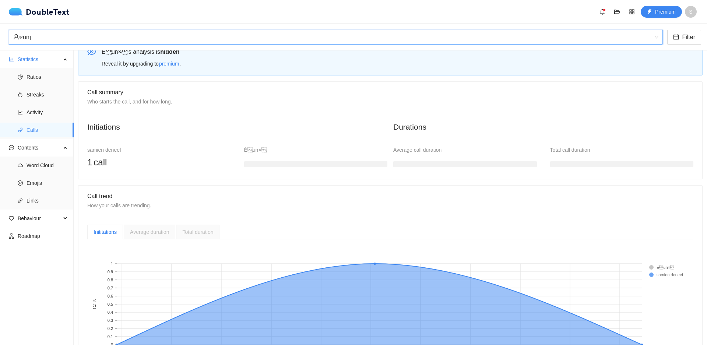
scroll to position [0, 0]
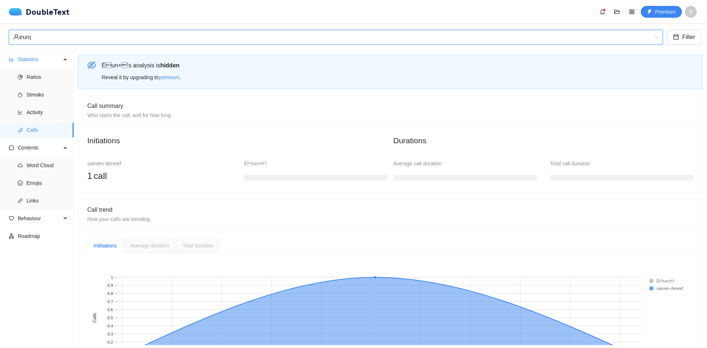
click at [116, 39] on div "‎ɐunן‎" at bounding box center [332, 37] width 638 height 14
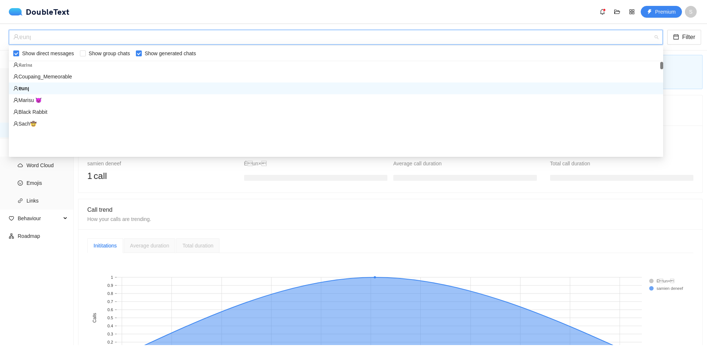
scroll to position [101, 0]
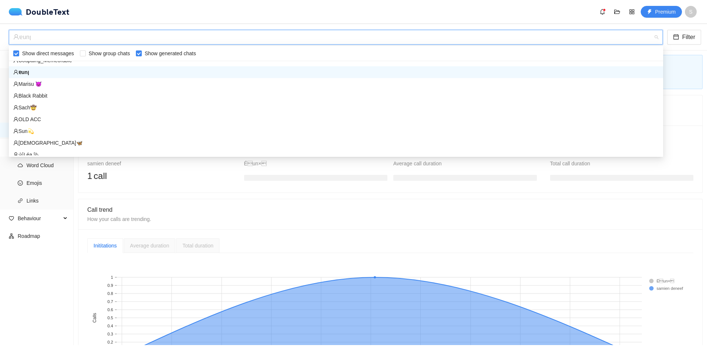
click at [661, 67] on div "Coupaing_Memeorable ‎ɐunן‎ Marisu 😈 Black Rabbit Sach🤠 OLD ACC Sun💫 Ελήσσια🦋 ꧁…" at bounding box center [336, 108] width 654 height 94
click at [87, 121] on div "OLD ACC" at bounding box center [335, 119] width 645 height 8
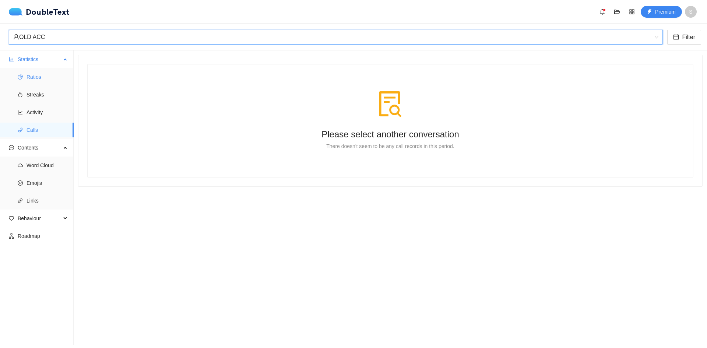
click at [44, 76] on span "Ratios" at bounding box center [47, 77] width 41 height 15
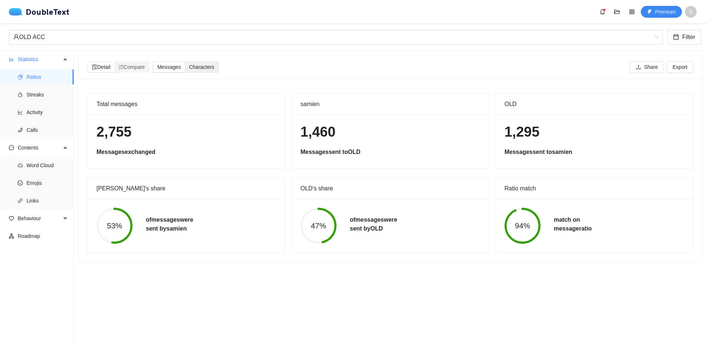
click at [202, 66] on span "Characters" at bounding box center [201, 67] width 25 height 6
click at [185, 62] on input "Characters" at bounding box center [185, 62] width 0 height 0
click at [173, 66] on span "Messages" at bounding box center [169, 67] width 24 height 6
click at [153, 62] on input "Messages" at bounding box center [153, 62] width 0 height 0
click at [143, 40] on div "OLD ACC" at bounding box center [332, 37] width 638 height 14
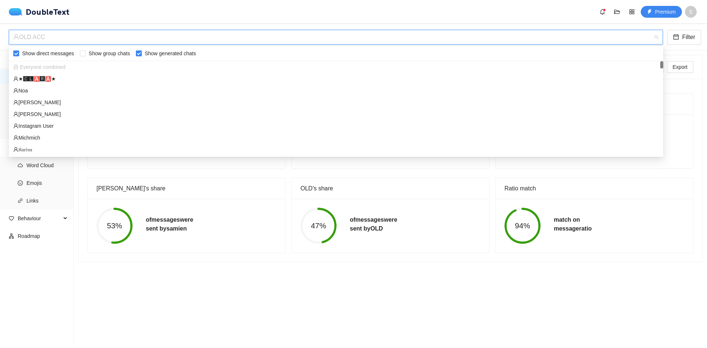
drag, startPoint x: 666, startPoint y: 48, endPoint x: 670, endPoint y: 29, distance: 19.3
click at [670, 29] on body "DoubleText Premium S 📂 Click here or drop all unzipped folders to this area to …" at bounding box center [353, 174] width 707 height 348
click at [50, 128] on div "Instagram User" at bounding box center [335, 126] width 645 height 8
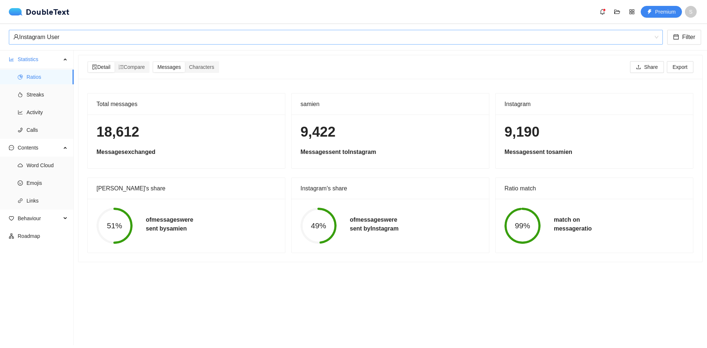
drag, startPoint x: 179, startPoint y: 32, endPoint x: 161, endPoint y: 42, distance: 20.6
click at [179, 33] on div "Instagram User" at bounding box center [332, 37] width 638 height 14
click at [118, 35] on div "Instagram User" at bounding box center [332, 37] width 638 height 14
drag, startPoint x: 244, startPoint y: 260, endPoint x: 216, endPoint y: 255, distance: 28.2
click at [243, 260] on div "Total messages 18,612 Messages exchanged samien 9,422 Messages sent to Instagra…" at bounding box center [390, 170] width 624 height 183
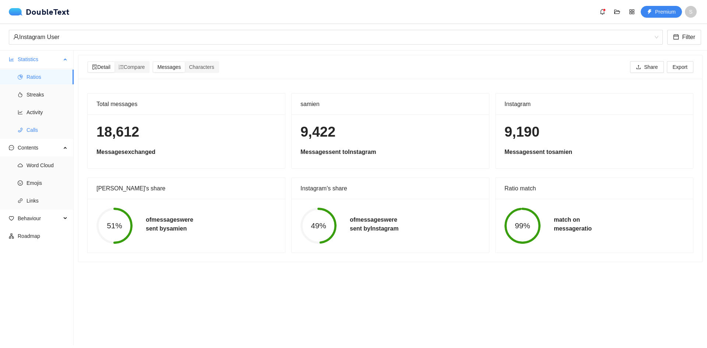
click at [50, 133] on span "Calls" at bounding box center [47, 130] width 41 height 15
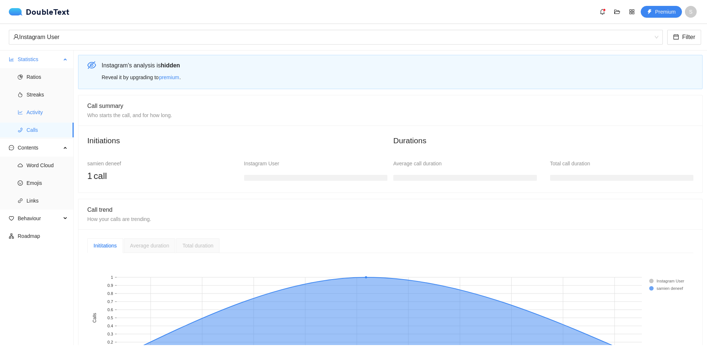
click at [46, 114] on span "Activity" at bounding box center [47, 112] width 41 height 15
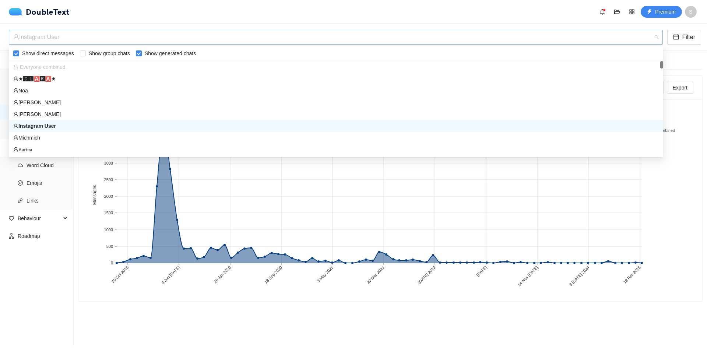
click at [88, 35] on div "Instagram User" at bounding box center [332, 37] width 638 height 14
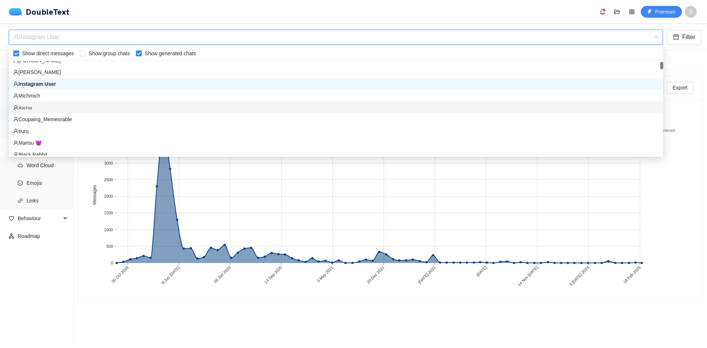
scroll to position [74, 0]
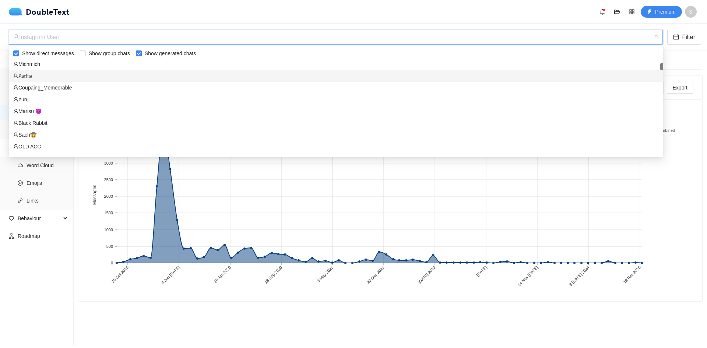
click at [660, 66] on div at bounding box center [661, 66] width 3 height 7
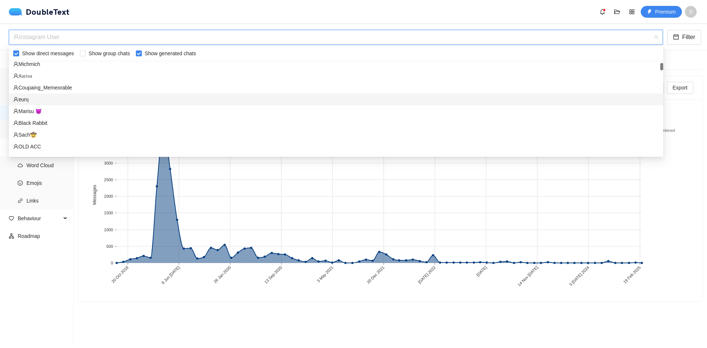
click at [160, 101] on div "‎ɐunן‎" at bounding box center [335, 99] width 645 height 8
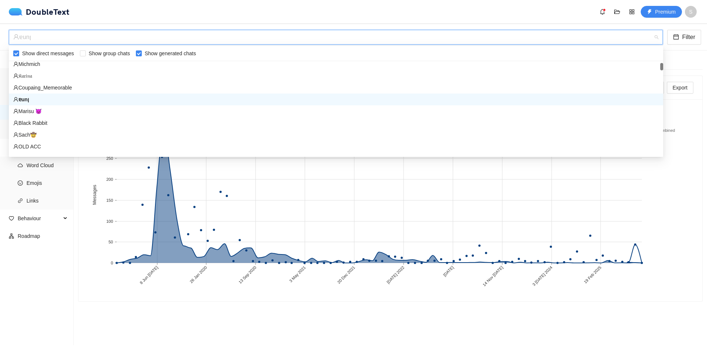
click at [184, 39] on div "‎ɐunן‎" at bounding box center [332, 37] width 638 height 14
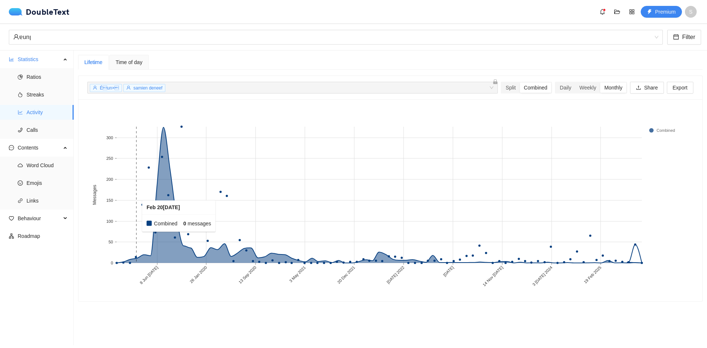
click at [133, 230] on rect at bounding box center [130, 195] width 6 height 136
click at [32, 82] on span "Ratios" at bounding box center [47, 77] width 41 height 15
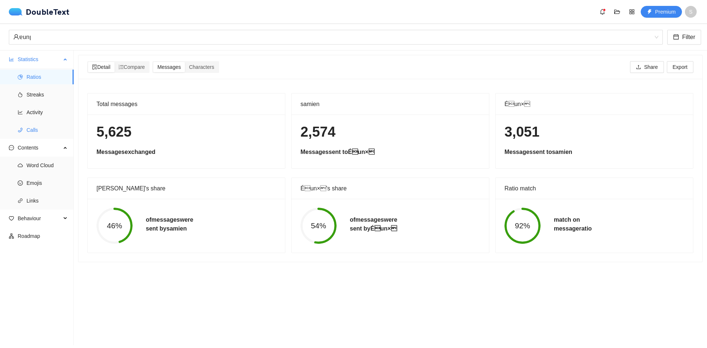
click at [42, 132] on span "Calls" at bounding box center [47, 130] width 41 height 15
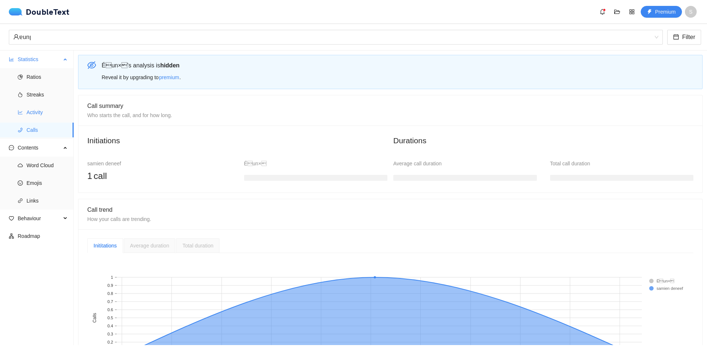
click at [47, 110] on span "Activity" at bounding box center [47, 112] width 41 height 15
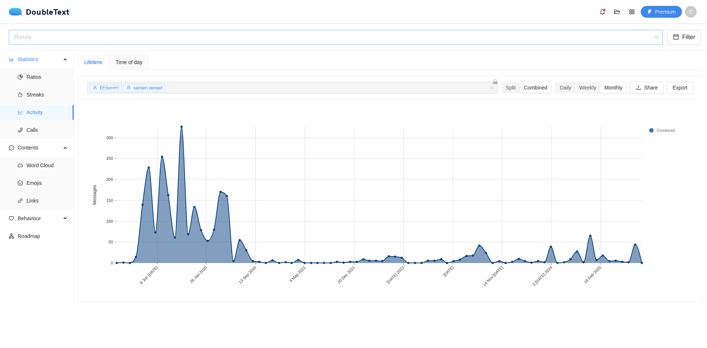
click at [111, 33] on div "‎ɐunן‎" at bounding box center [332, 37] width 638 height 14
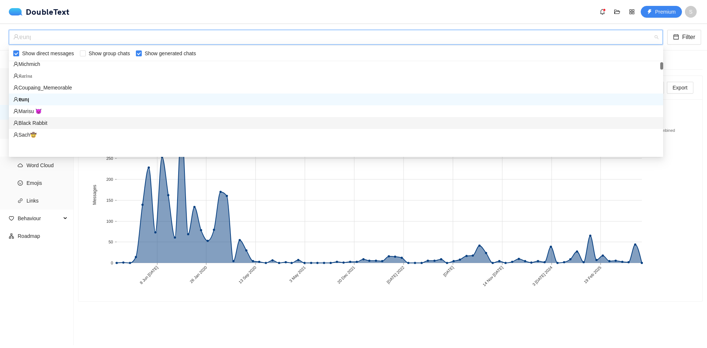
scroll to position [42, 0]
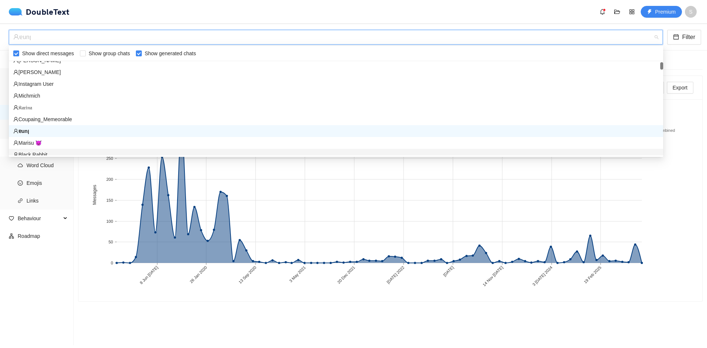
click at [660, 65] on div at bounding box center [661, 65] width 3 height 7
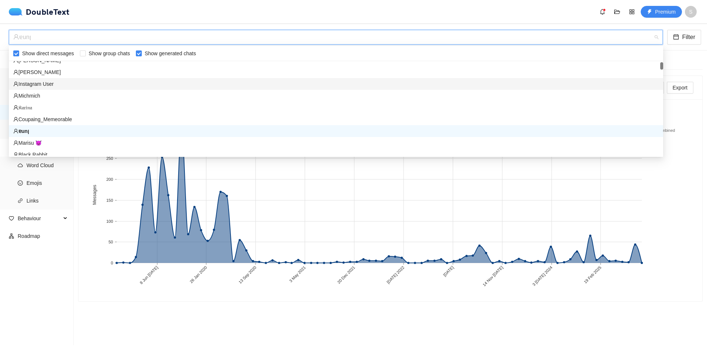
click at [116, 82] on div "Instagram User" at bounding box center [335, 84] width 645 height 8
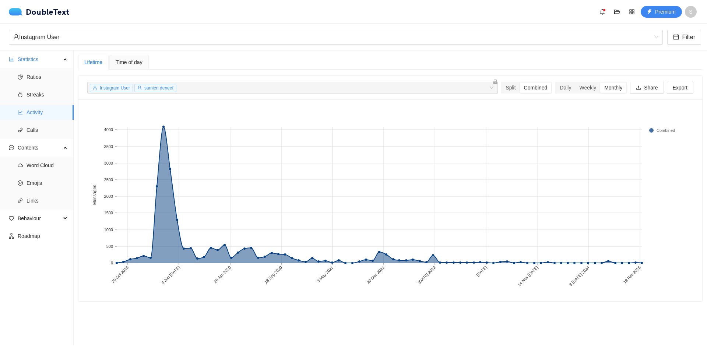
click at [122, 60] on span "Time of day" at bounding box center [129, 62] width 27 height 5
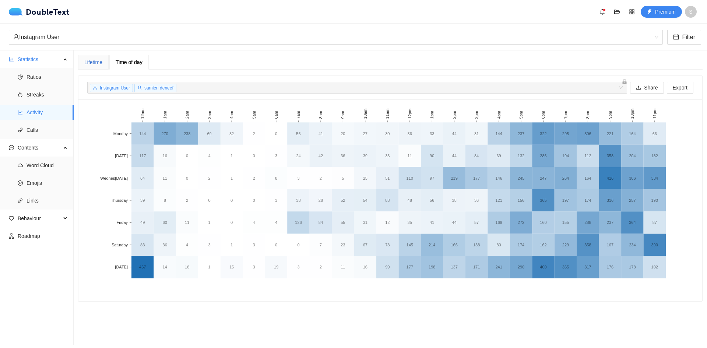
click at [91, 60] on div "Lifetime" at bounding box center [93, 62] width 18 height 8
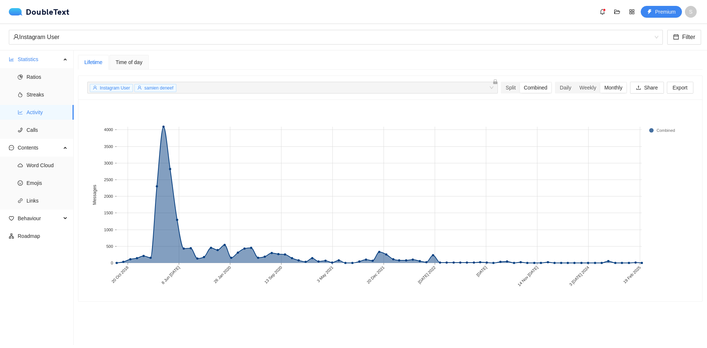
click at [651, 130] on rect at bounding box center [663, 130] width 29 height 7
click at [577, 85] on div "Weekly" at bounding box center [587, 87] width 25 height 10
click at [575, 82] on input "Weekly" at bounding box center [575, 82] width 0 height 0
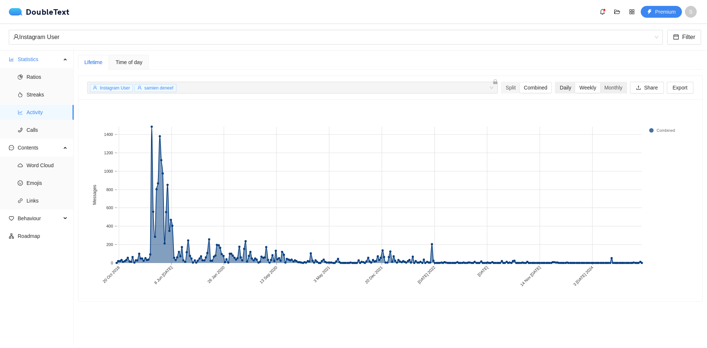
click at [561, 86] on div "Daily" at bounding box center [566, 87] width 20 height 10
click at [556, 82] on input "Daily" at bounding box center [556, 82] width 0 height 0
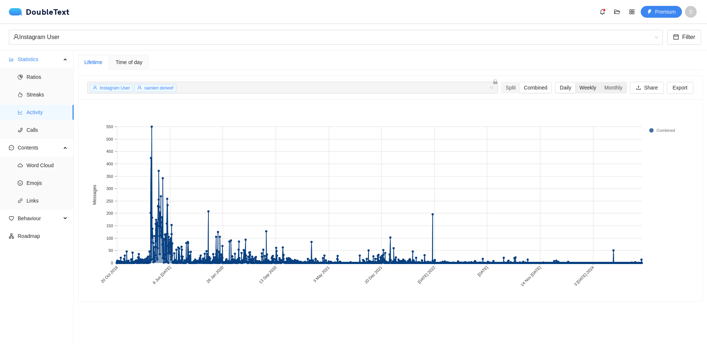
click at [594, 89] on div "Weekly" at bounding box center [587, 87] width 25 height 10
click at [575, 82] on input "Weekly" at bounding box center [575, 82] width 0 height 0
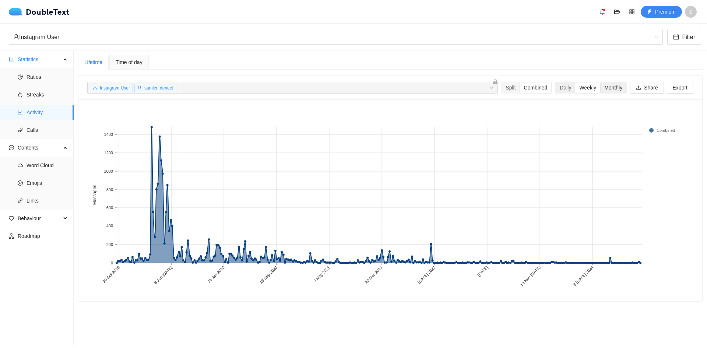
click at [603, 86] on div "Monthly" at bounding box center [613, 87] width 26 height 10
click at [600, 82] on input "Monthly" at bounding box center [600, 82] width 0 height 0
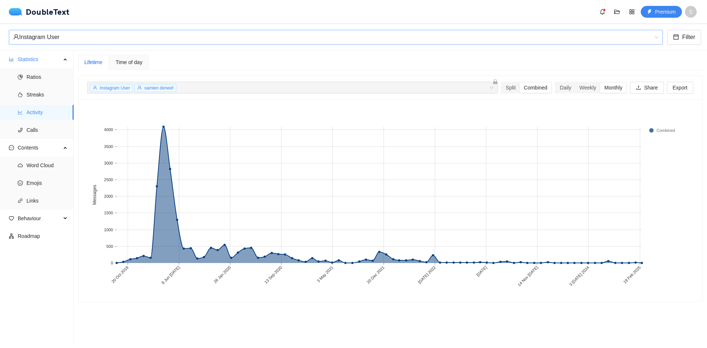
click at [92, 32] on div "Instagram User" at bounding box center [332, 37] width 638 height 14
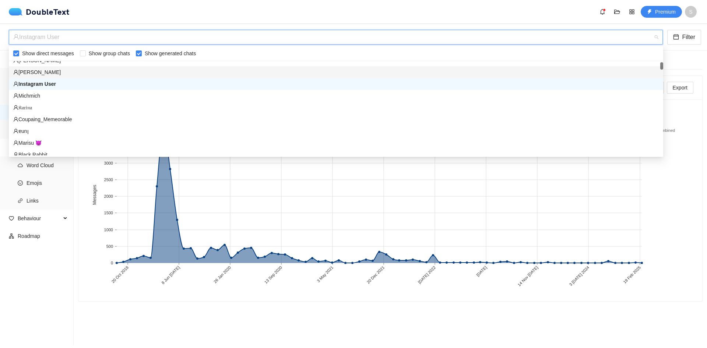
scroll to position [0, 0]
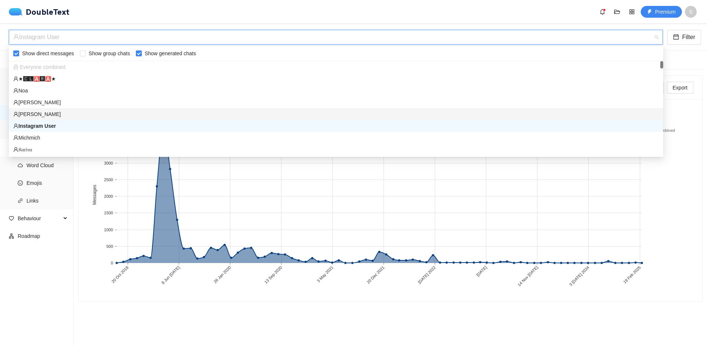
drag, startPoint x: 661, startPoint y: 66, endPoint x: 649, endPoint y: 49, distance: 20.5
click at [664, 49] on body "DoubleText Premium S 📂 Click here or drop all unzipped folders to this area to …" at bounding box center [353, 174] width 707 height 348
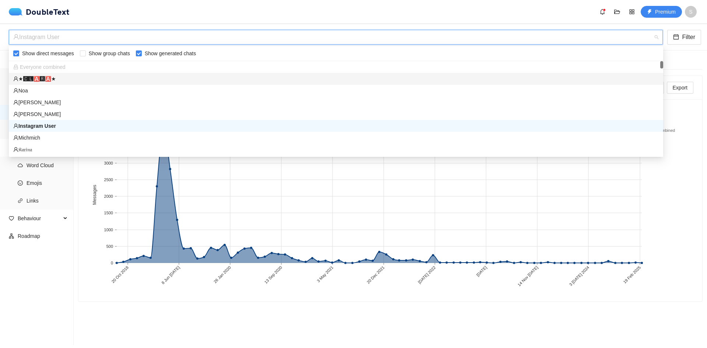
click at [126, 78] on div "★🅲🅻🅰🆁🅰★" at bounding box center [335, 79] width 645 height 8
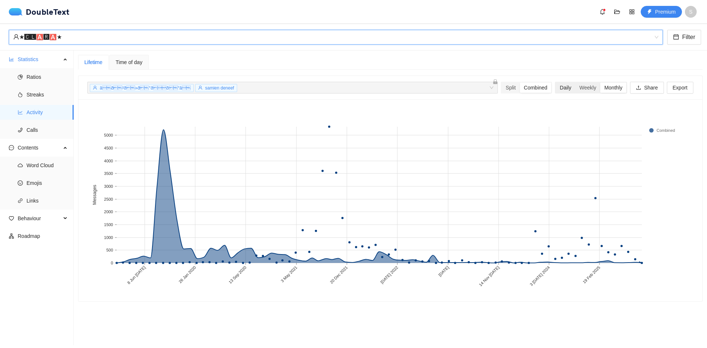
click at [559, 86] on div "Daily" at bounding box center [566, 87] width 20 height 10
click at [556, 82] on input "Daily" at bounding box center [556, 82] width 0 height 0
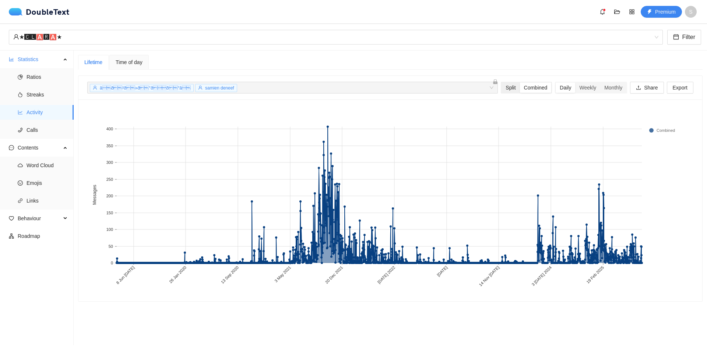
click at [508, 88] on div "Split" at bounding box center [510, 87] width 18 height 10
click at [501, 82] on input "Split" at bounding box center [501, 82] width 0 height 0
click at [526, 88] on div "Combined" at bounding box center [536, 87] width 32 height 10
click at [520, 82] on input "Combined" at bounding box center [520, 82] width 0 height 0
click at [503, 88] on div "Split" at bounding box center [510, 87] width 18 height 10
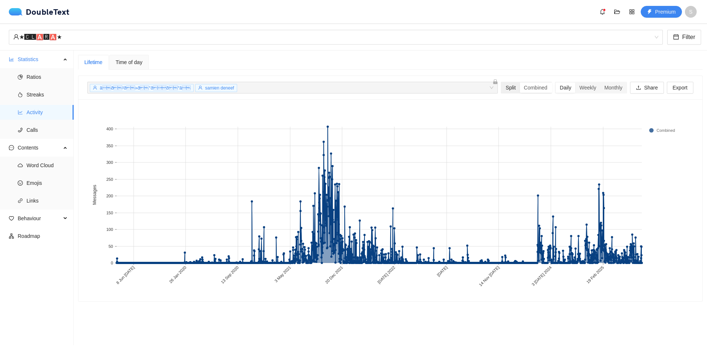
click at [501, 82] on input "Split" at bounding box center [501, 82] width 0 height 0
click at [140, 89] on span "âð²ð»ð°ðð°â" at bounding box center [145, 87] width 91 height 5
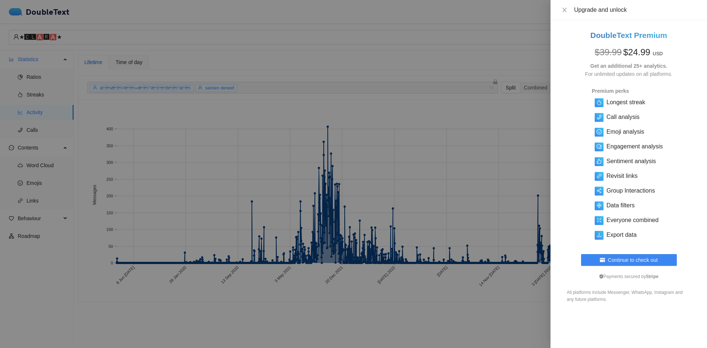
click at [395, 118] on div at bounding box center [353, 174] width 707 height 348
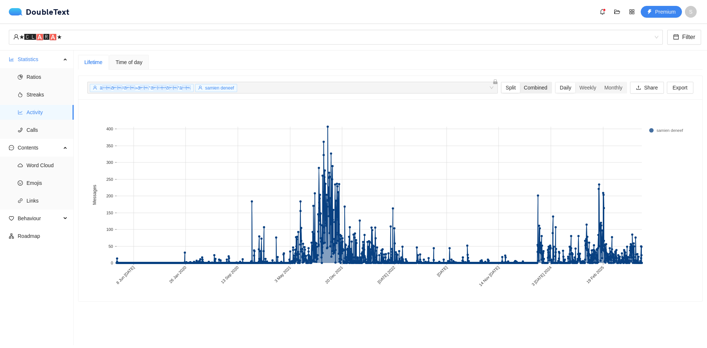
click at [533, 88] on div "Combined" at bounding box center [536, 87] width 32 height 10
click at [520, 82] on input "Combined" at bounding box center [520, 82] width 0 height 0
click at [508, 87] on div "Split" at bounding box center [510, 87] width 18 height 10
click at [501, 82] on input "Split" at bounding box center [501, 82] width 0 height 0
click at [526, 87] on div "Combined" at bounding box center [536, 87] width 32 height 10
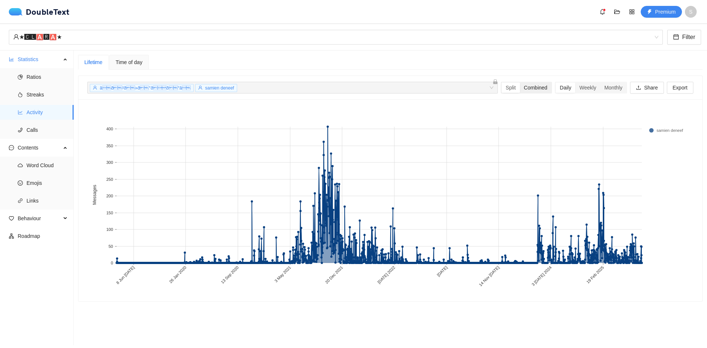
click at [520, 82] on input "Combined" at bounding box center [520, 82] width 0 height 0
click at [507, 86] on div "Split" at bounding box center [510, 87] width 18 height 10
click at [501, 82] on input "Split" at bounding box center [501, 82] width 0 height 0
click at [609, 88] on div "Monthly" at bounding box center [613, 87] width 26 height 10
click at [600, 82] on input "Monthly" at bounding box center [600, 82] width 0 height 0
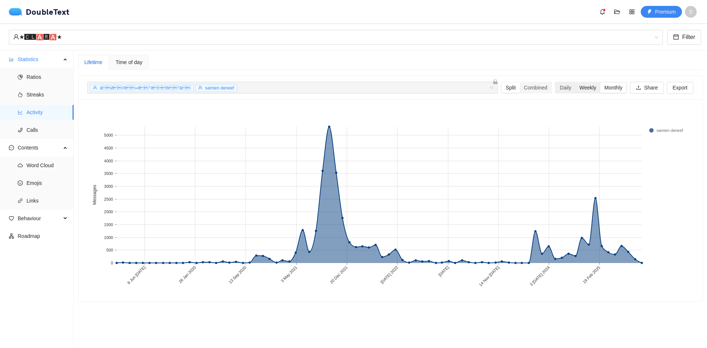
click at [575, 88] on div "Weekly" at bounding box center [587, 87] width 25 height 10
click at [575, 82] on input "Weekly" at bounding box center [575, 82] width 0 height 0
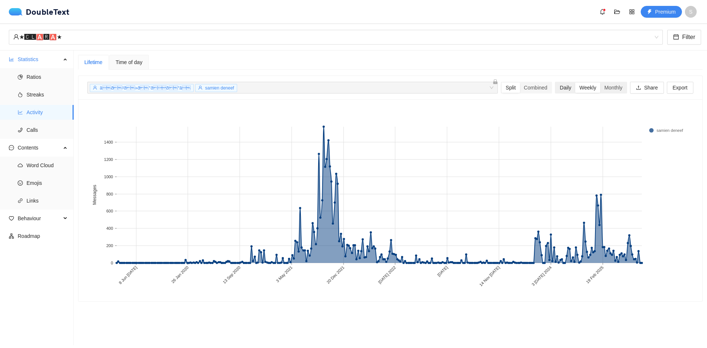
click at [556, 88] on div "Daily" at bounding box center [566, 87] width 20 height 10
click at [556, 82] on input "Daily" at bounding box center [556, 82] width 0 height 0
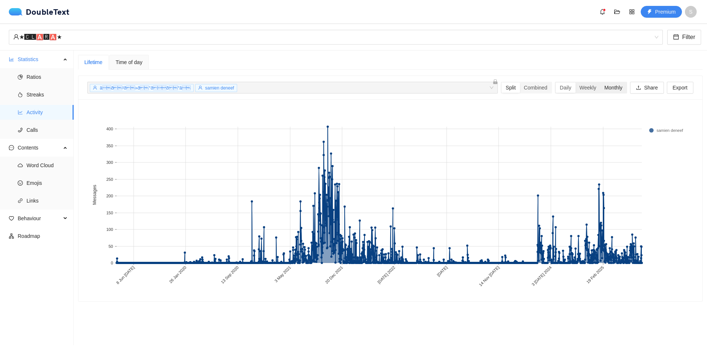
click at [601, 86] on div "Monthly" at bounding box center [613, 87] width 26 height 10
click at [600, 82] on input "Monthly" at bounding box center [600, 82] width 0 height 0
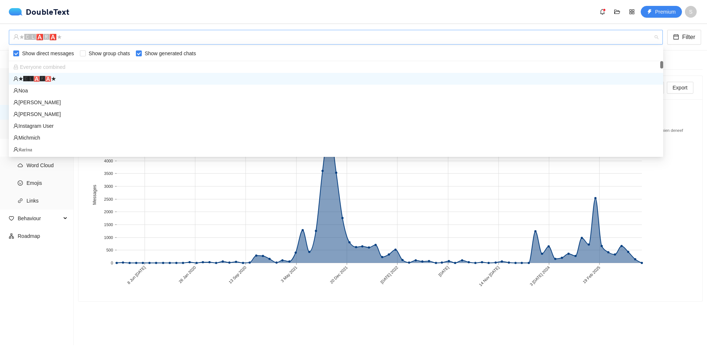
click at [79, 40] on div "★🅲🅻🅰🆁🅰★" at bounding box center [332, 37] width 638 height 14
click at [65, 128] on div "Instagram User" at bounding box center [335, 126] width 645 height 8
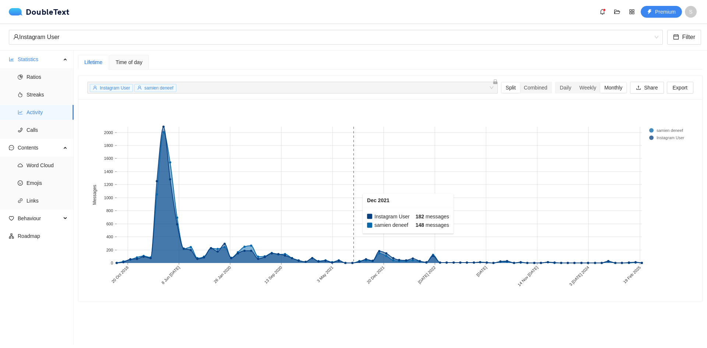
click at [380, 220] on rect at bounding box center [379, 195] width 7 height 136
click at [521, 90] on div "Combined" at bounding box center [536, 87] width 32 height 10
click at [520, 82] on input "Combined" at bounding box center [520, 82] width 0 height 0
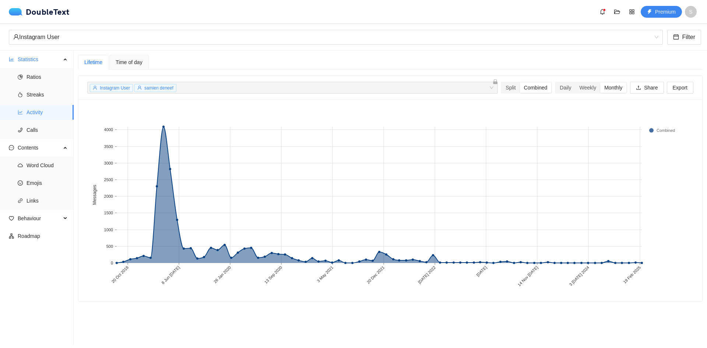
click at [135, 67] on div "Time of day" at bounding box center [128, 62] width 39 height 15
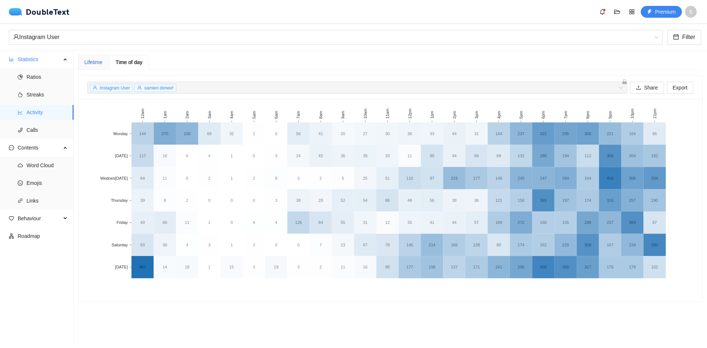
click at [87, 61] on div "Lifetime" at bounding box center [93, 62] width 18 height 8
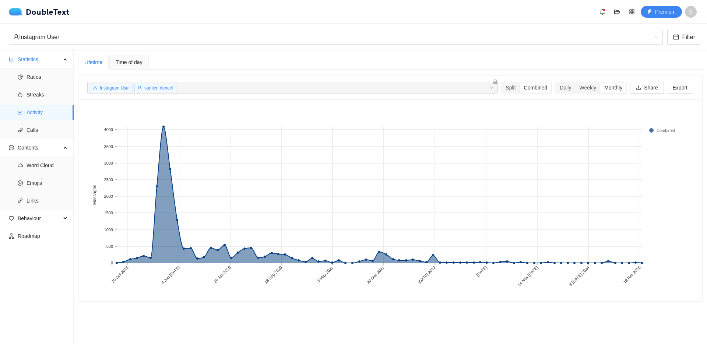
drag, startPoint x: 108, startPoint y: 23, endPoint x: 106, endPoint y: 29, distance: 6.4
click at [108, 24] on div "DoubleText Premium S 📂 Click here or drop all unzipped folders to this area to …" at bounding box center [353, 172] width 707 height 345
drag, startPoint x: 103, startPoint y: 35, endPoint x: 97, endPoint y: 38, distance: 6.6
click at [102, 35] on div "Instagram User" at bounding box center [332, 37] width 638 height 14
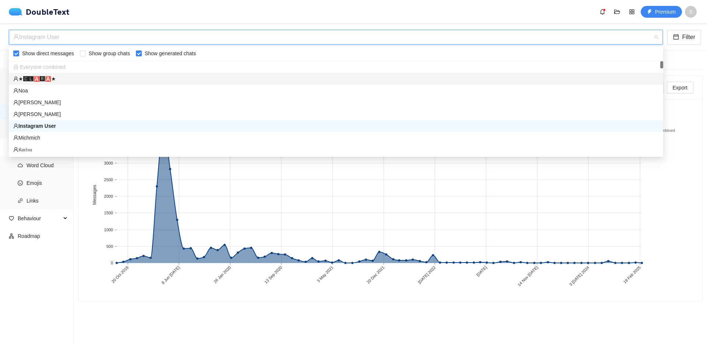
click at [60, 81] on div "★🅲🅻🅰🆁🅰★" at bounding box center [335, 79] width 645 height 8
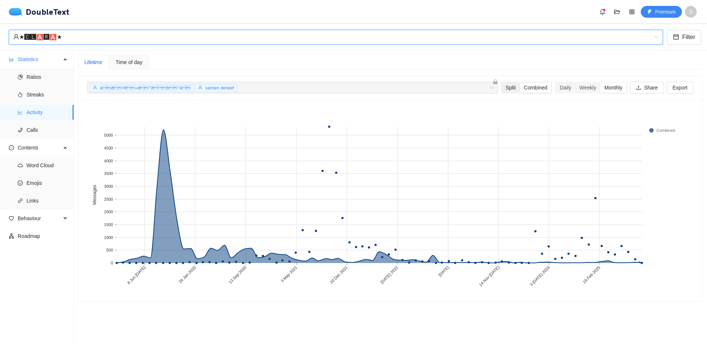
click at [503, 86] on div "Split" at bounding box center [510, 87] width 18 height 10
click at [501, 82] on input "Split" at bounding box center [501, 82] width 0 height 0
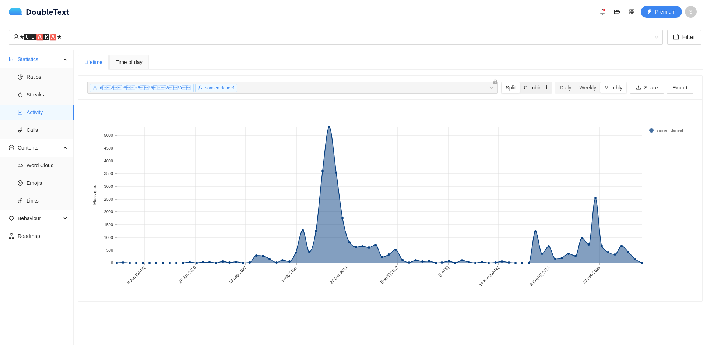
click at [530, 88] on div "Combined" at bounding box center [536, 87] width 32 height 10
click at [520, 82] on input "Combined" at bounding box center [520, 82] width 0 height 0
click at [486, 88] on div "âð²ð»ð°ðð°â samien deneef + 0 ..." at bounding box center [292, 88] width 411 height 12
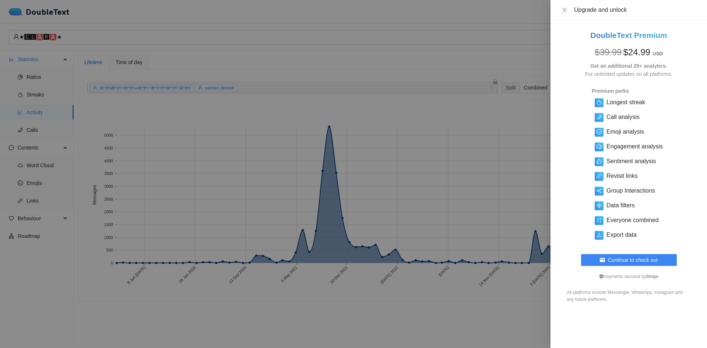
drag, startPoint x: 496, startPoint y: 88, endPoint x: 502, endPoint y: 88, distance: 6.7
click at [496, 88] on div at bounding box center [353, 174] width 707 height 348
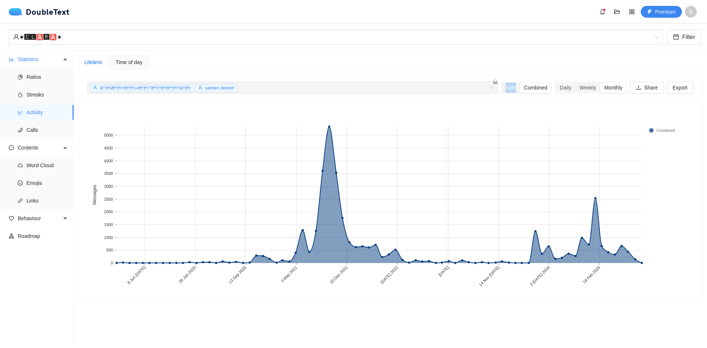
click at [503, 88] on div "Split" at bounding box center [510, 87] width 18 height 10
click at [501, 82] on input "Split" at bounding box center [501, 82] width 0 height 0
click at [522, 88] on div "Combined" at bounding box center [536, 87] width 32 height 10
click at [520, 82] on input "Combined" at bounding box center [520, 82] width 0 height 0
click at [504, 88] on div "Split" at bounding box center [510, 87] width 18 height 10
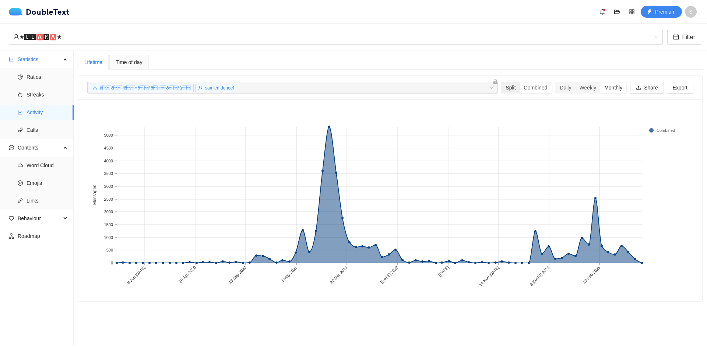
click at [501, 82] on input "Split" at bounding box center [501, 82] width 0 height 0
click at [42, 134] on span "Calls" at bounding box center [47, 130] width 41 height 15
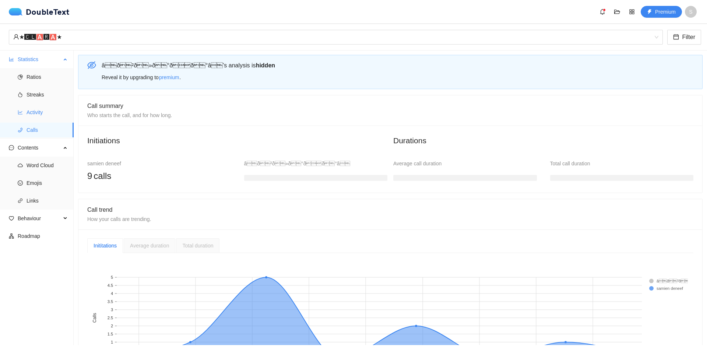
click at [48, 115] on span "Activity" at bounding box center [47, 112] width 41 height 15
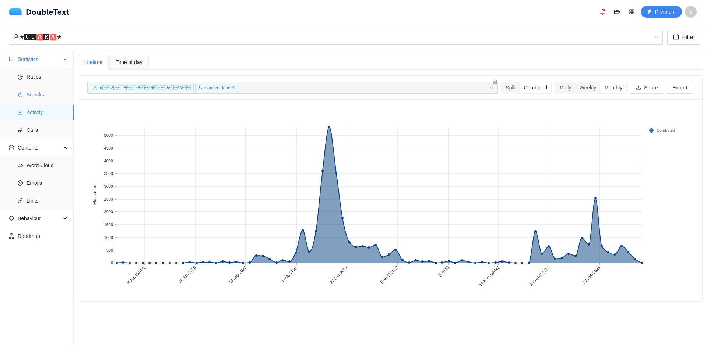
click at [54, 96] on span "Streaks" at bounding box center [47, 94] width 41 height 15
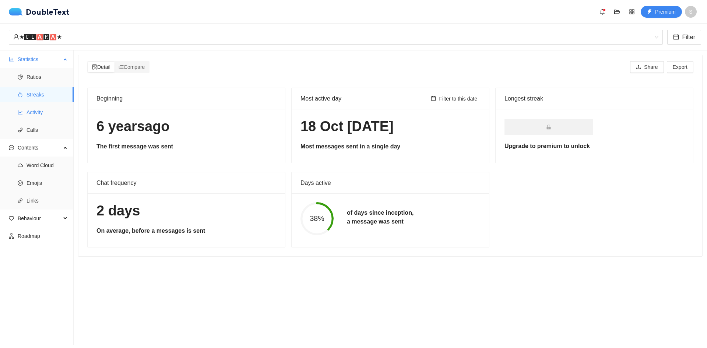
click at [45, 111] on span "Activity" at bounding box center [47, 112] width 41 height 15
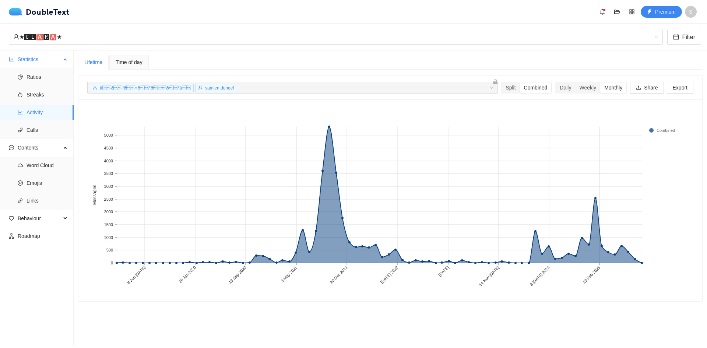
click at [43, 87] on ul "Ratios Streaks Activity Calls" at bounding box center [36, 103] width 73 height 71
click at [42, 96] on span "Streaks" at bounding box center [47, 94] width 41 height 15
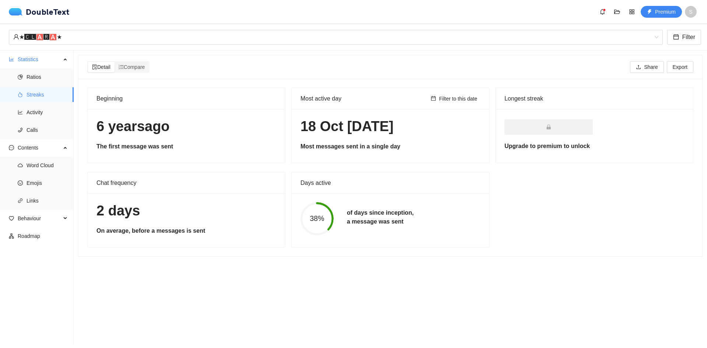
click at [136, 146] on h5 "The first message was sent" at bounding box center [186, 146] width 180 height 9
click at [122, 66] on icon "ordered-list" at bounding box center [121, 66] width 5 height 5
click at [114, 62] on input "Compare" at bounding box center [114, 62] width 0 height 0
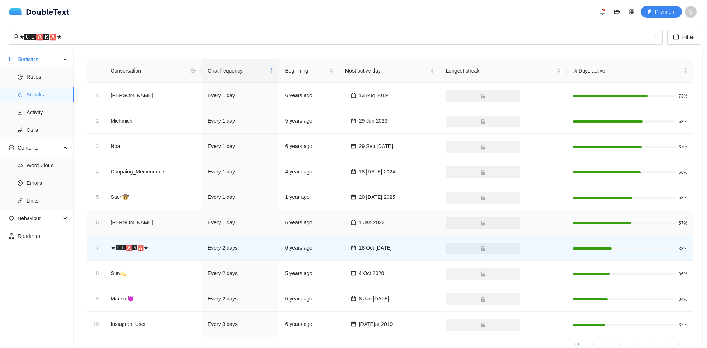
scroll to position [29, 0]
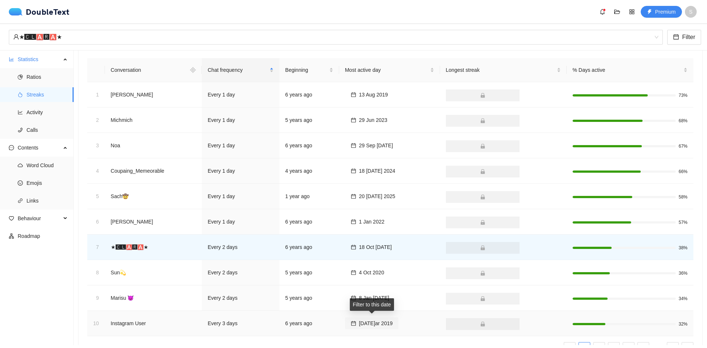
click at [359, 321] on button "[DATE]" at bounding box center [372, 323] width 54 height 12
type input "[DATE]"
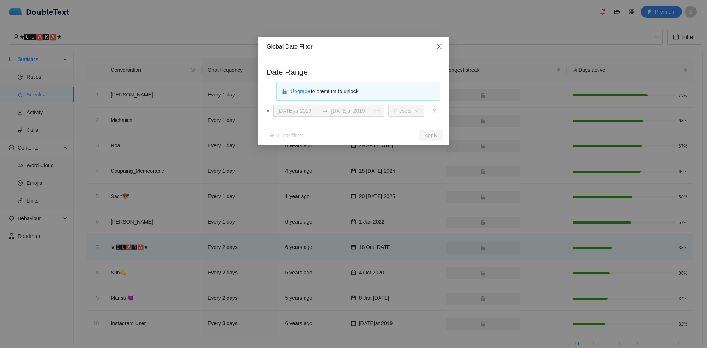
click at [443, 45] on span "Close" at bounding box center [439, 47] width 20 height 20
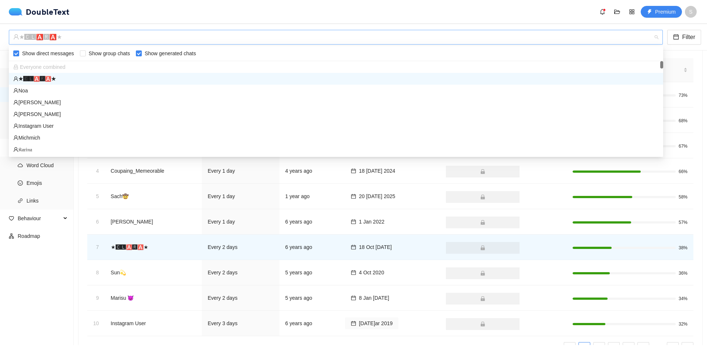
click at [121, 40] on div "★🅲🅻🅰🆁🅰★" at bounding box center [332, 37] width 638 height 14
click at [56, 128] on div "Instagram User" at bounding box center [335, 126] width 645 height 8
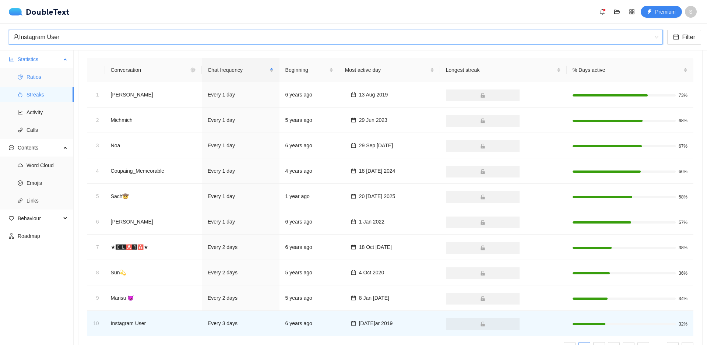
click at [41, 75] on span "Ratios" at bounding box center [47, 77] width 41 height 15
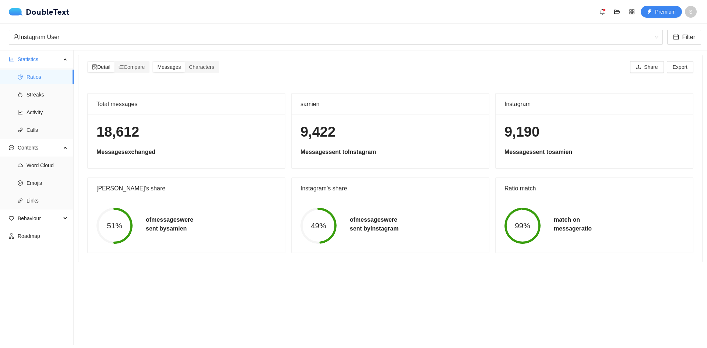
click at [511, 231] on circle at bounding box center [522, 226] width 34 height 34
click at [41, 168] on span "Word Cloud" at bounding box center [47, 165] width 41 height 15
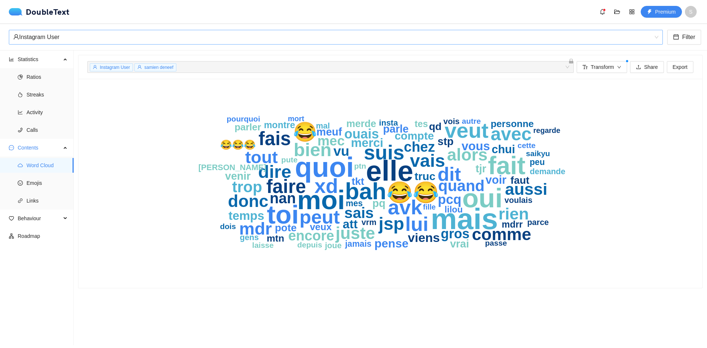
click at [133, 43] on div "Instagram User" at bounding box center [332, 37] width 638 height 14
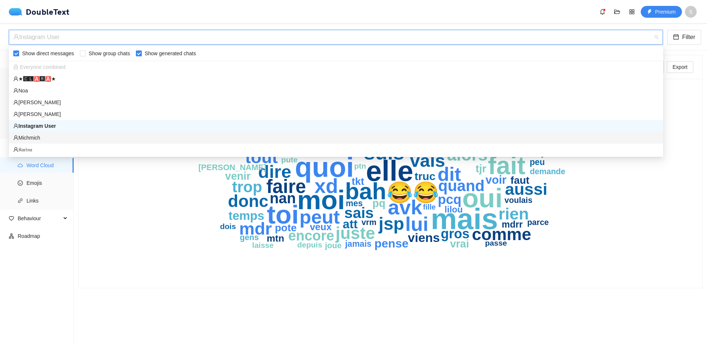
click at [40, 136] on div "Michmich" at bounding box center [335, 138] width 645 height 8
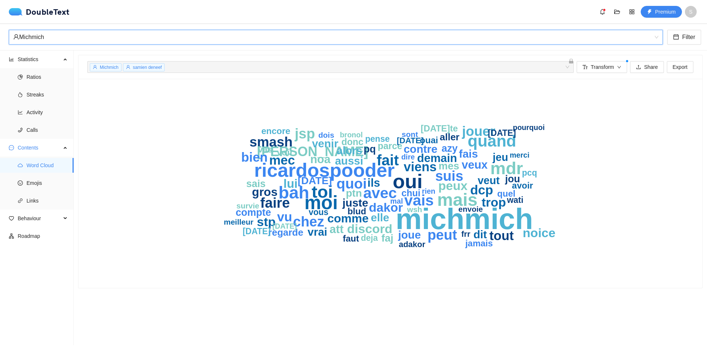
click at [206, 40] on div "Michmich" at bounding box center [332, 37] width 638 height 14
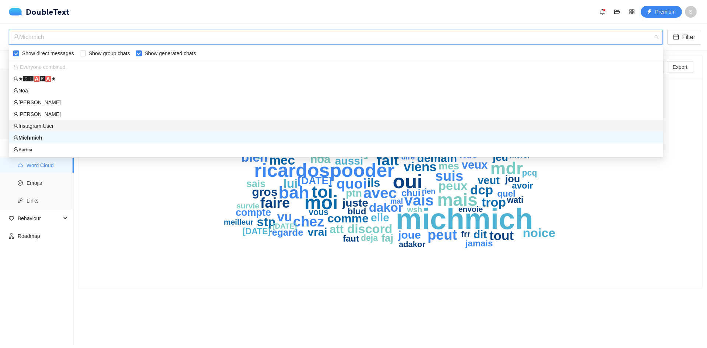
click at [39, 121] on div "Instagram User" at bounding box center [336, 126] width 654 height 12
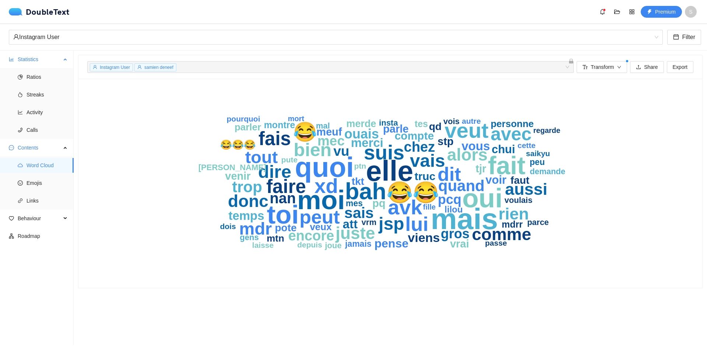
click at [36, 60] on span "Statistics" at bounding box center [39, 59] width 43 height 15
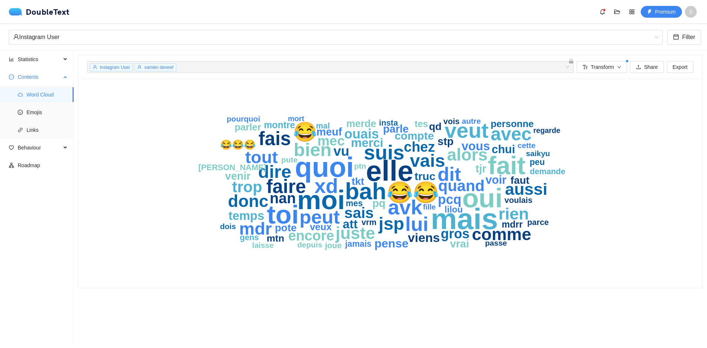
click at [46, 78] on span "Contents" at bounding box center [39, 77] width 43 height 15
click at [46, 95] on span "Behaviour" at bounding box center [39, 94] width 43 height 15
click at [42, 109] on span "Engagement" at bounding box center [47, 112] width 41 height 15
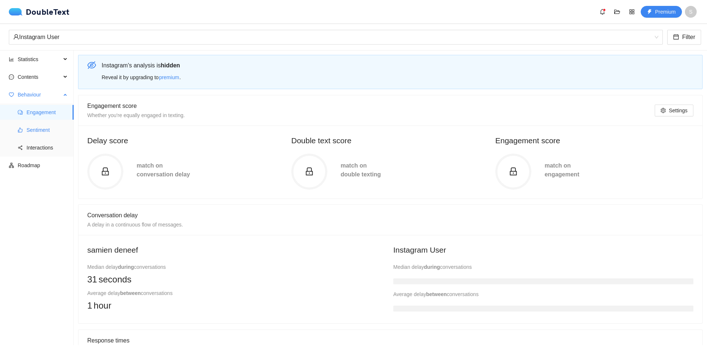
click at [42, 126] on span "Sentiment" at bounding box center [47, 130] width 41 height 15
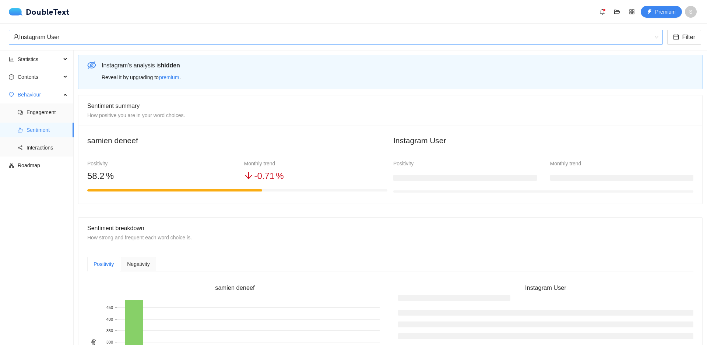
click at [130, 43] on div "Instagram User" at bounding box center [332, 37] width 638 height 14
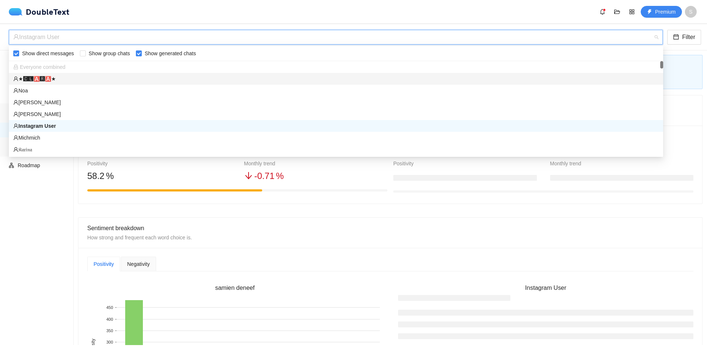
click at [84, 77] on div "★🅲🅻🅰🆁🅰★" at bounding box center [335, 79] width 645 height 8
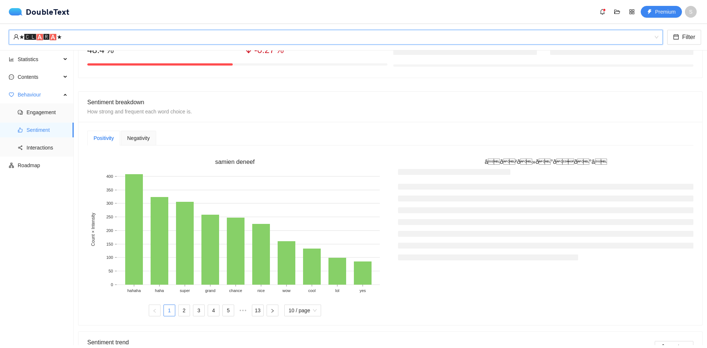
scroll to position [125, 0]
click at [137, 141] on span "Negativity" at bounding box center [138, 139] width 22 height 5
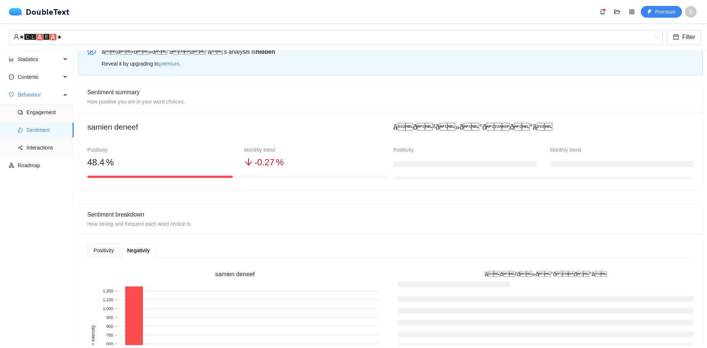
scroll to position [13, 0]
click at [107, 46] on div "★🅲🅻🅰🆁🅰★ Filter" at bounding box center [353, 37] width 707 height 27
click at [107, 38] on div "★🅲🅻🅰🆁🅰★" at bounding box center [332, 37] width 638 height 14
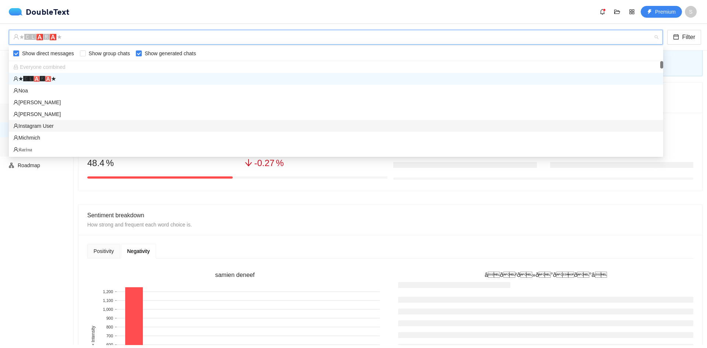
click at [46, 126] on div "Instagram User" at bounding box center [335, 126] width 645 height 8
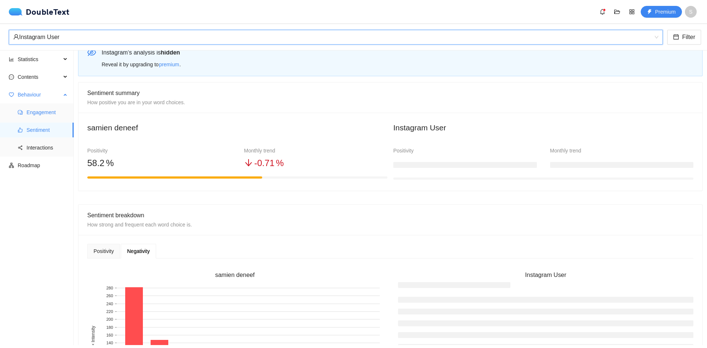
click at [47, 116] on span "Engagement" at bounding box center [47, 112] width 41 height 15
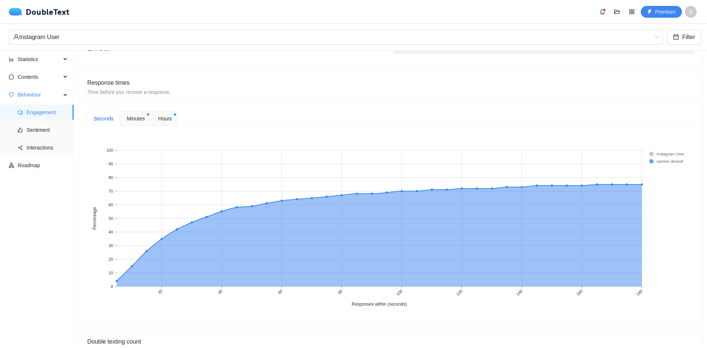
scroll to position [293, 0]
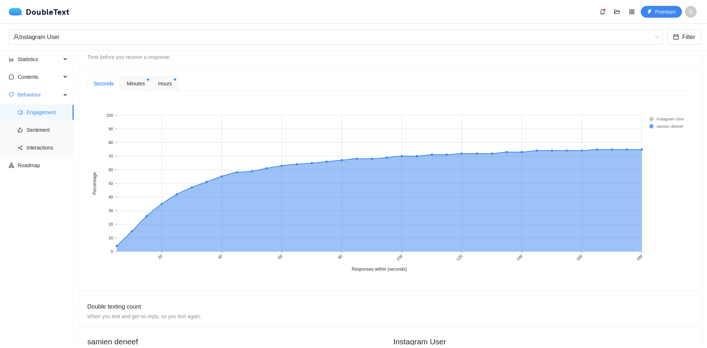
click at [652, 117] on rect at bounding box center [663, 118] width 29 height 7
click at [152, 80] on div "Hours" at bounding box center [165, 83] width 26 height 15
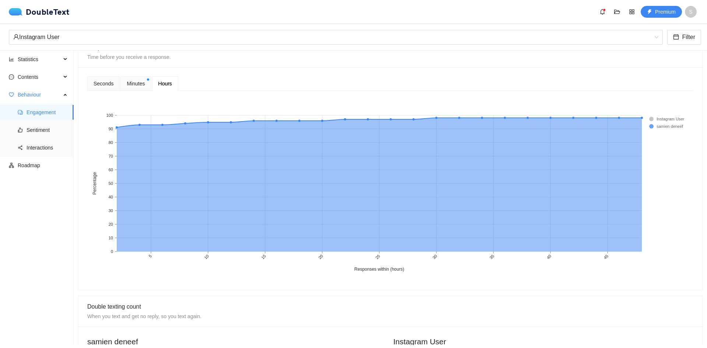
click at [129, 82] on span "Minutes" at bounding box center [136, 84] width 18 height 8
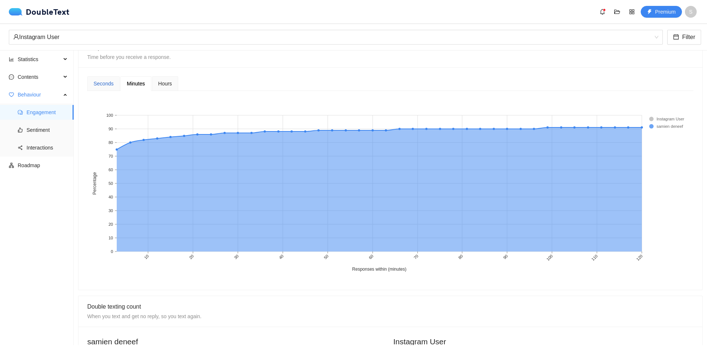
click at [101, 81] on div "Seconds" at bounding box center [104, 84] width 20 height 8
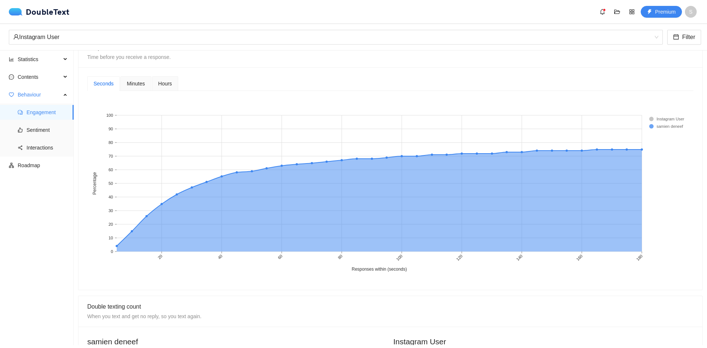
click at [170, 81] on span "Hours" at bounding box center [165, 83] width 14 height 5
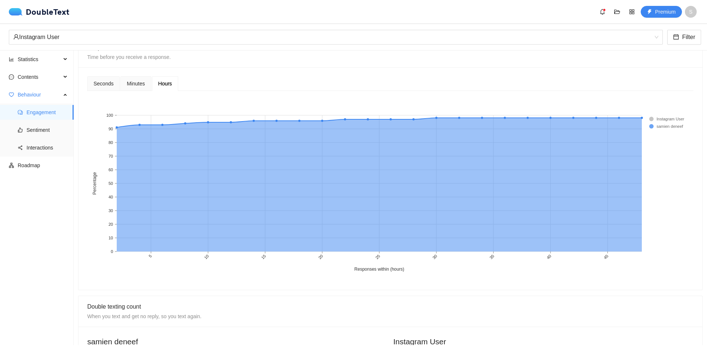
click at [125, 87] on div "Minutes" at bounding box center [135, 83] width 31 height 15
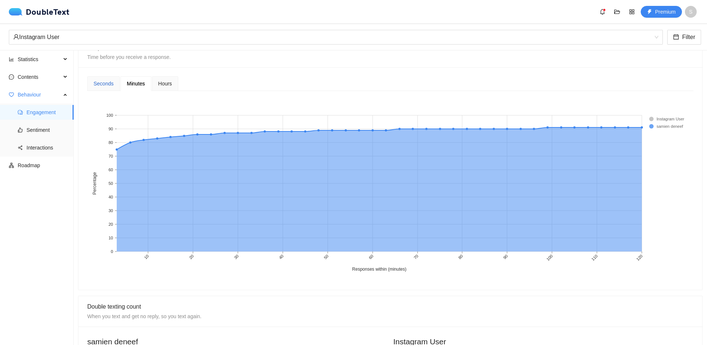
click at [109, 81] on div "Seconds" at bounding box center [104, 84] width 20 height 8
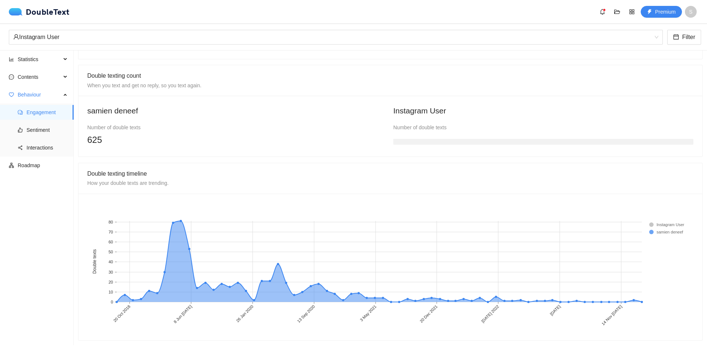
scroll to position [529, 0]
click at [42, 146] on span "Interactions" at bounding box center [47, 147] width 41 height 15
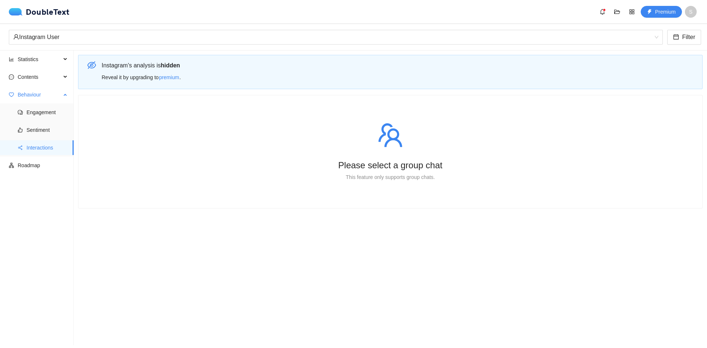
click at [48, 90] on span "Behaviour" at bounding box center [39, 94] width 43 height 15
click at [54, 74] on span "Contents" at bounding box center [39, 77] width 43 height 15
click at [57, 64] on span "Statistics" at bounding box center [39, 59] width 43 height 15
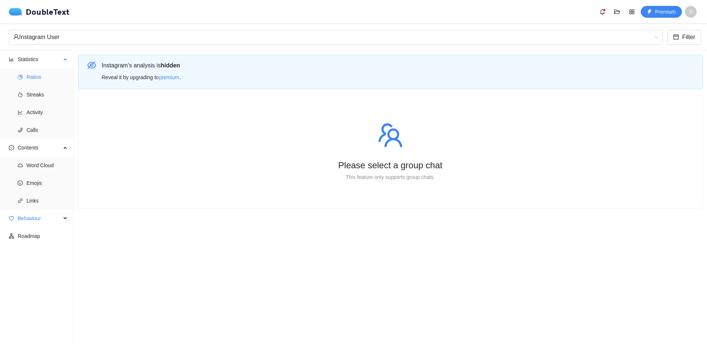
click at [50, 75] on span "Ratios" at bounding box center [47, 77] width 41 height 15
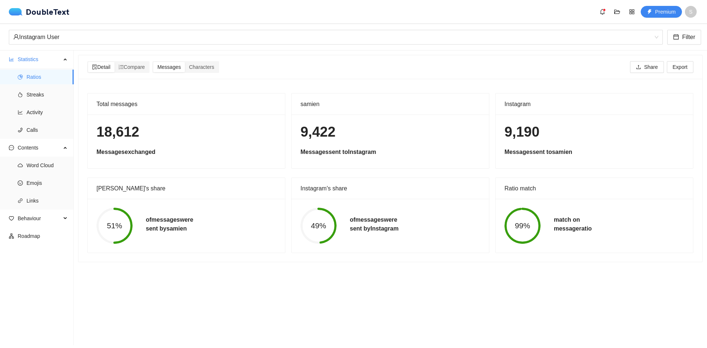
click at [140, 285] on section "Detail Compare Messages Characters Share Export Total messages 18,612 Messages …" at bounding box center [390, 197] width 633 height 295
click at [40, 198] on span "Links" at bounding box center [47, 200] width 41 height 15
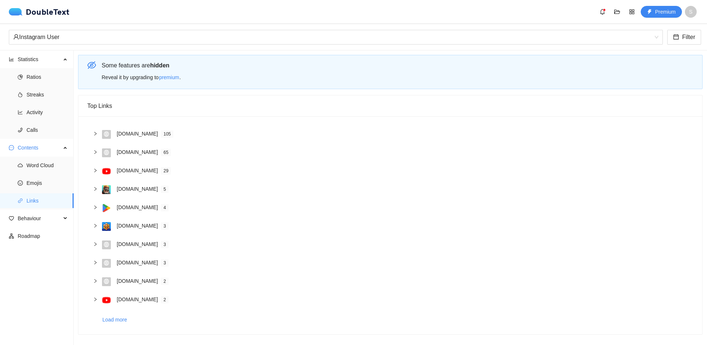
click at [161, 133] on span "105" at bounding box center [167, 133] width 13 height 7
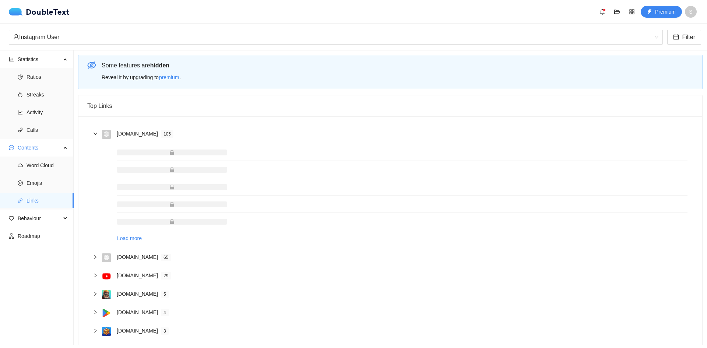
click at [161, 133] on span "105" at bounding box center [167, 133] width 13 height 7
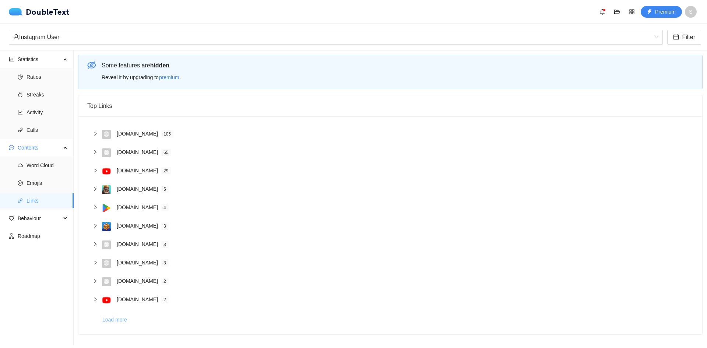
click at [118, 316] on span "Load more" at bounding box center [114, 320] width 25 height 8
click at [56, 150] on span "Contents" at bounding box center [39, 147] width 43 height 15
click at [96, 38] on div "Instagram User" at bounding box center [332, 37] width 638 height 14
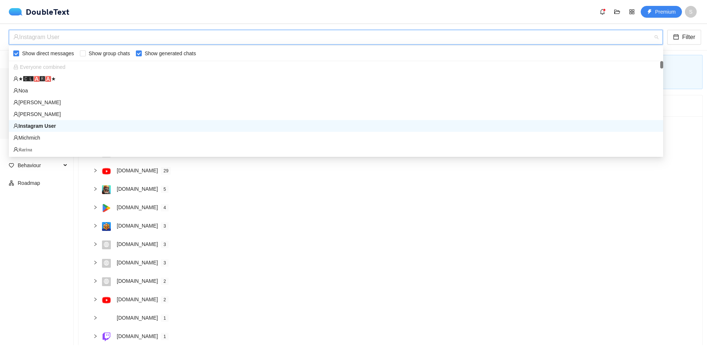
click at [96, 38] on div "Instagram User" at bounding box center [332, 37] width 638 height 14
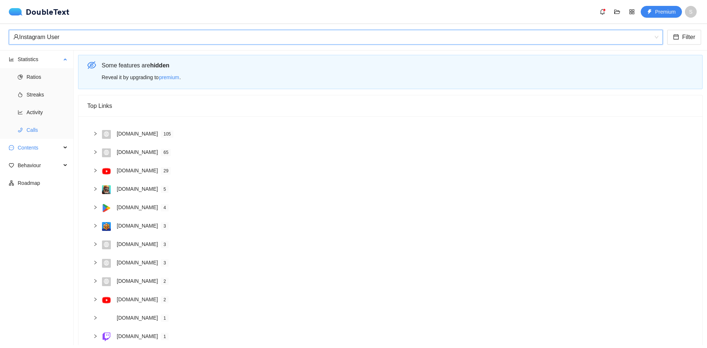
click at [35, 127] on span "Calls" at bounding box center [47, 130] width 41 height 15
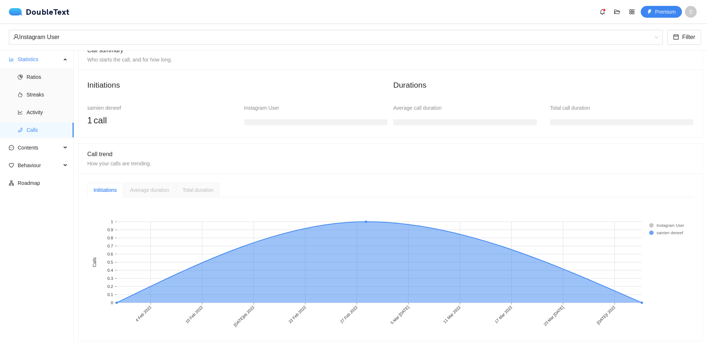
scroll to position [57, 0]
click at [34, 105] on ul "Ratios Streaks Activity Calls" at bounding box center [36, 103] width 73 height 71
click at [37, 93] on span "Streaks" at bounding box center [47, 94] width 41 height 15
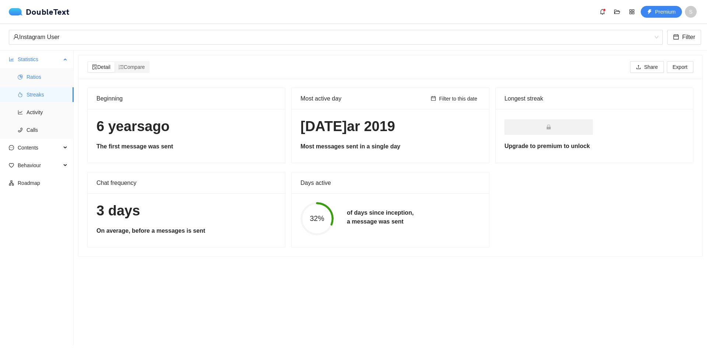
click at [42, 81] on span "Ratios" at bounding box center [47, 77] width 41 height 15
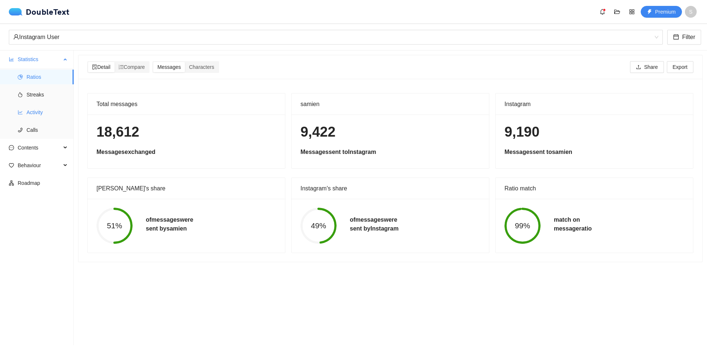
click at [51, 108] on span "Activity" at bounding box center [47, 112] width 41 height 15
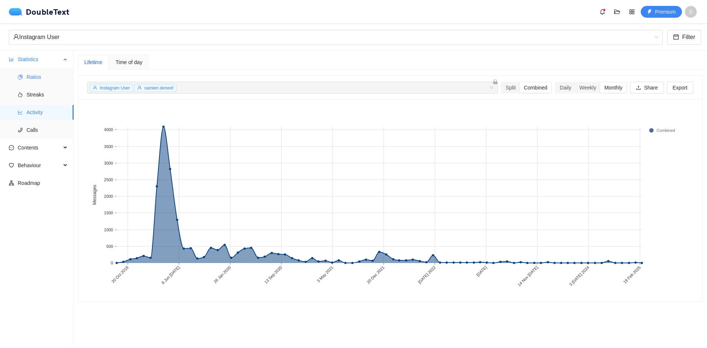
click at [23, 78] on li "Ratios" at bounding box center [37, 77] width 74 height 15
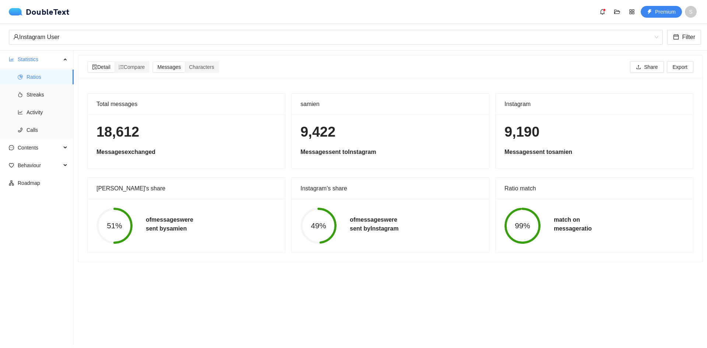
click at [444, 298] on section "Detail Compare Messages Characters Share Export Total messages 18,612 Messages …" at bounding box center [390, 197] width 633 height 295
click at [27, 116] on span "Activity" at bounding box center [47, 112] width 41 height 15
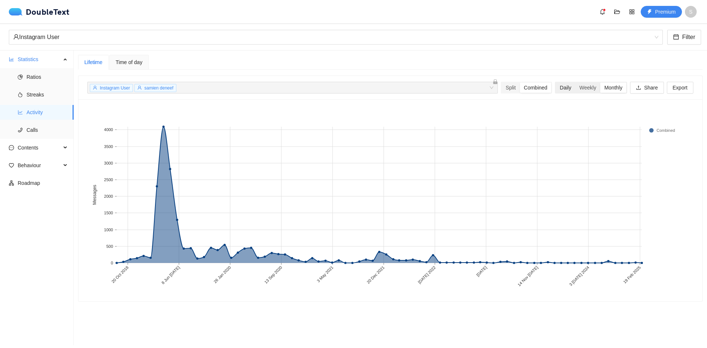
click at [563, 90] on div "Daily" at bounding box center [566, 87] width 20 height 10
click at [556, 82] on input "Daily" at bounding box center [556, 82] width 0 height 0
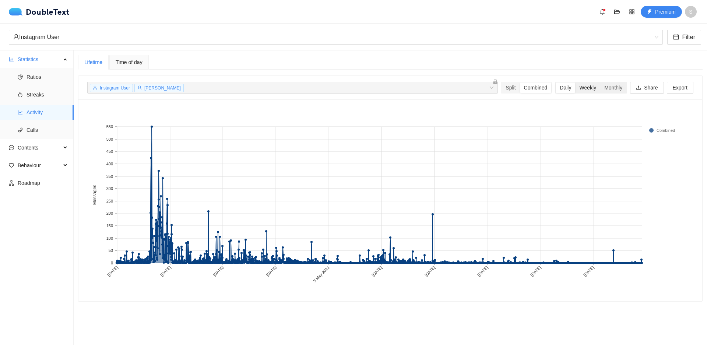
click at [575, 84] on div "Weekly" at bounding box center [587, 87] width 25 height 10
click at [575, 82] on input "Weekly" at bounding box center [575, 82] width 0 height 0
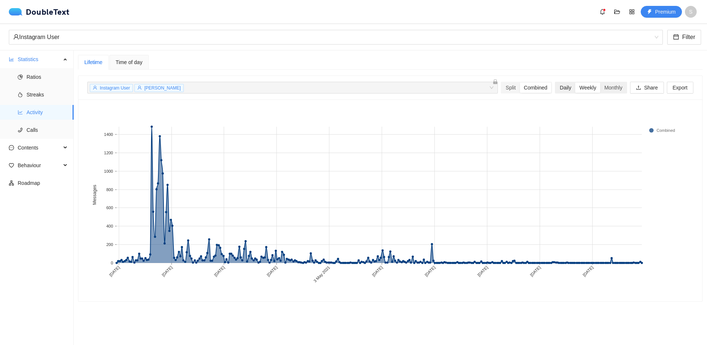
click at [564, 86] on div "Daily" at bounding box center [566, 87] width 20 height 10
click at [556, 82] on input "Daily" at bounding box center [556, 82] width 0 height 0
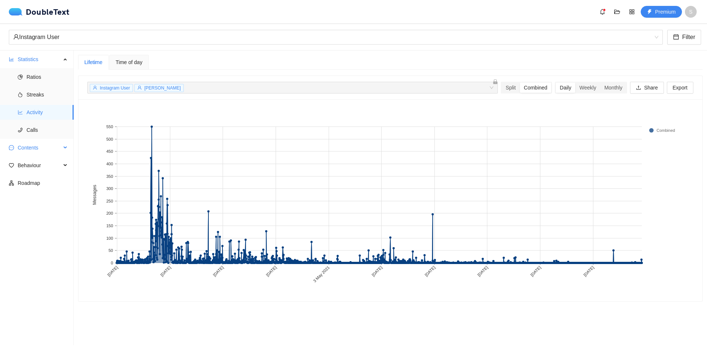
click at [36, 145] on span "Contents" at bounding box center [39, 147] width 43 height 15
click at [47, 62] on span "Statistics" at bounding box center [39, 59] width 43 height 15
click at [40, 93] on span "Behaviour" at bounding box center [39, 94] width 43 height 15
click at [45, 94] on span "Behaviour" at bounding box center [39, 94] width 43 height 15
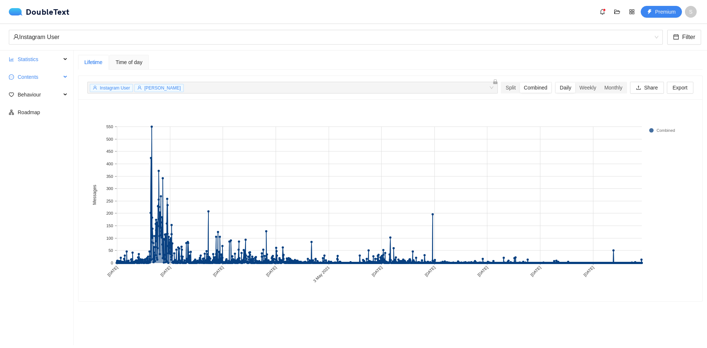
click at [45, 77] on span "Contents" at bounding box center [39, 77] width 43 height 15
click at [47, 97] on span "Word Cloud" at bounding box center [47, 94] width 41 height 15
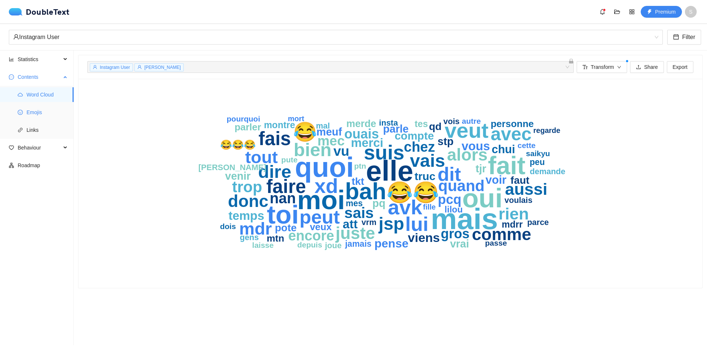
click at [61, 110] on span "Emojis" at bounding box center [47, 112] width 41 height 15
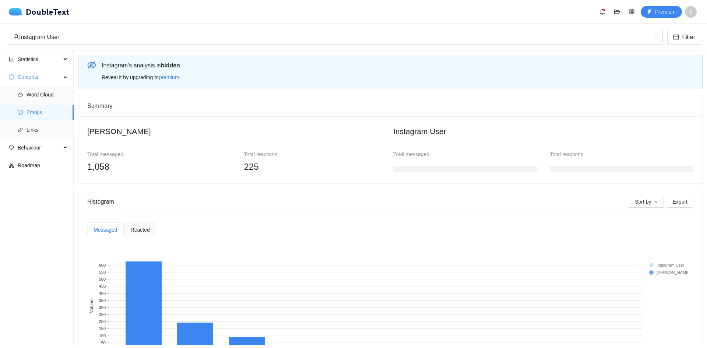
scroll to position [67, 0]
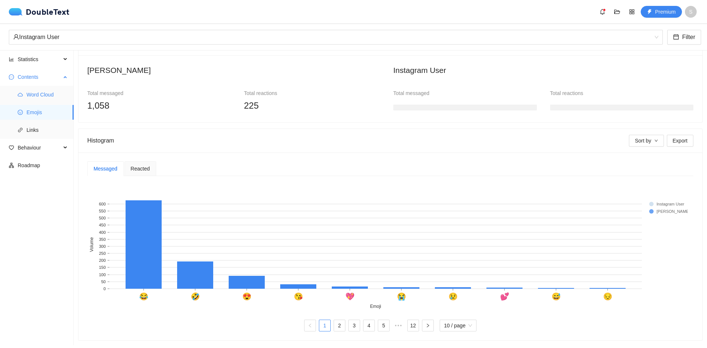
drag, startPoint x: 10, startPoint y: 84, endPoint x: 15, endPoint y: 87, distance: 5.6
click at [10, 85] on li "Contents Word Cloud Emojis Links" at bounding box center [36, 104] width 73 height 69
click at [21, 91] on li "Word Cloud" at bounding box center [37, 94] width 74 height 15
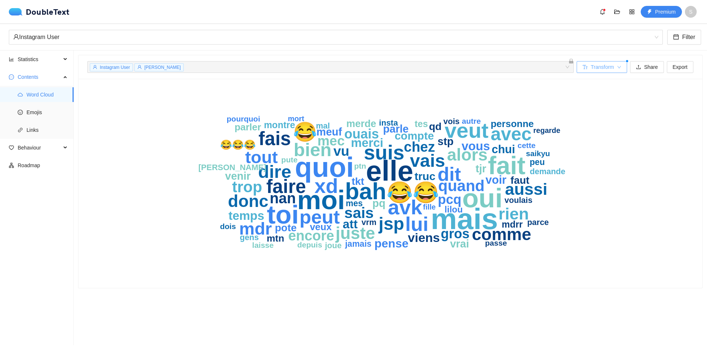
click at [597, 67] on span "Transform" at bounding box center [602, 67] width 23 height 8
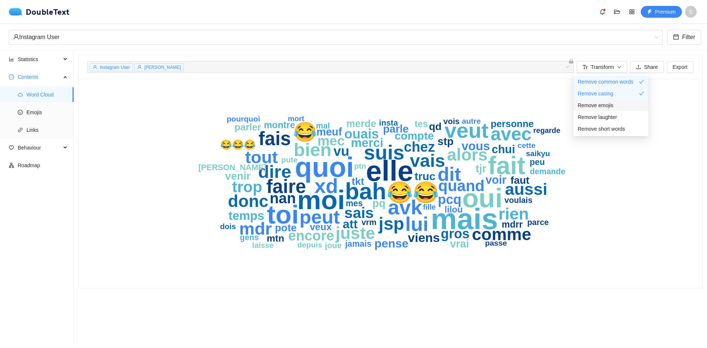
click at [620, 109] on div "Remove emojis" at bounding box center [611, 105] width 66 height 8
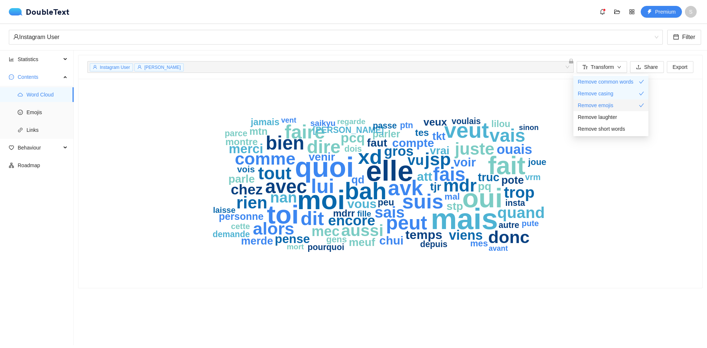
click at [624, 105] on div "Remove emojis" at bounding box center [611, 105] width 66 height 8
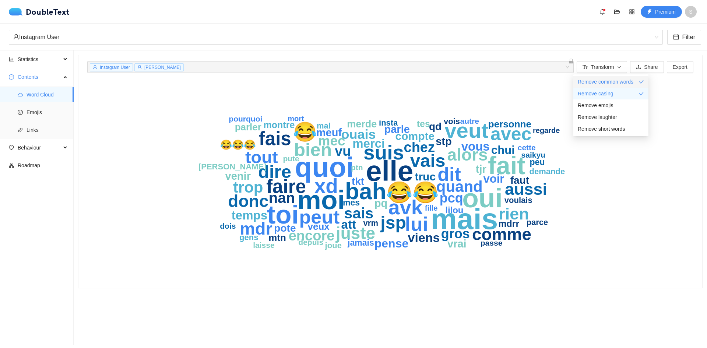
click at [633, 82] on div "Remove common words" at bounding box center [611, 82] width 66 height 8
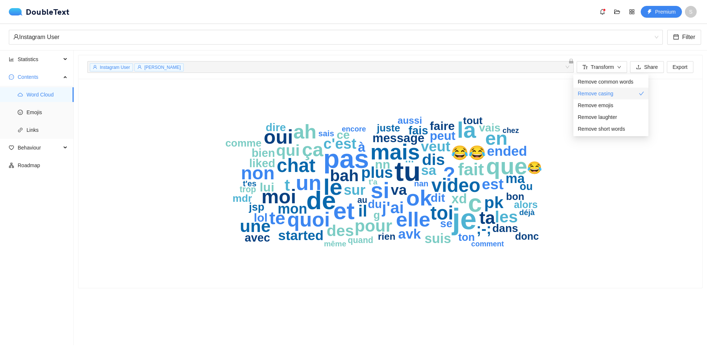
click at [636, 90] on div "Remove casing" at bounding box center [611, 93] width 66 height 8
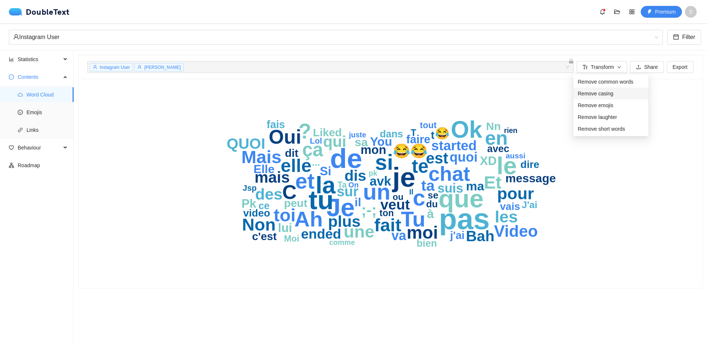
click at [636, 90] on div "Remove casing" at bounding box center [611, 93] width 66 height 8
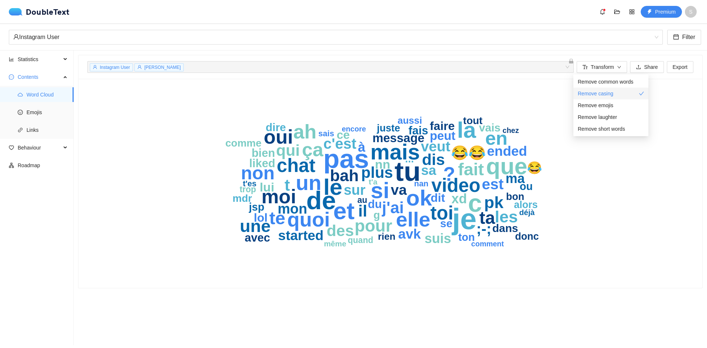
click at [636, 90] on div "Remove casing" at bounding box center [611, 93] width 66 height 8
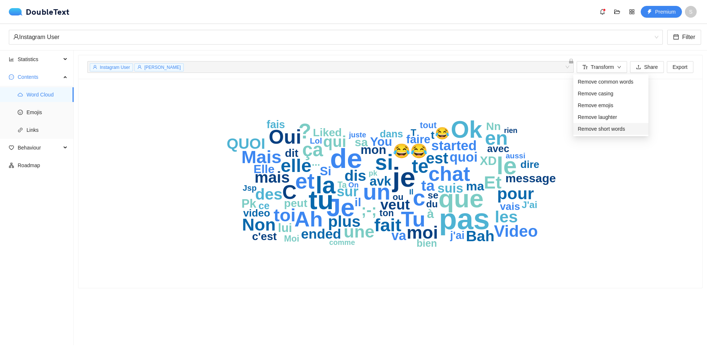
click at [611, 128] on span "Remove short words" at bounding box center [601, 129] width 47 height 8
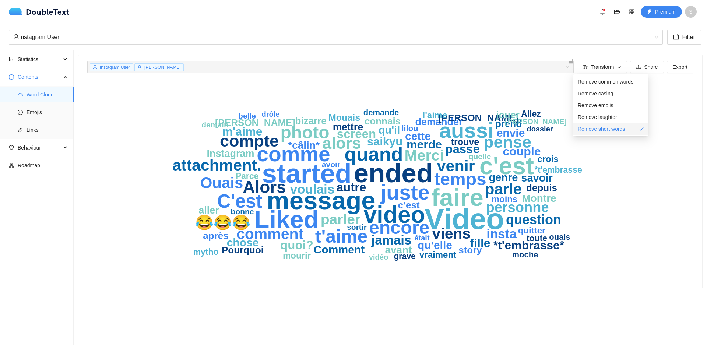
click at [614, 130] on span "Remove short words" at bounding box center [601, 129] width 47 height 8
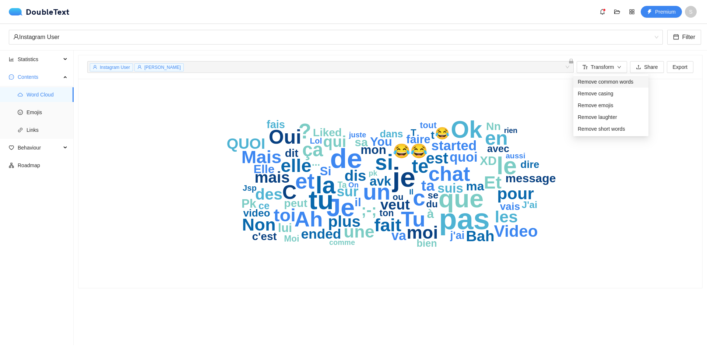
click at [612, 82] on span "Remove common words" at bounding box center [606, 82] width 56 height 8
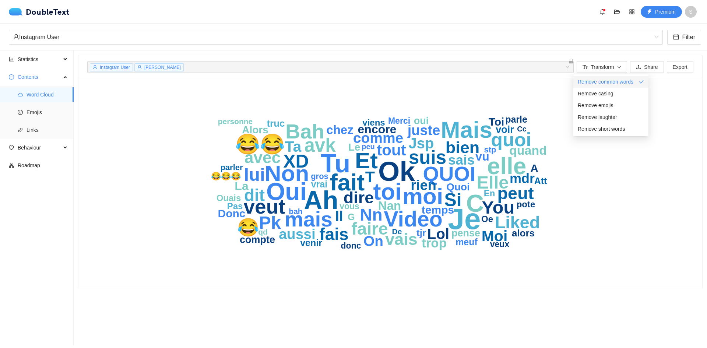
click at [612, 82] on span "Remove common words" at bounding box center [606, 82] width 56 height 8
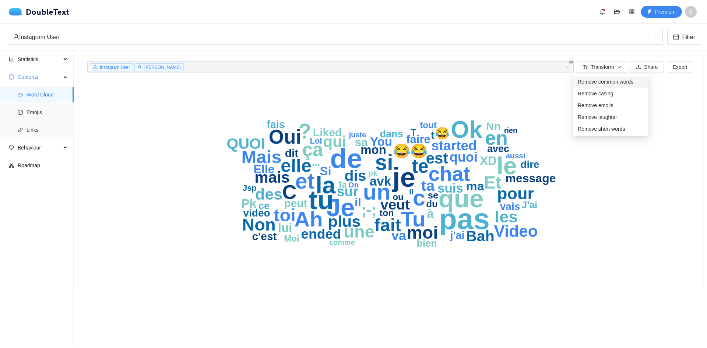
click at [612, 82] on span "Remove common words" at bounding box center [606, 82] width 56 height 8
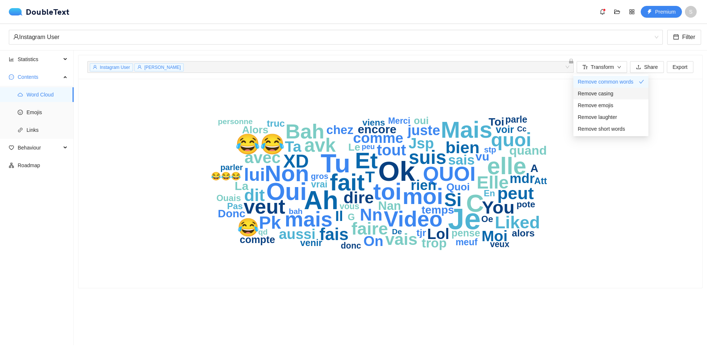
click at [613, 92] on div "Remove casing" at bounding box center [611, 93] width 66 height 8
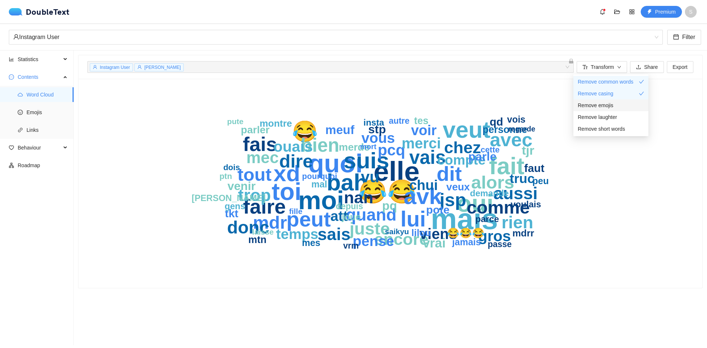
click at [613, 102] on div "Remove emojis" at bounding box center [611, 105] width 66 height 8
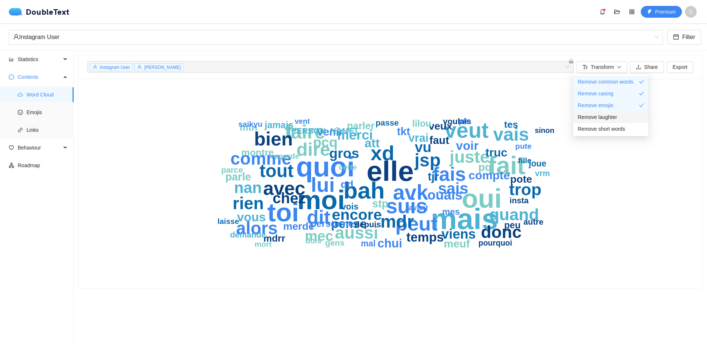
click at [613, 115] on span "Remove laughter" at bounding box center [597, 117] width 39 height 8
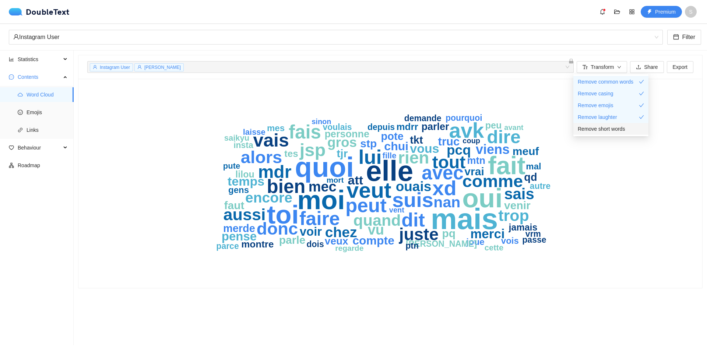
click at [616, 128] on span "Remove short words" at bounding box center [601, 129] width 47 height 8
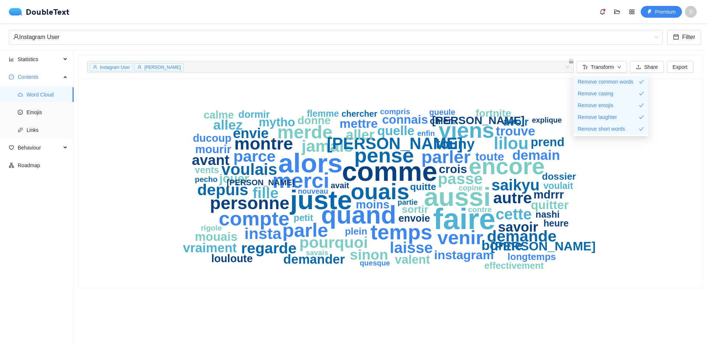
click at [644, 193] on div "faire comme alors juste aussi quand encore ouais [PERSON_NAME] merci temps pens…" at bounding box center [390, 183] width 606 height 191
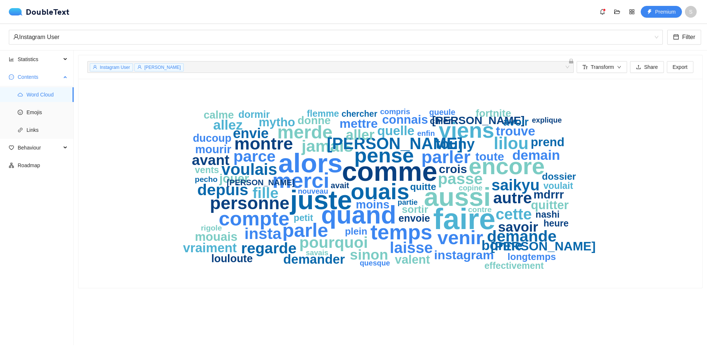
click at [51, 73] on span "Contents" at bounding box center [39, 77] width 43 height 15
click at [54, 63] on span "Statistics" at bounding box center [39, 59] width 43 height 15
click at [35, 114] on span "Activity" at bounding box center [47, 112] width 41 height 15
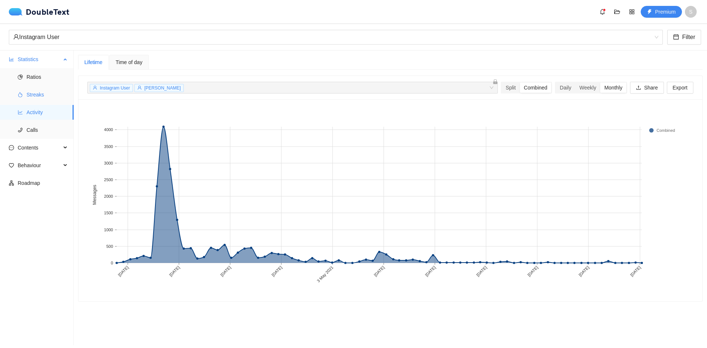
click at [53, 90] on span "Streaks" at bounding box center [47, 94] width 41 height 15
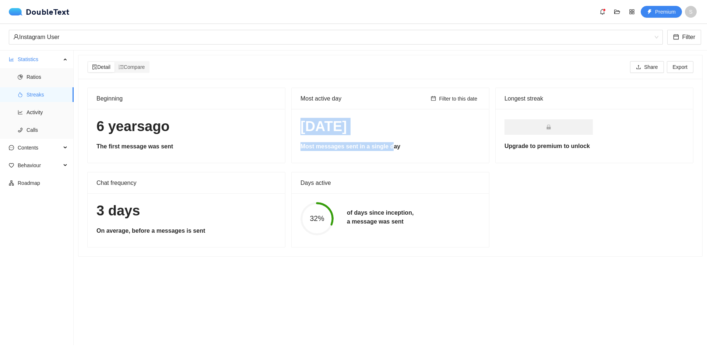
drag, startPoint x: 299, startPoint y: 127, endPoint x: 386, endPoint y: 146, distance: 89.6
click at [386, 146] on div "[DATE] Most messages sent in a single day" at bounding box center [390, 136] width 197 height 54
click at [388, 147] on h5 "Most messages sent in a single day" at bounding box center [390, 146] width 180 height 9
click at [132, 72] on div "Compare" at bounding box center [131, 67] width 35 height 10
click at [114, 62] on input "Compare" at bounding box center [114, 62] width 0 height 0
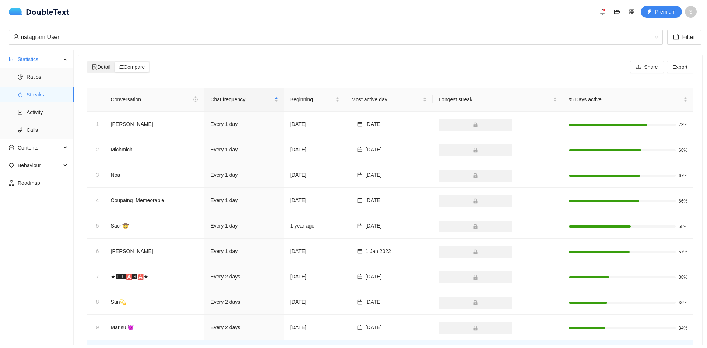
click at [103, 62] on div "Detail" at bounding box center [101, 67] width 27 height 10
click at [88, 62] on input "Detail" at bounding box center [88, 62] width 0 height 0
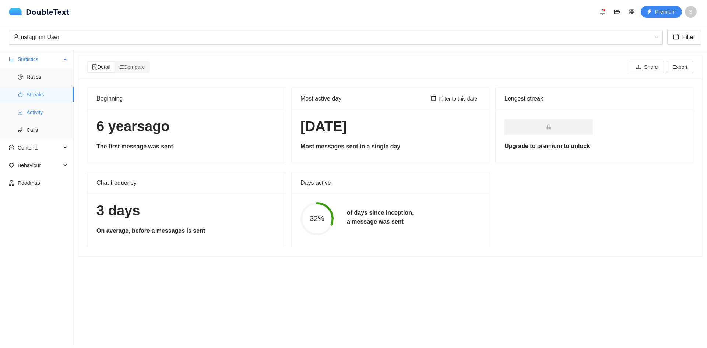
click at [21, 110] on icon "line-chart" at bounding box center [20, 112] width 5 height 5
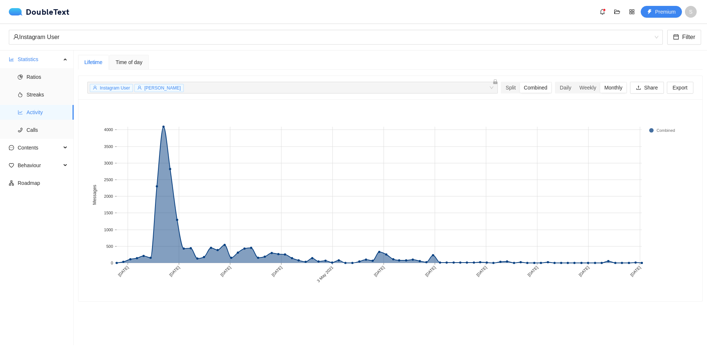
click at [120, 63] on span "Time of day" at bounding box center [129, 62] width 27 height 5
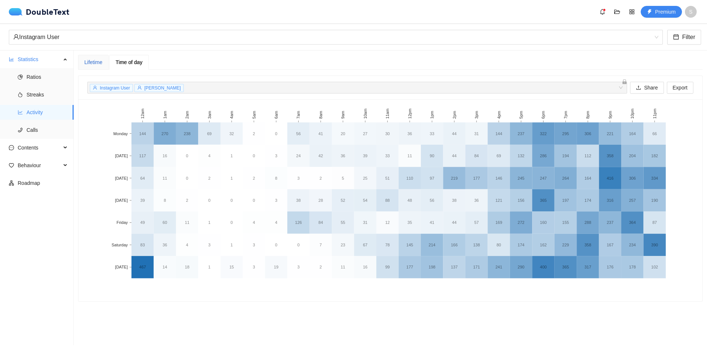
click at [98, 60] on div "Lifetime" at bounding box center [93, 62] width 18 height 8
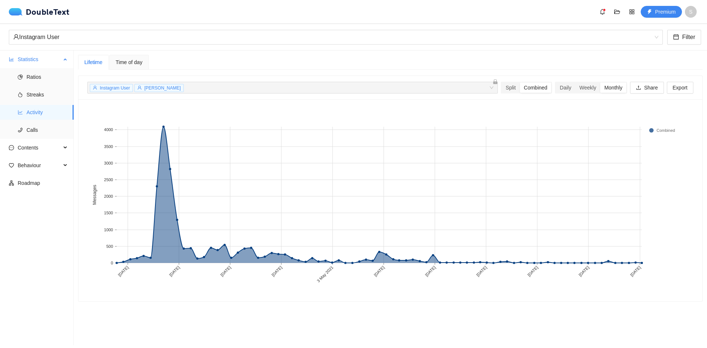
click at [49, 122] on ul "Ratios Streaks Activity Calls" at bounding box center [36, 103] width 73 height 71
click at [42, 131] on span "Calls" at bounding box center [47, 130] width 41 height 15
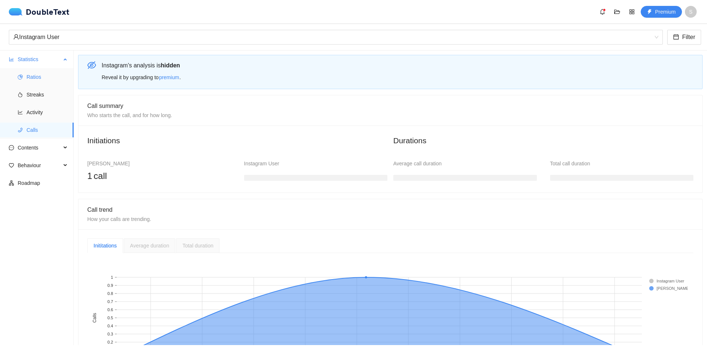
click at [25, 70] on li "Ratios" at bounding box center [37, 77] width 74 height 15
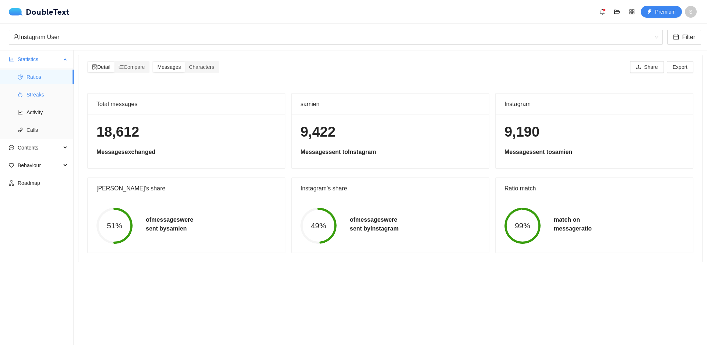
click at [52, 92] on span "Streaks" at bounding box center [47, 94] width 41 height 15
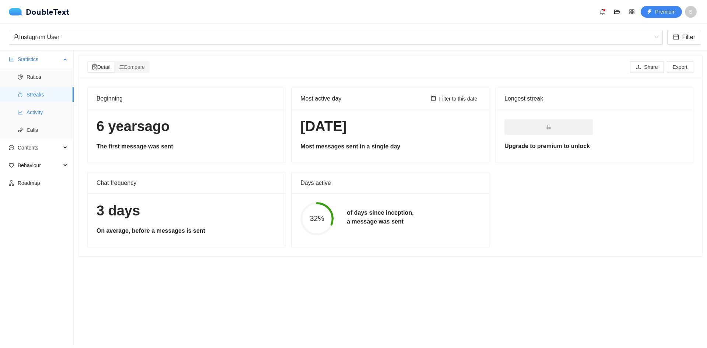
click at [41, 110] on span "Activity" at bounding box center [47, 112] width 41 height 15
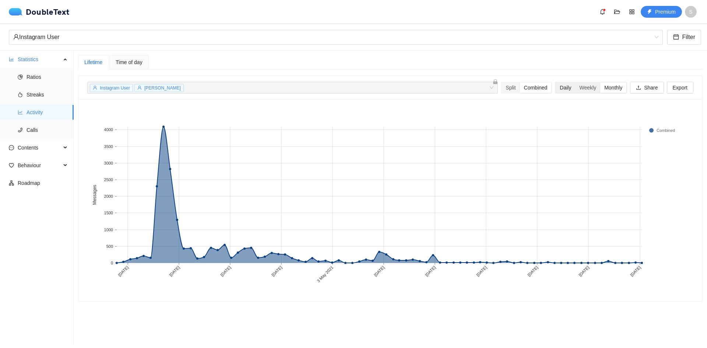
click at [566, 87] on div "Daily" at bounding box center [566, 87] width 20 height 10
click at [556, 82] on input "Daily" at bounding box center [556, 82] width 0 height 0
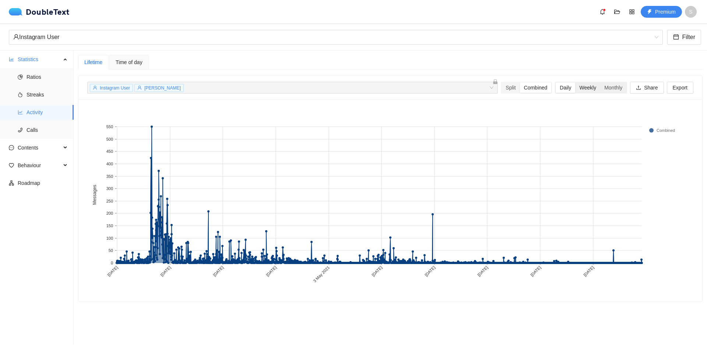
click at [586, 88] on div "Weekly" at bounding box center [587, 87] width 25 height 10
click at [575, 82] on input "Weekly" at bounding box center [575, 82] width 0 height 0
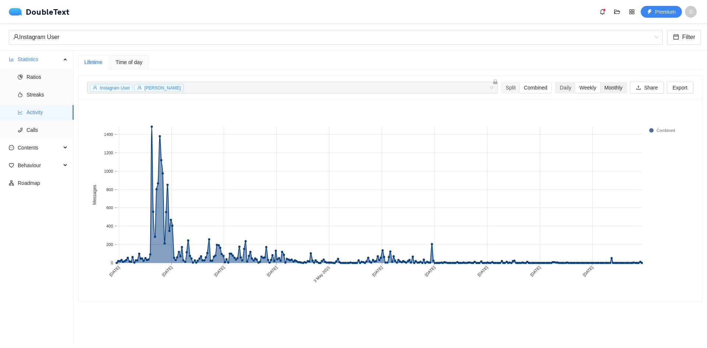
click at [607, 92] on div "Monthly" at bounding box center [613, 87] width 26 height 10
click at [600, 82] on input "Monthly" at bounding box center [600, 82] width 0 height 0
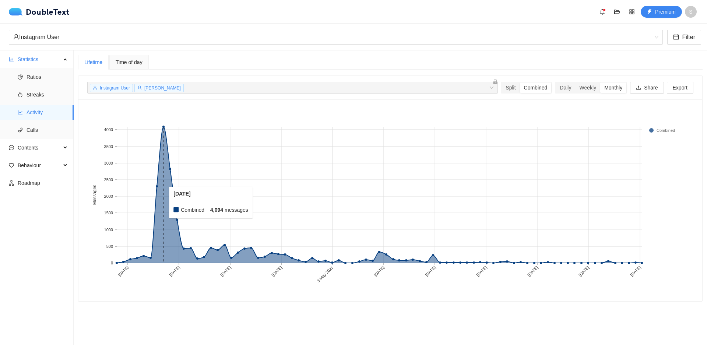
click at [164, 202] on rect at bounding box center [163, 195] width 7 height 136
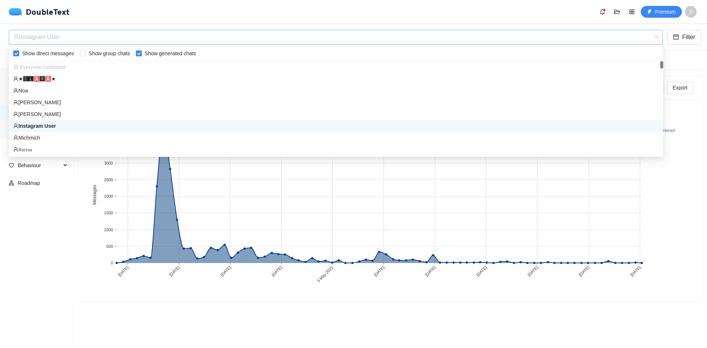
click at [118, 40] on div "Instagram User" at bounding box center [332, 37] width 638 height 14
click at [113, 39] on div "Instagram User" at bounding box center [332, 37] width 638 height 14
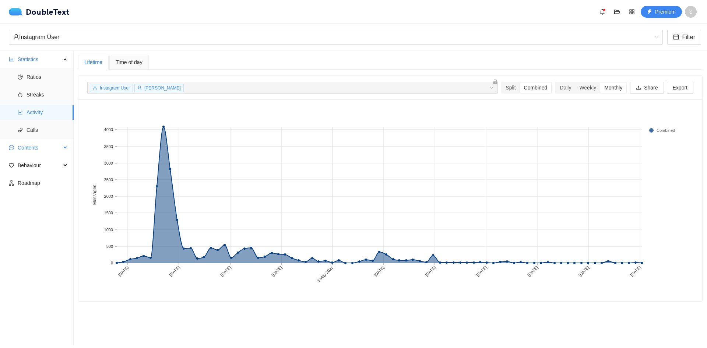
click at [49, 148] on span "Contents" at bounding box center [39, 147] width 43 height 15
click at [559, 88] on div "Daily" at bounding box center [566, 87] width 20 height 10
click at [556, 82] on input "Daily" at bounding box center [556, 82] width 0 height 0
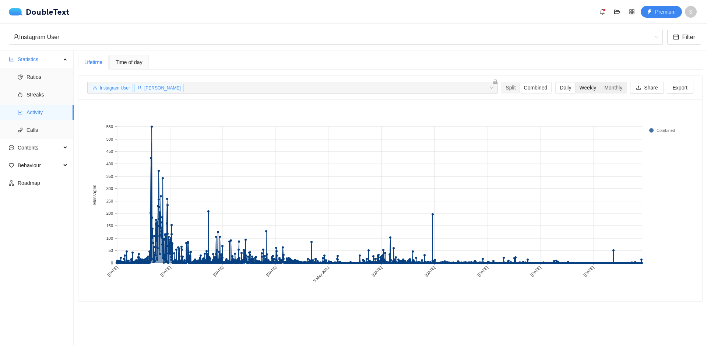
click at [575, 88] on div "Weekly" at bounding box center [587, 87] width 25 height 10
click at [575, 82] on input "Weekly" at bounding box center [575, 82] width 0 height 0
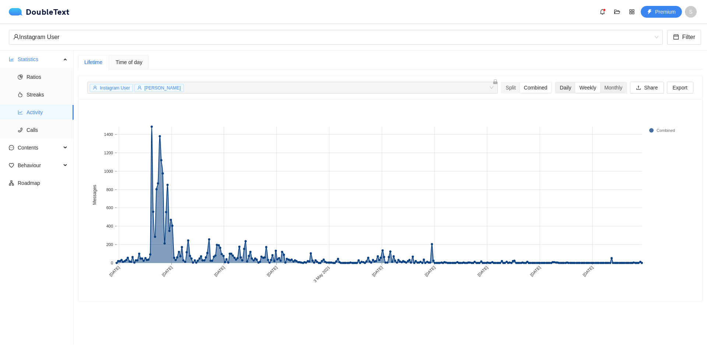
click at [557, 88] on div "Daily" at bounding box center [566, 87] width 20 height 10
click at [556, 82] on input "Daily" at bounding box center [556, 82] width 0 height 0
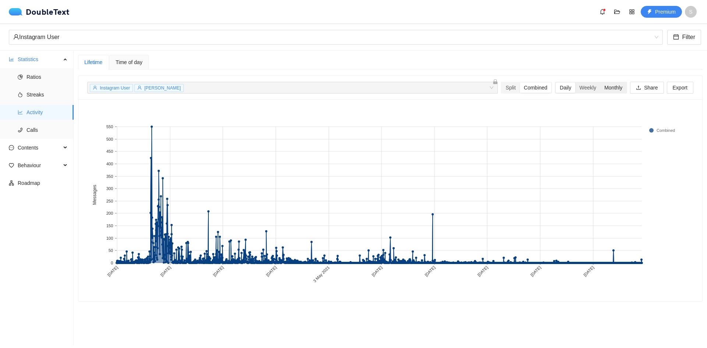
click at [603, 88] on div "Monthly" at bounding box center [613, 87] width 26 height 10
click at [600, 82] on input "Monthly" at bounding box center [600, 82] width 0 height 0
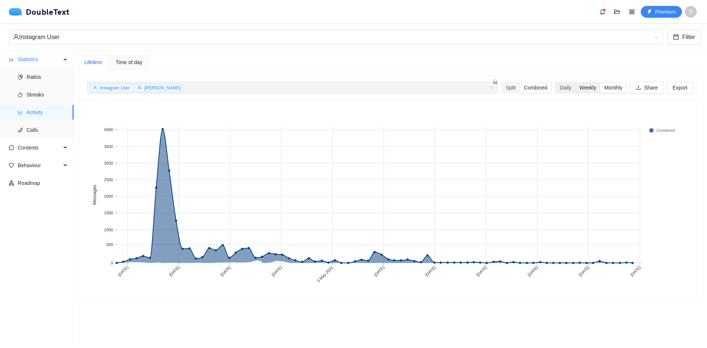
click at [576, 88] on div "Weekly" at bounding box center [587, 87] width 25 height 10
click at [575, 82] on input "Weekly" at bounding box center [575, 82] width 0 height 0
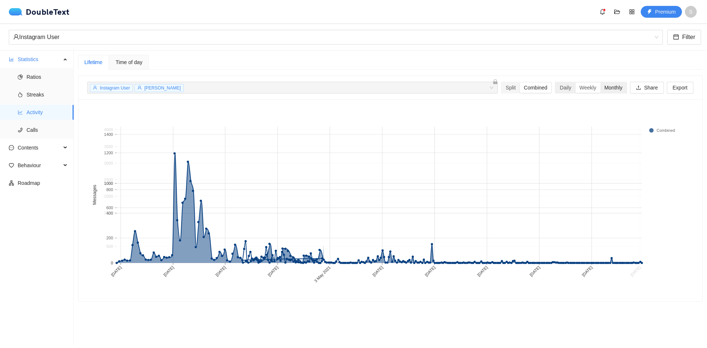
click at [600, 86] on div "Monthly" at bounding box center [613, 87] width 26 height 10
click at [600, 82] on input "Monthly" at bounding box center [600, 82] width 0 height 0
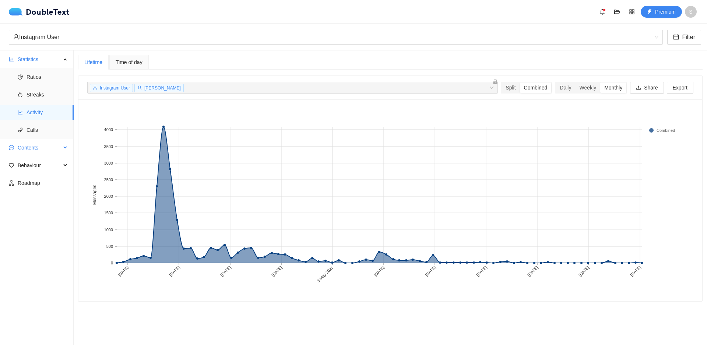
click at [50, 145] on span "Contents" at bounding box center [39, 147] width 43 height 15
click at [45, 199] on span "Links" at bounding box center [47, 200] width 41 height 15
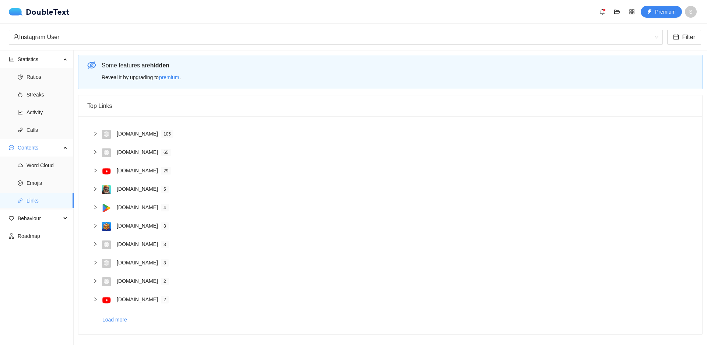
click at [95, 135] on icon "right" at bounding box center [95, 134] width 2 height 4
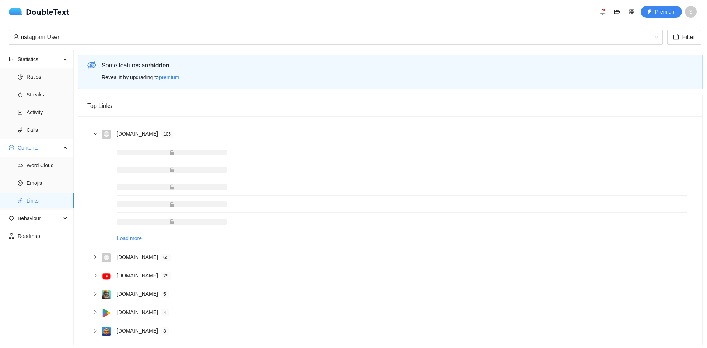
click at [96, 134] on icon "right" at bounding box center [96, 134] width 4 height 2
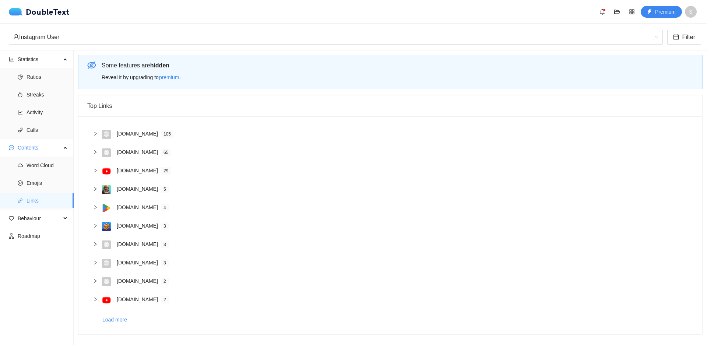
click at [96, 187] on icon "right" at bounding box center [95, 189] width 4 height 4
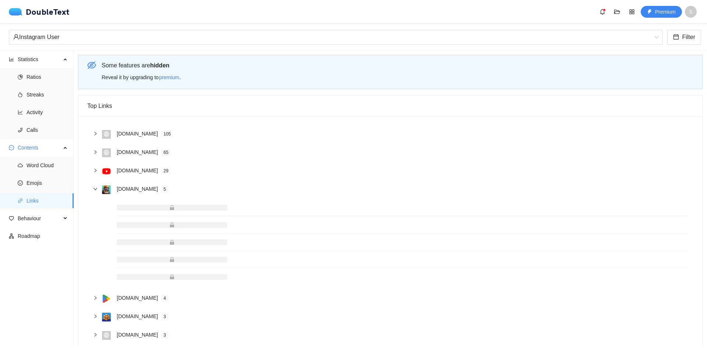
click at [96, 187] on icon "right" at bounding box center [95, 189] width 4 height 4
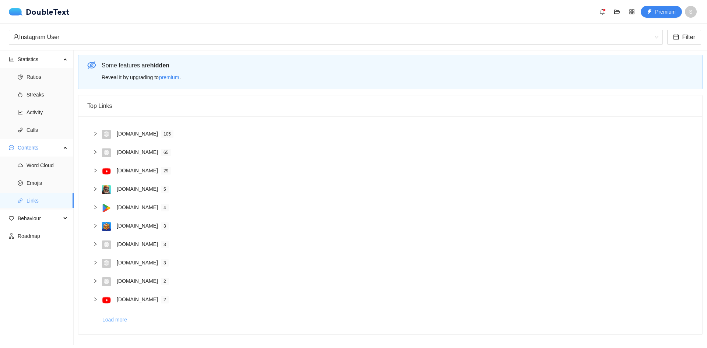
click at [116, 314] on button "Load more" at bounding box center [117, 320] width 31 height 12
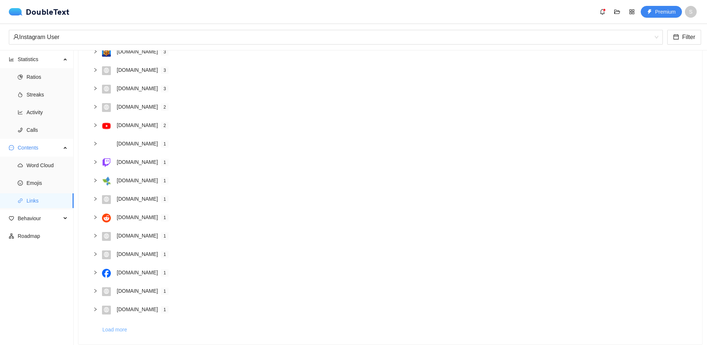
scroll to position [184, 0]
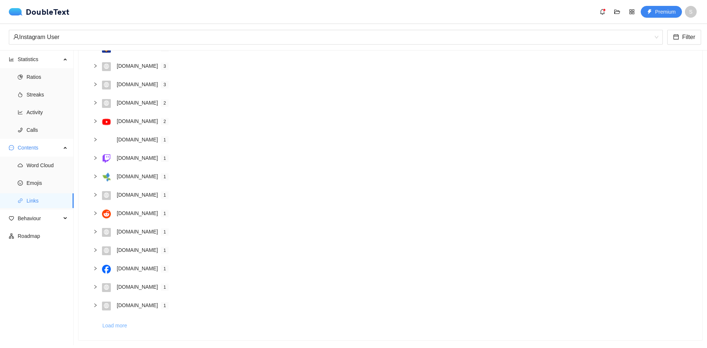
click at [122, 321] on span "Load more" at bounding box center [114, 325] width 25 height 8
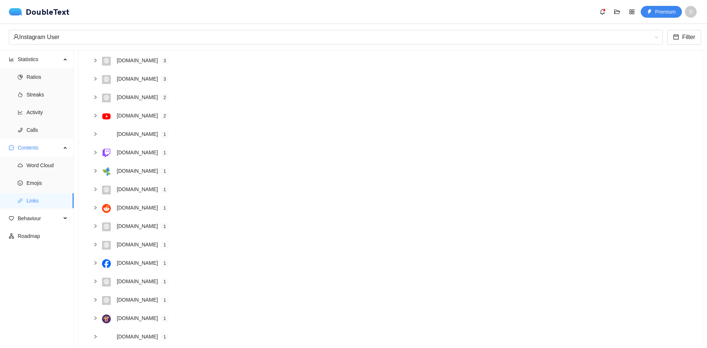
scroll to position [241, 0]
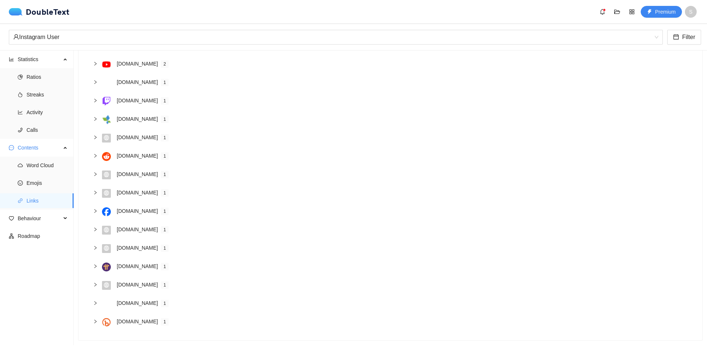
click at [136, 116] on div "[DOMAIN_NAME]" at bounding box center [137, 119] width 41 height 8
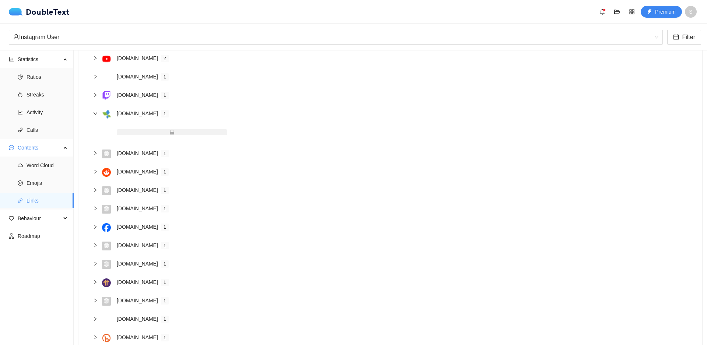
drag, startPoint x: 135, startPoint y: 113, endPoint x: 426, endPoint y: 179, distance: 298.1
click at [136, 113] on div "[DOMAIN_NAME]" at bounding box center [137, 113] width 41 height 8
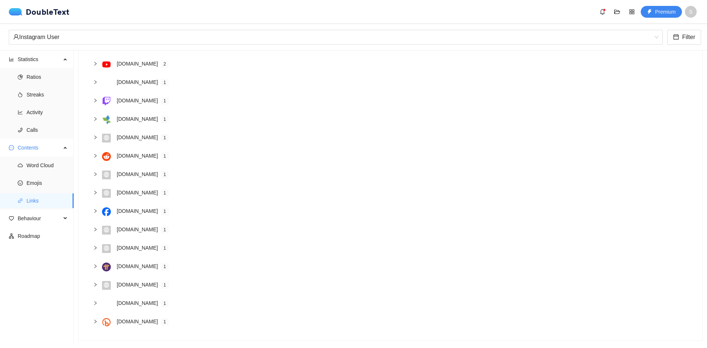
click at [163, 317] on h4 "[DOMAIN_NAME] 1" at bounding box center [402, 321] width 571 height 8
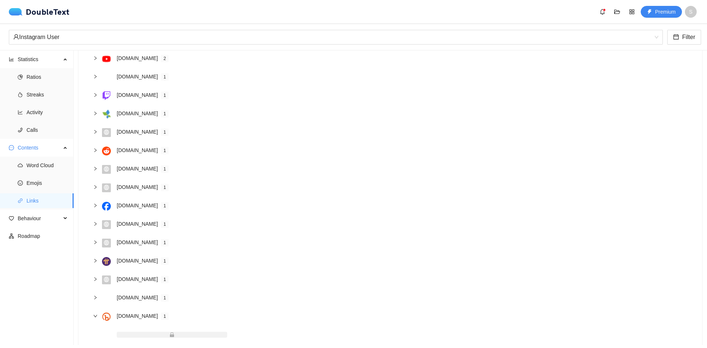
click at [163, 314] on h4 "[DOMAIN_NAME] 1" at bounding box center [402, 316] width 571 height 8
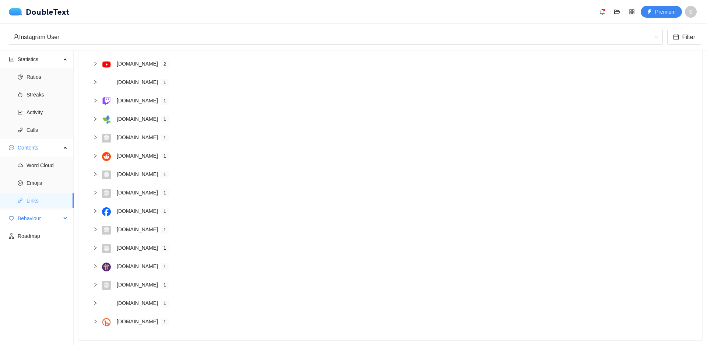
click at [49, 212] on span "Behaviour" at bounding box center [39, 218] width 43 height 15
click at [48, 212] on span "Behaviour" at bounding box center [39, 218] width 43 height 15
click at [44, 221] on span "Behaviour" at bounding box center [39, 218] width 43 height 15
click at [43, 258] on span "Sentiment" at bounding box center [47, 253] width 41 height 15
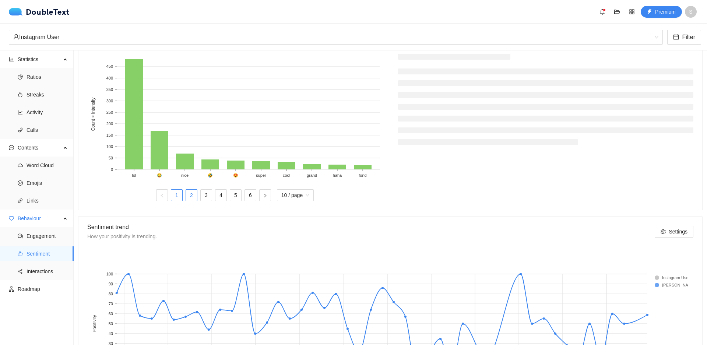
click at [186, 196] on li "2" at bounding box center [192, 195] width 12 height 12
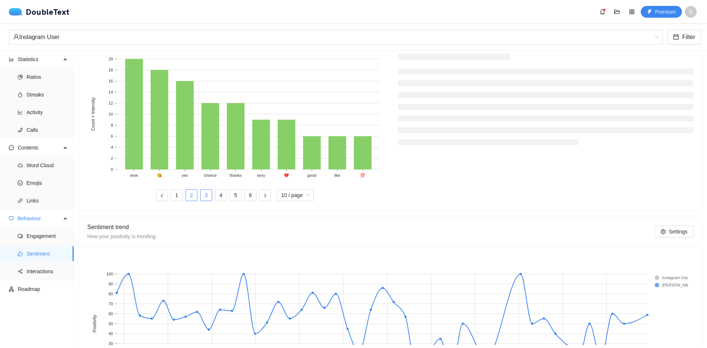
click at [205, 198] on link "3" at bounding box center [206, 195] width 11 height 11
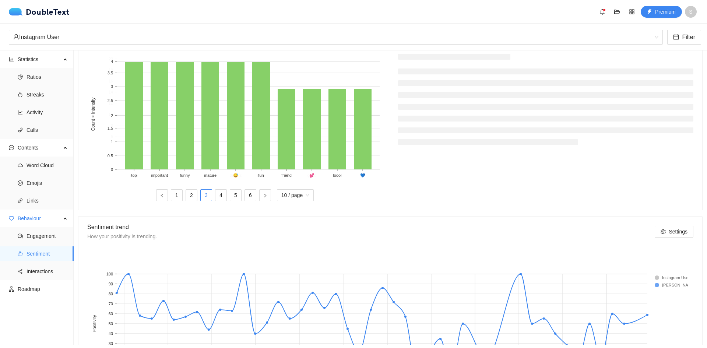
click at [179, 197] on link "1" at bounding box center [176, 195] width 11 height 11
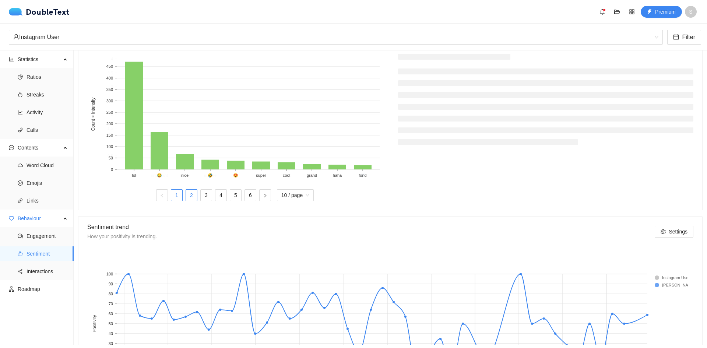
click at [193, 197] on link "2" at bounding box center [191, 195] width 11 height 11
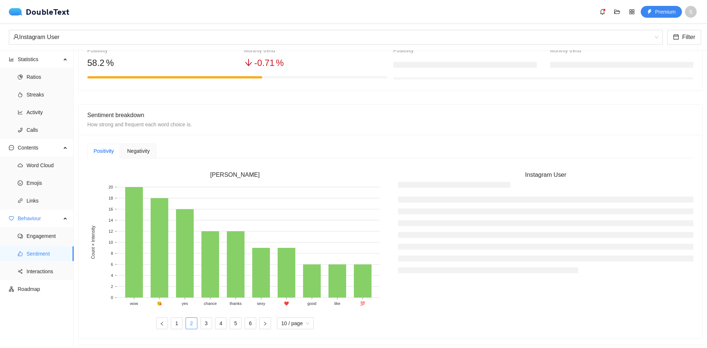
scroll to position [112, 0]
click at [129, 147] on div "Negativity" at bounding box center [138, 151] width 35 height 15
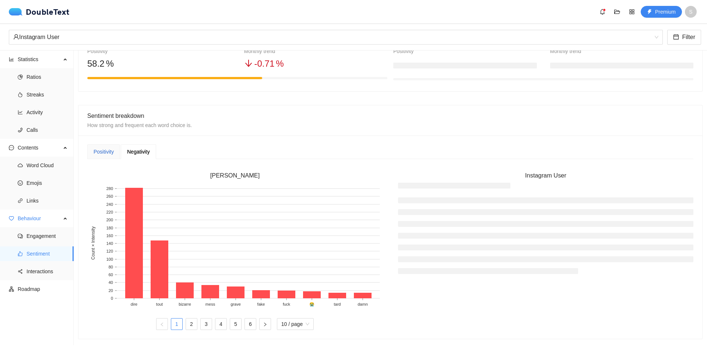
click at [105, 152] on div "Positivity" at bounding box center [104, 152] width 20 height 8
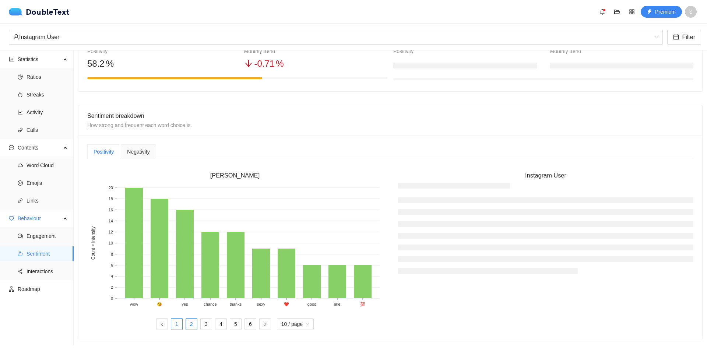
click at [175, 323] on link "1" at bounding box center [176, 323] width 11 height 11
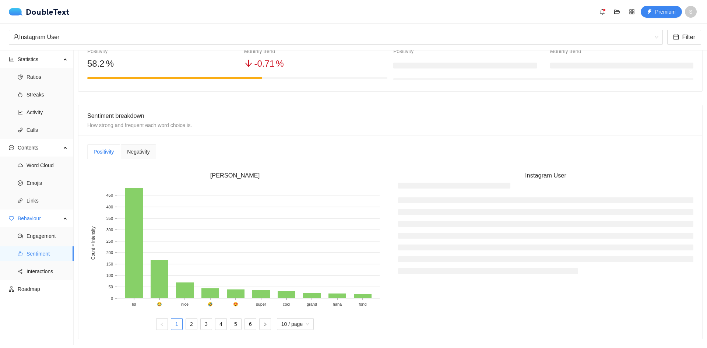
click at [133, 152] on span "Negativity" at bounding box center [138, 151] width 22 height 5
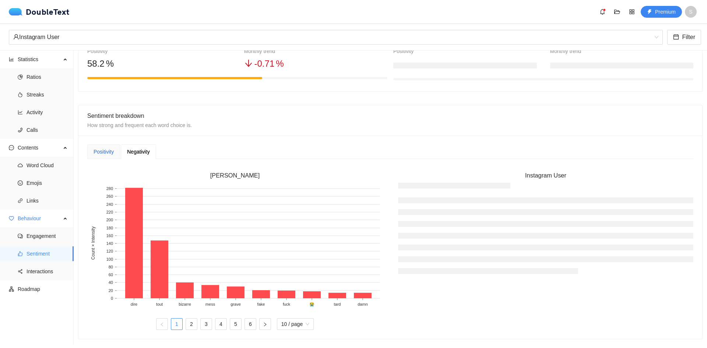
click at [100, 154] on div "Positivity" at bounding box center [104, 152] width 20 height 8
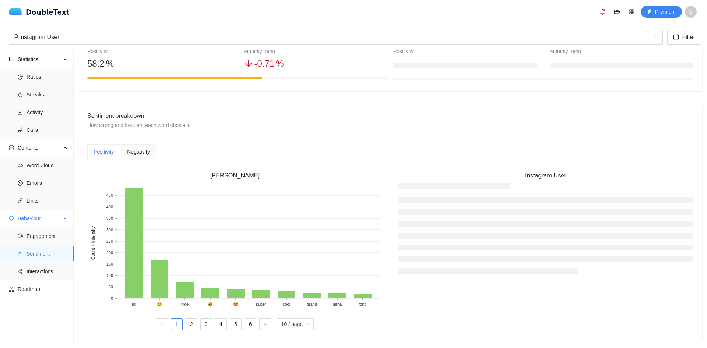
click at [42, 217] on span "Behaviour" at bounding box center [39, 218] width 43 height 15
click at [56, 158] on ul "Word Cloud Emojis Links" at bounding box center [36, 182] width 73 height 53
click at [60, 147] on span "Contents" at bounding box center [39, 147] width 43 height 15
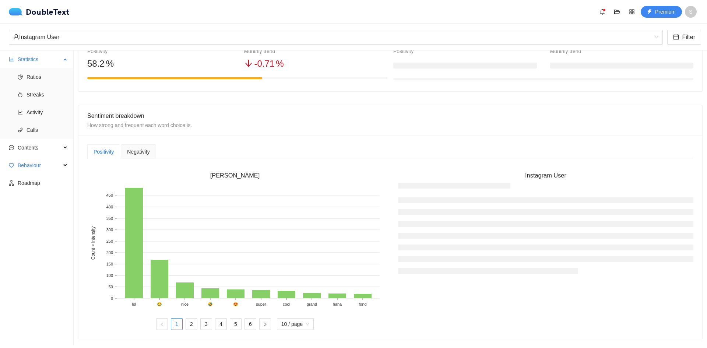
click at [64, 59] on div "Statistics" at bounding box center [37, 59] width 74 height 15
click at [64, 59] on icon at bounding box center [66, 59] width 4 height 0
drag, startPoint x: 48, startPoint y: 219, endPoint x: 49, endPoint y: 208, distance: 10.7
click at [48, 216] on ul "Statistics Ratios Streaks Activity Calls Contents Word Cloud Emojis Links Behav…" at bounding box center [37, 197] width 74 height 295
click at [70, 143] on div "Contents" at bounding box center [37, 147] width 74 height 15
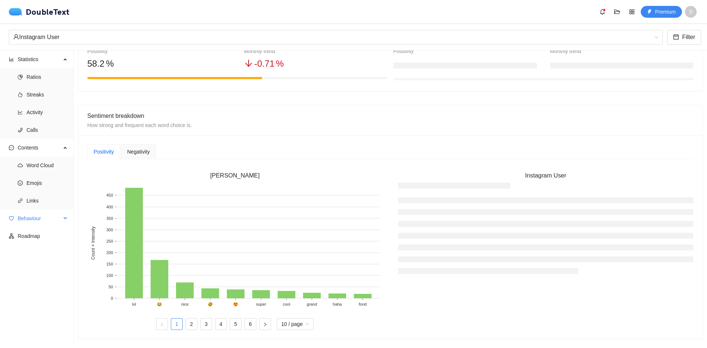
click at [53, 219] on span "Behaviour" at bounding box center [39, 218] width 43 height 15
click at [52, 218] on span "Behaviour" at bounding box center [39, 218] width 43 height 15
click at [64, 156] on li "Contents Word Cloud Emojis Links" at bounding box center [36, 174] width 73 height 69
click at [64, 141] on div "Contents" at bounding box center [37, 147] width 74 height 15
click at [71, 63] on div "Statistics" at bounding box center [37, 59] width 74 height 15
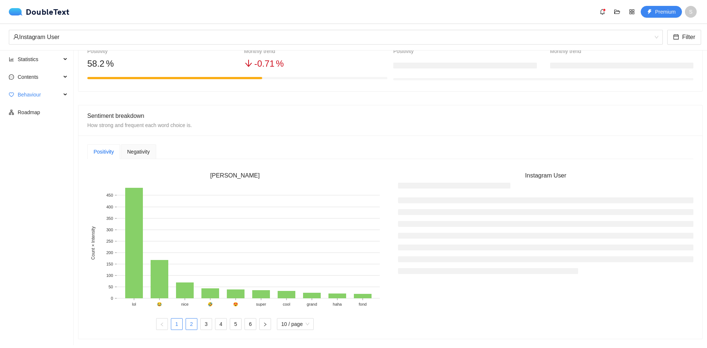
click at [194, 325] on link "2" at bounding box center [191, 323] width 11 height 11
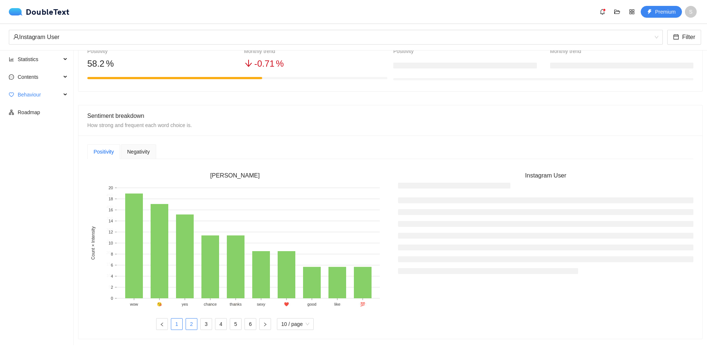
click at [177, 324] on link "1" at bounding box center [176, 323] width 11 height 11
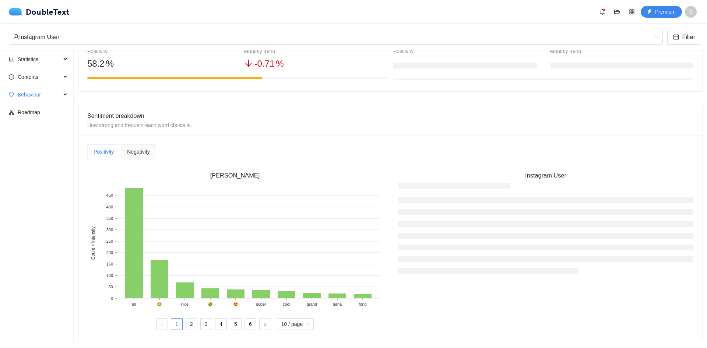
click at [143, 151] on span "Negativity" at bounding box center [138, 151] width 22 height 5
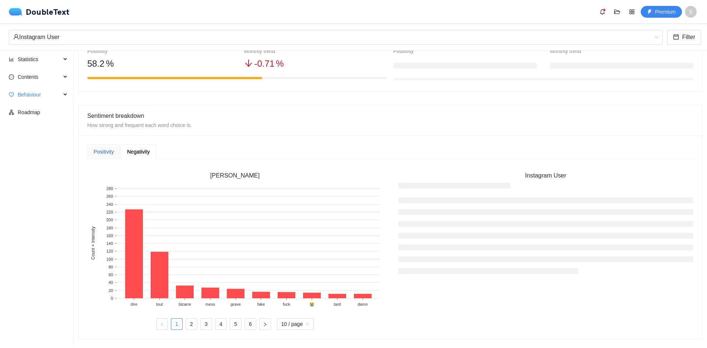
click at [113, 152] on div "Positivity" at bounding box center [104, 152] width 20 height 8
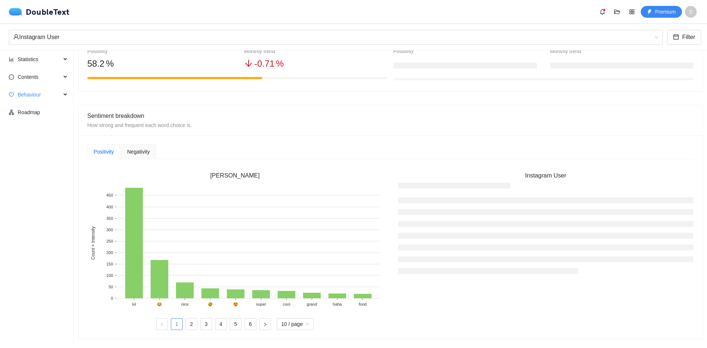
click at [151, 152] on div "Negativity" at bounding box center [138, 151] width 35 height 15
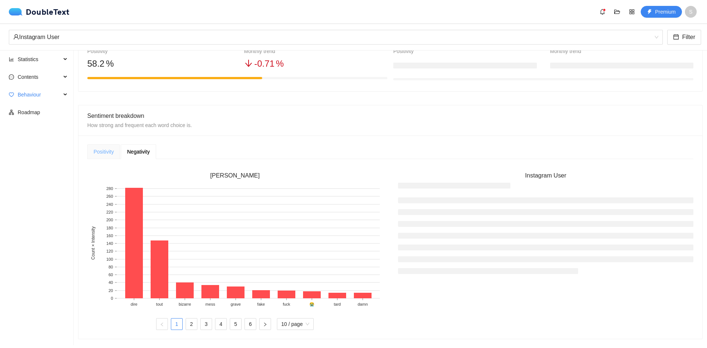
click at [116, 150] on div "Positivity" at bounding box center [103, 151] width 33 height 15
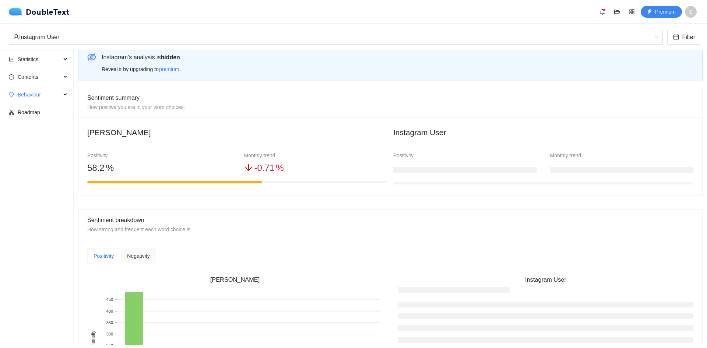
scroll to position [0, 0]
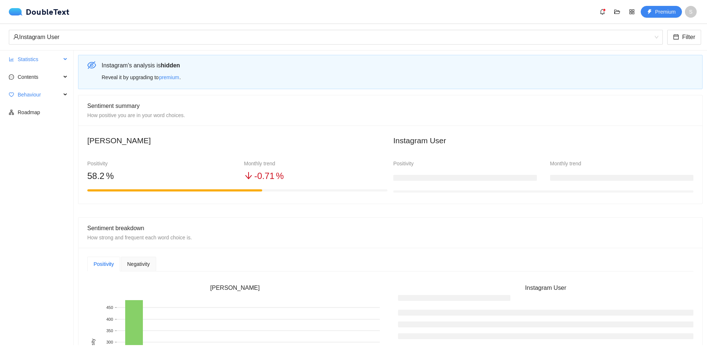
click at [45, 56] on span "Statistics" at bounding box center [39, 59] width 43 height 15
click at [36, 74] on span "Ratios" at bounding box center [47, 77] width 41 height 15
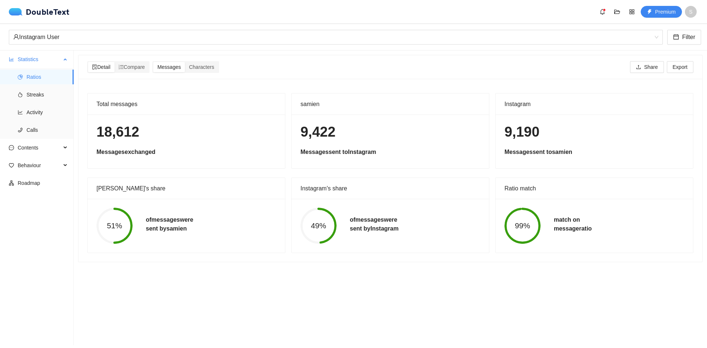
click at [34, 59] on span "Statistics" at bounding box center [39, 59] width 43 height 15
click at [44, 58] on span "Statistics" at bounding box center [39, 59] width 43 height 15
click at [35, 89] on span "Streaks" at bounding box center [47, 94] width 41 height 15
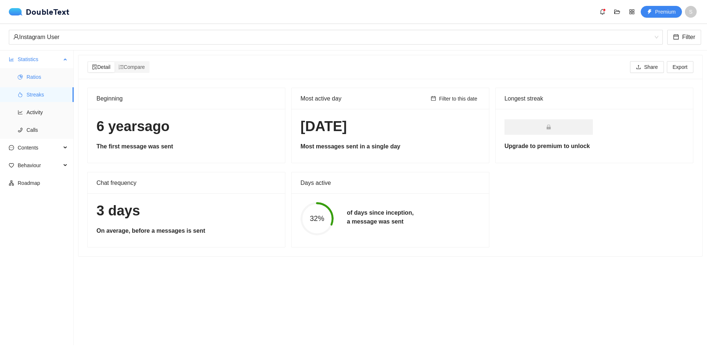
click at [37, 83] on span "Ratios" at bounding box center [47, 77] width 41 height 15
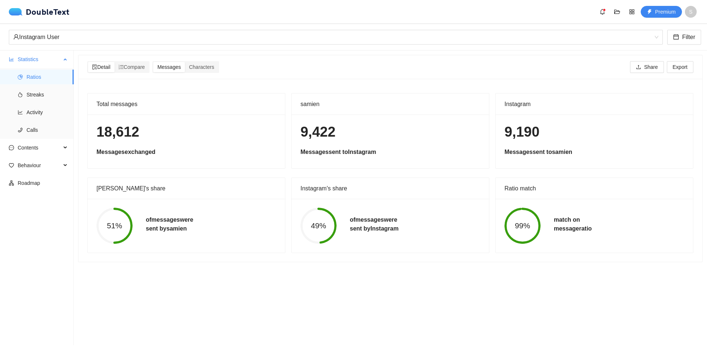
click at [53, 82] on span "Ratios" at bounding box center [47, 77] width 41 height 15
click at [52, 90] on span "Streaks" at bounding box center [47, 94] width 41 height 15
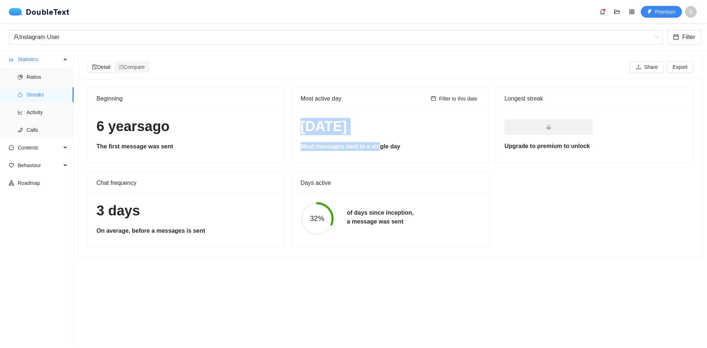
drag, startPoint x: 297, startPoint y: 122, endPoint x: 373, endPoint y: 149, distance: 80.5
click at [373, 149] on div "[DATE] Most messages sent in a single day" at bounding box center [390, 136] width 197 height 54
click at [403, 153] on div "[DATE] Most messages sent in a single day" at bounding box center [390, 136] width 197 height 54
drag, startPoint x: 402, startPoint y: 148, endPoint x: 290, endPoint y: 98, distance: 122.9
click at [291, 98] on div "Most active day Filter to this date [DATE] Most messages sent in a single day" at bounding box center [390, 125] width 198 height 75
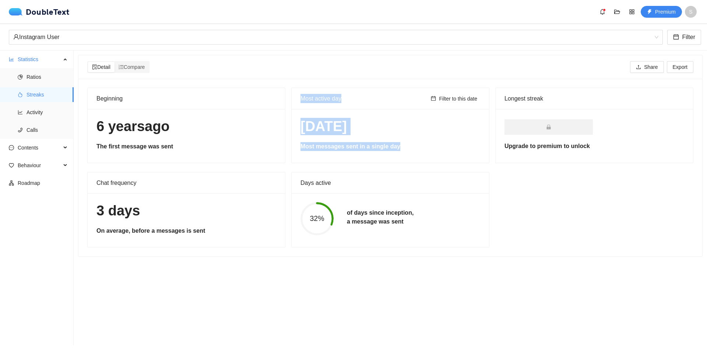
click at [293, 98] on div "Most active day Filter to this date" at bounding box center [390, 98] width 197 height 21
drag, startPoint x: 298, startPoint y: 99, endPoint x: 401, endPoint y: 145, distance: 112.2
click at [401, 145] on div "Most active day Filter to this date [DATE] Most messages sent in a single day" at bounding box center [390, 125] width 198 height 75
click at [401, 145] on h5 "Most messages sent in a single day" at bounding box center [390, 146] width 180 height 9
drag, startPoint x: 399, startPoint y: 151, endPoint x: 296, endPoint y: 95, distance: 117.6
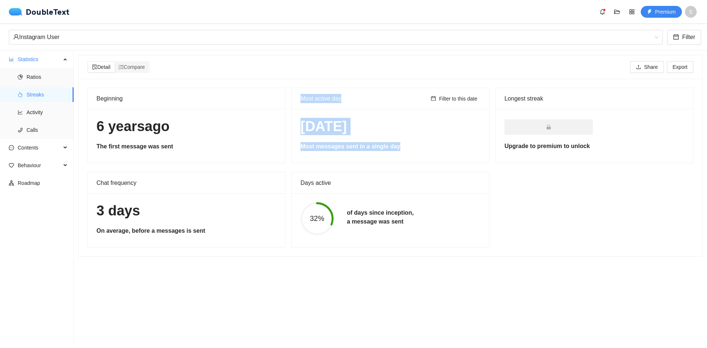
click at [296, 95] on div "Most active day Filter to this date [DATE] Most messages sent in a single day" at bounding box center [390, 125] width 198 height 75
click at [296, 95] on div "Most active day Filter to this date" at bounding box center [390, 98] width 197 height 21
drag, startPoint x: 333, startPoint y: 116, endPoint x: 355, endPoint y: 127, distance: 24.5
click at [355, 127] on div "[DATE] Most messages sent in a single day" at bounding box center [390, 136] width 197 height 54
click at [300, 100] on div "Most active day" at bounding box center [363, 98] width 127 height 21
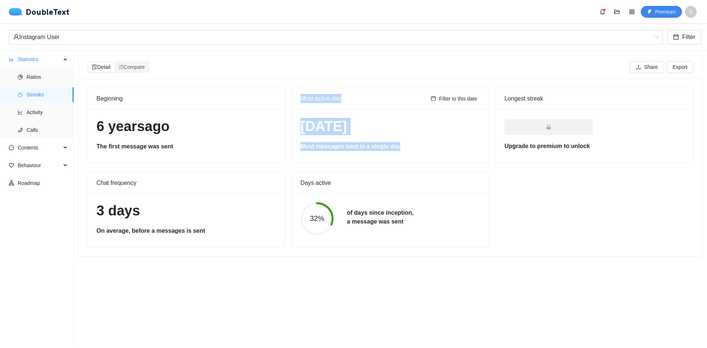
drag, startPoint x: 296, startPoint y: 98, endPoint x: 410, endPoint y: 152, distance: 126.0
click at [409, 151] on div "Most active day Filter to this date [DATE] Most messages sent in a single day" at bounding box center [390, 125] width 198 height 75
click at [411, 152] on div "[DATE] Most messages sent in a single day" at bounding box center [390, 136] width 197 height 54
drag, startPoint x: 411, startPoint y: 152, endPoint x: 300, endPoint y: 93, distance: 125.3
click at [300, 93] on div "Most active day Filter to this date [DATE] Most messages sent in a single day" at bounding box center [390, 125] width 198 height 75
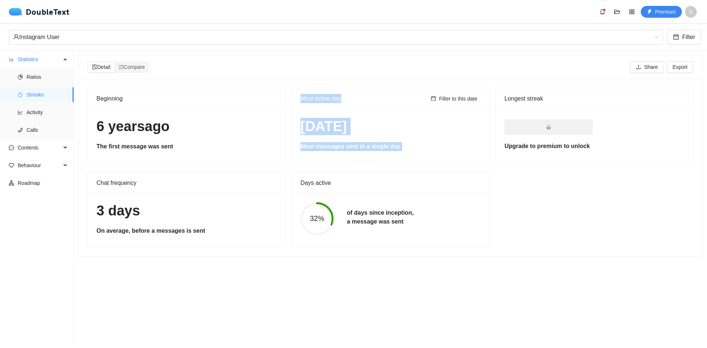
click at [300, 93] on div "Most active day" at bounding box center [363, 98] width 127 height 21
drag, startPoint x: 298, startPoint y: 93, endPoint x: 406, endPoint y: 152, distance: 123.2
click at [406, 152] on div "Most active day Filter to this date [DATE] Most messages sent in a single day" at bounding box center [390, 125] width 198 height 75
click at [406, 152] on div "[DATE] Most messages sent in a single day" at bounding box center [390, 136] width 197 height 54
drag, startPoint x: 406, startPoint y: 153, endPoint x: 300, endPoint y: 93, distance: 121.2
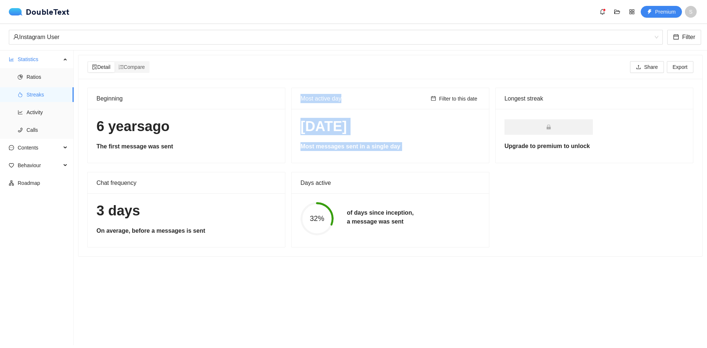
click at [300, 93] on div "Most active day Filter to this date [DATE] Most messages sent in a single day" at bounding box center [390, 125] width 198 height 75
click at [300, 95] on div "Most active day" at bounding box center [363, 98] width 127 height 21
drag, startPoint x: 297, startPoint y: 96, endPoint x: 398, endPoint y: 149, distance: 114.8
click at [398, 149] on div "Most active day Filter to this date [DATE] Most messages sent in a single day" at bounding box center [390, 125] width 198 height 75
click at [398, 149] on h5 "Most messages sent in a single day" at bounding box center [390, 146] width 180 height 9
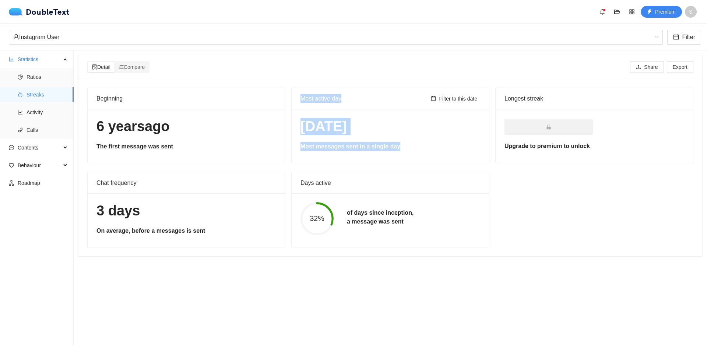
drag, startPoint x: 398, startPoint y: 155, endPoint x: 295, endPoint y: 96, distance: 119.4
click at [295, 96] on div "Most active day Filter to this date [DATE] Most messages sent in a single day" at bounding box center [390, 125] width 198 height 75
click at [300, 95] on div "Most active day" at bounding box center [363, 98] width 127 height 21
